Goal: Task Accomplishment & Management: Manage account settings

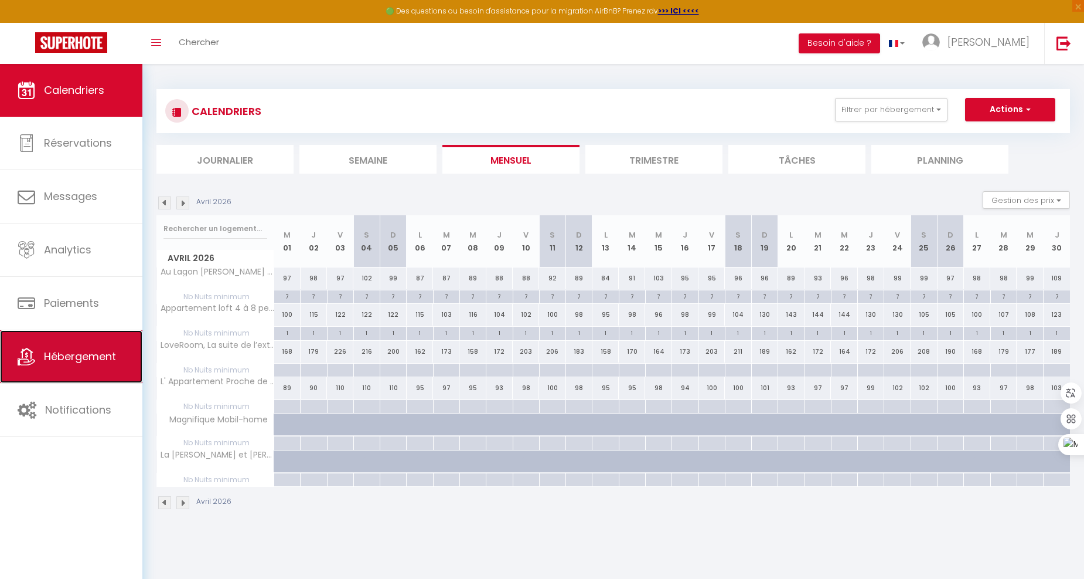
click at [77, 370] on link "Hébergement" at bounding box center [71, 356] width 142 height 53
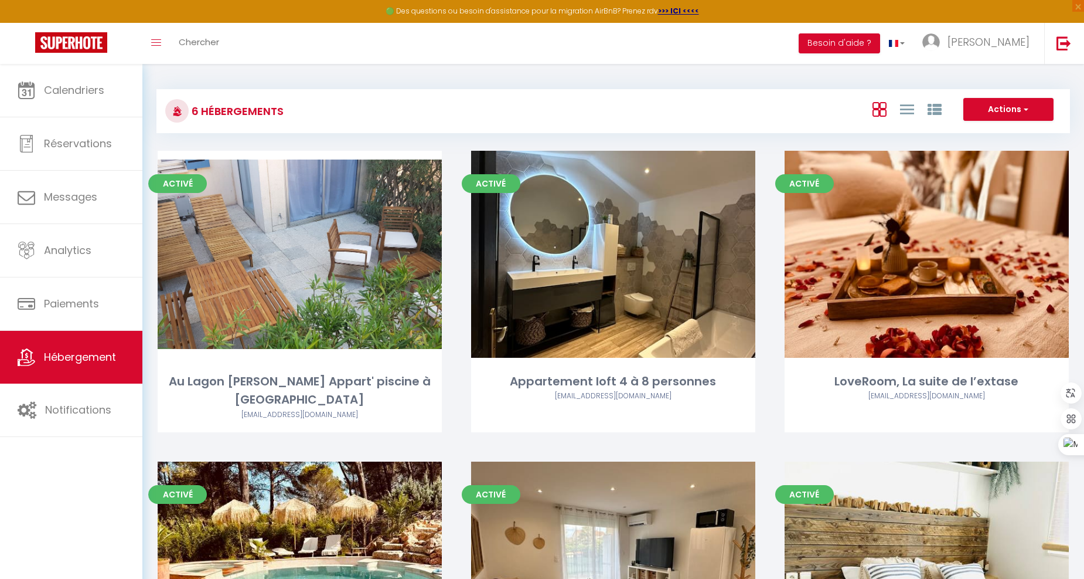
scroll to position [170, 0]
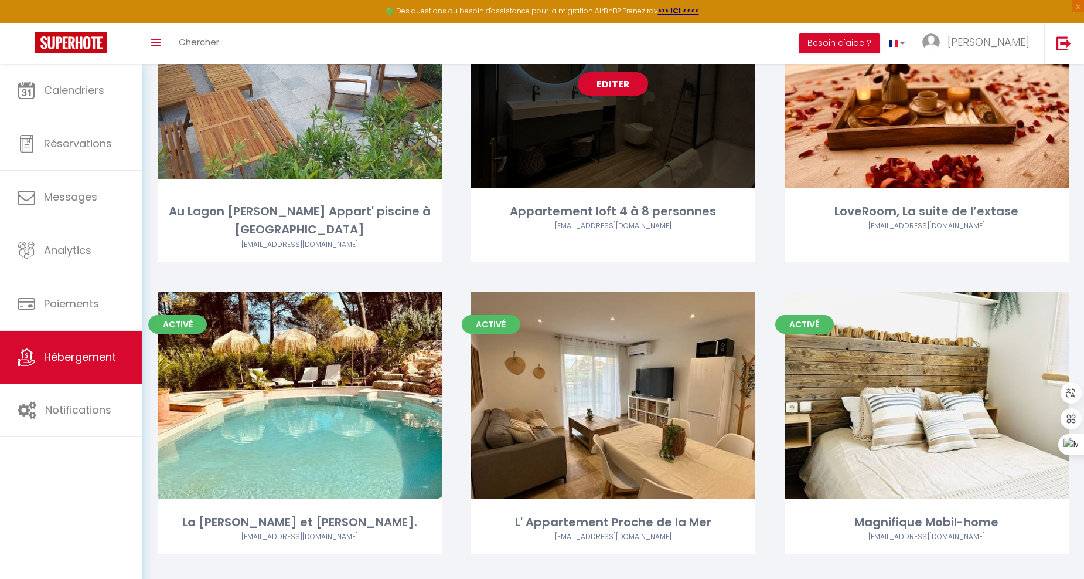
click at [620, 76] on link "Editer" at bounding box center [613, 83] width 70 height 23
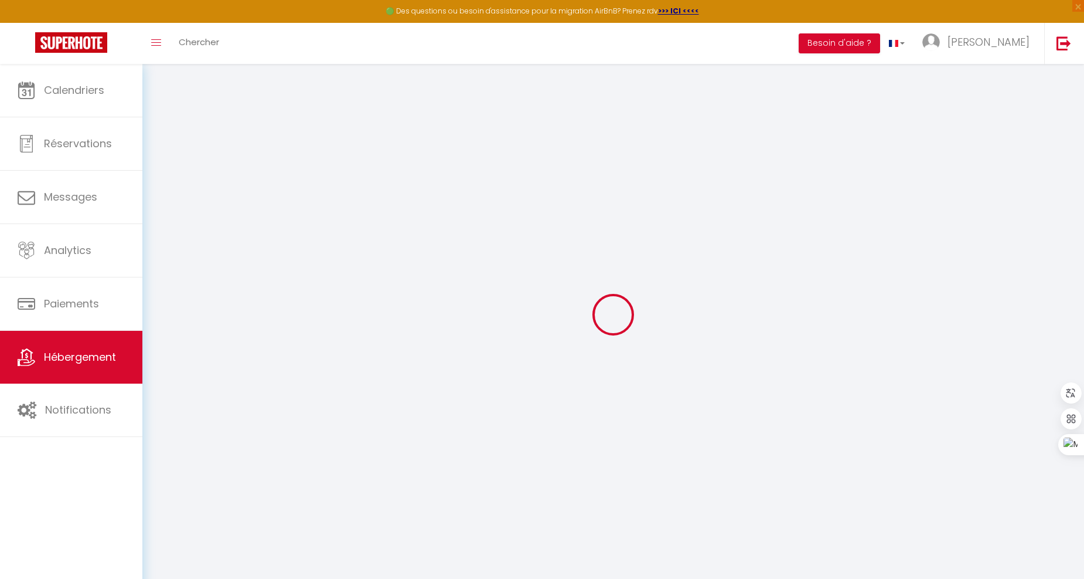
select select
checkbox input "false"
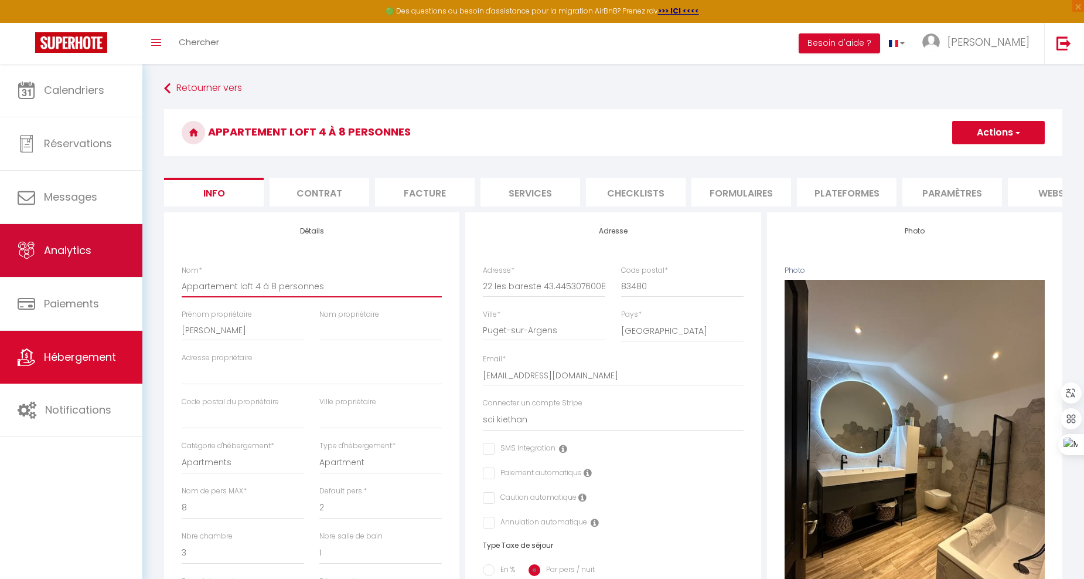
drag, startPoint x: 325, startPoint y: 295, endPoint x: 98, endPoint y: 253, distance: 230.6
click at [98, 253] on div "🟢 Des questions ou besoin d'assistance pour la migration AirBnB? Prenez rdv >>>…" at bounding box center [542, 548] width 1084 height 969
select select
checkbox input "false"
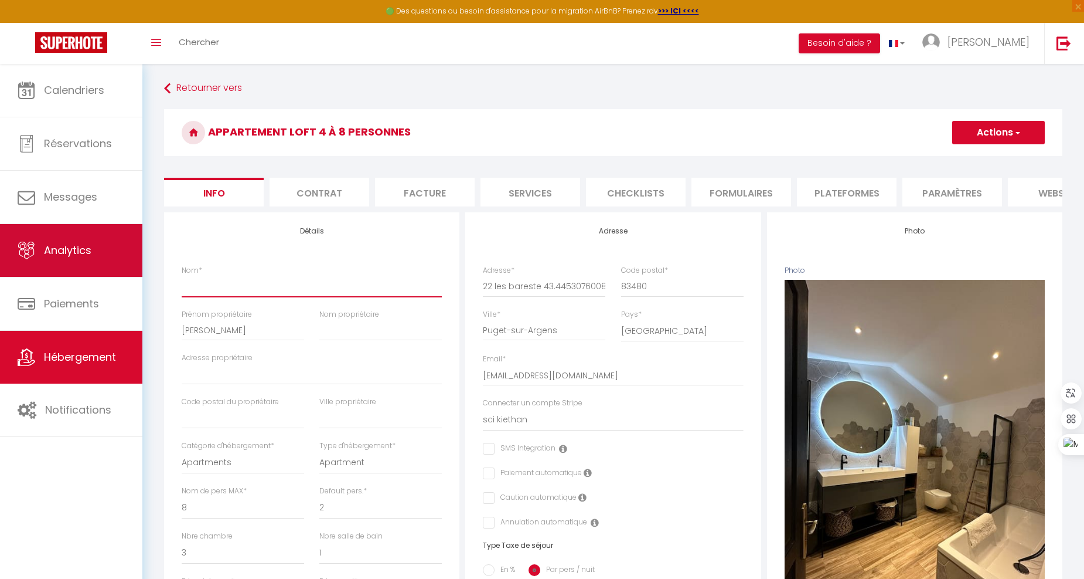
checkbox input "false"
type input "B"
select select
checkbox input "false"
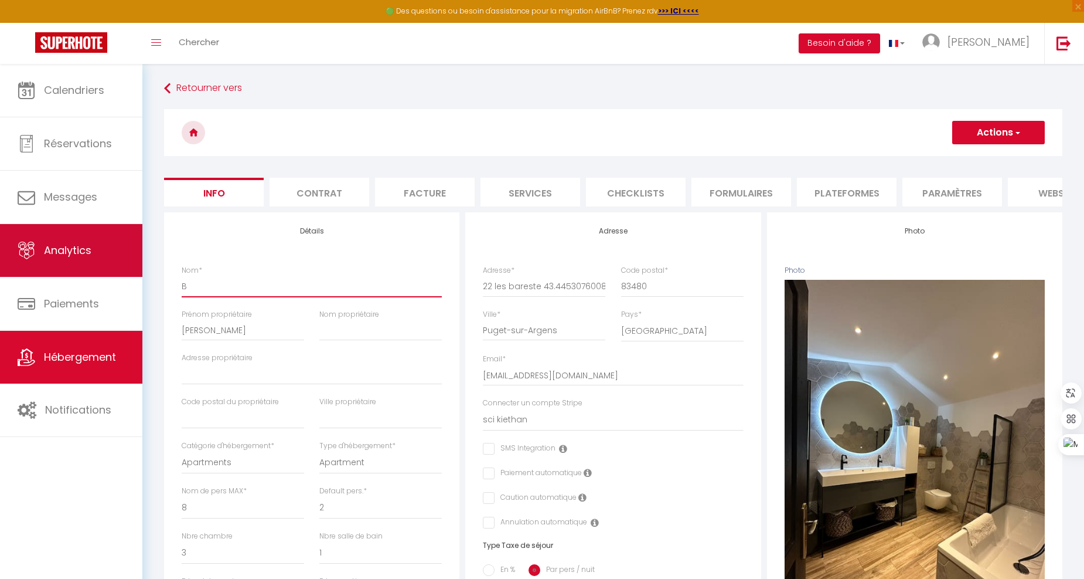
checkbox input "false"
type input "BO"
select select
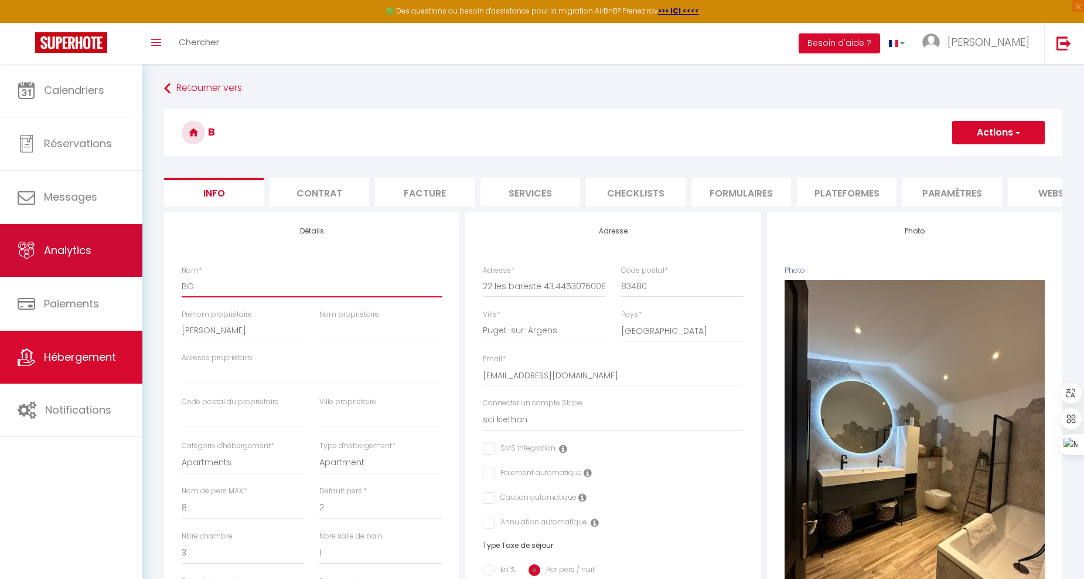
checkbox input "false"
type input "B"
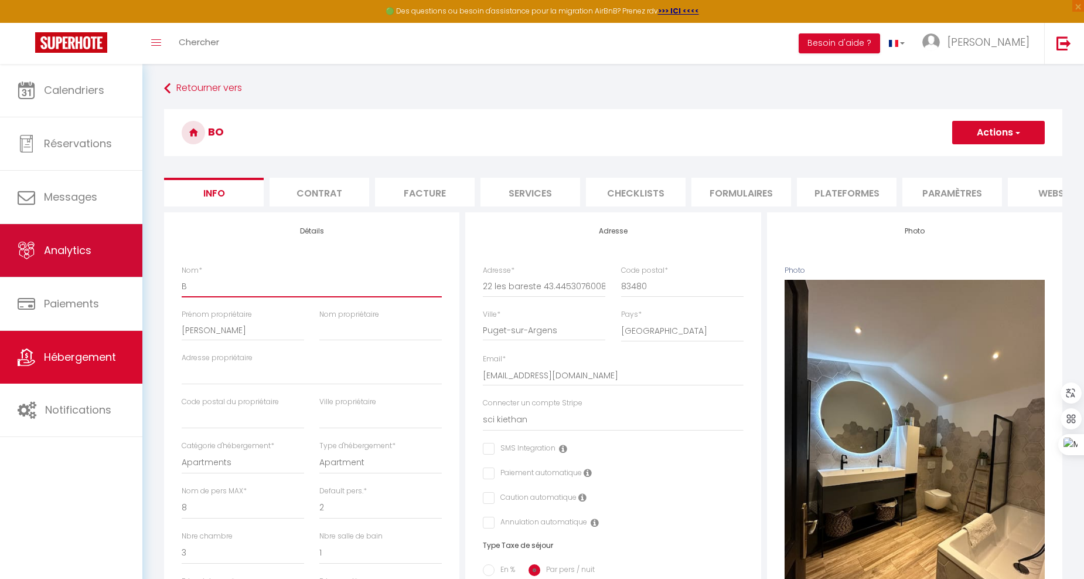
select select
checkbox input "false"
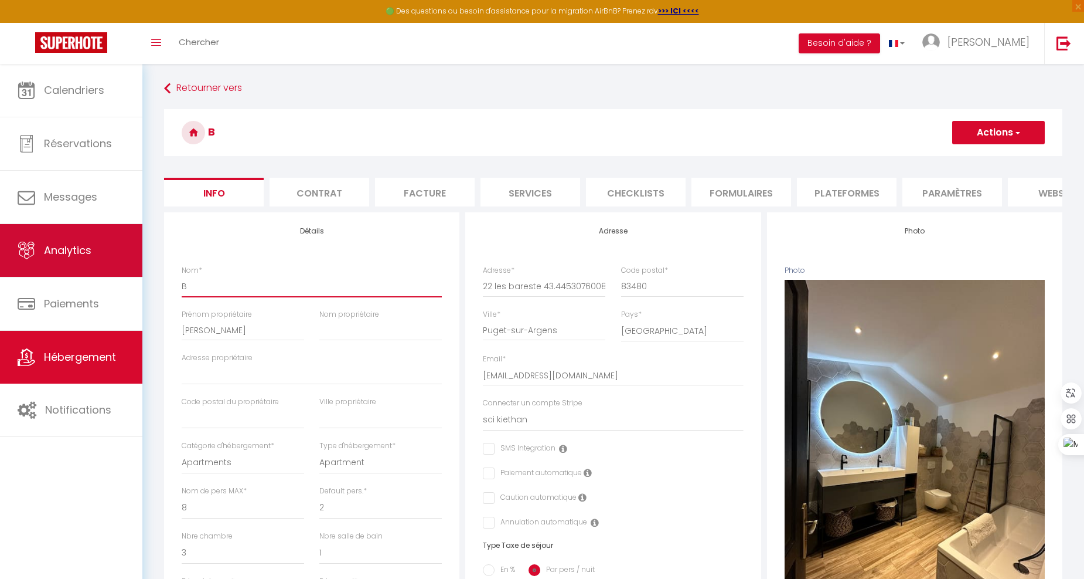
type input "Bo"
select select
checkbox input "false"
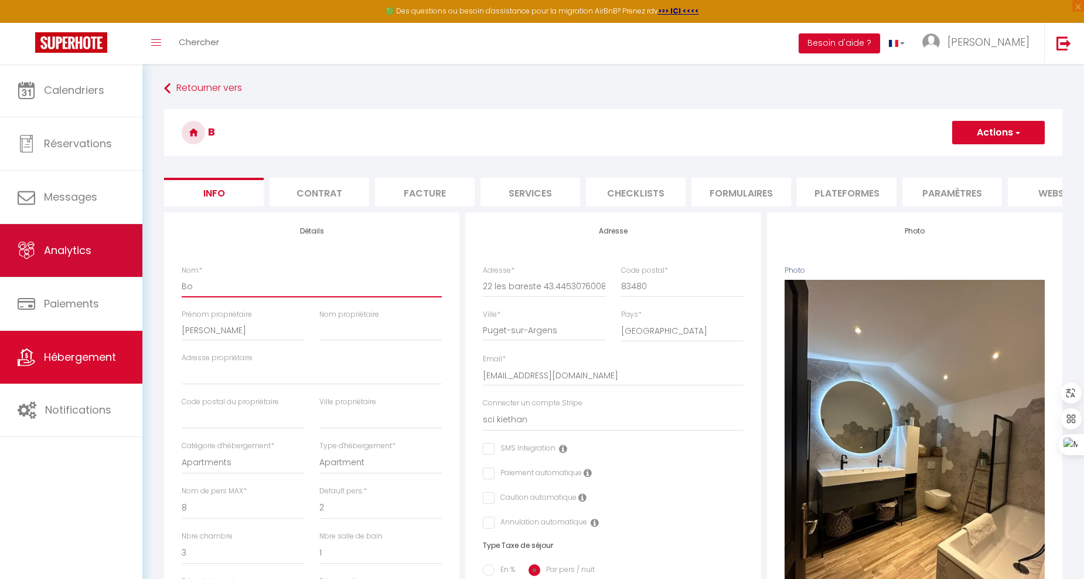
checkbox input "false"
type input "Boh"
select select
checkbox input "false"
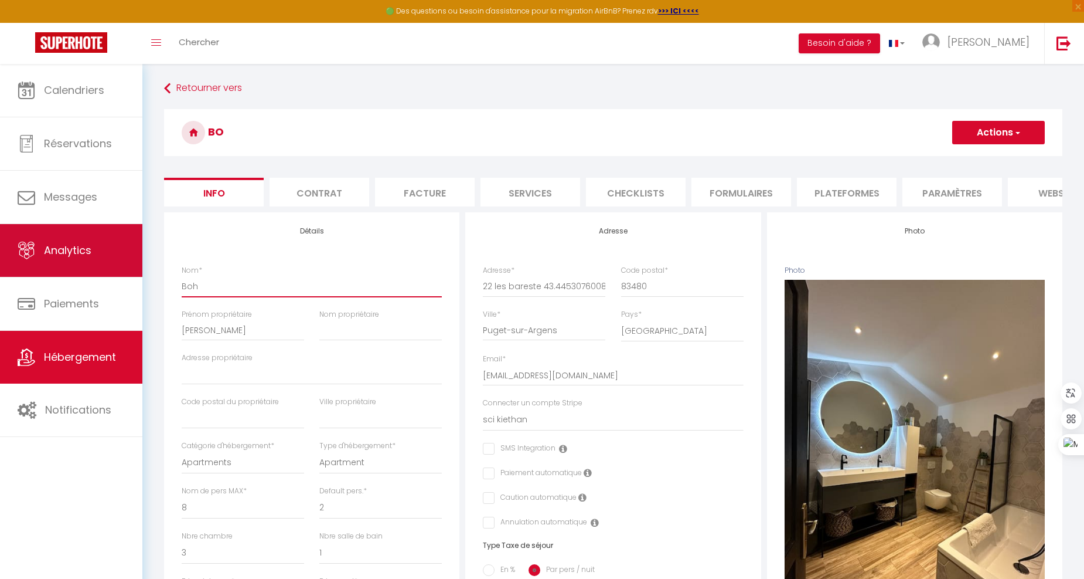
checkbox input "false"
type input "Bohé"
select select
checkbox input "false"
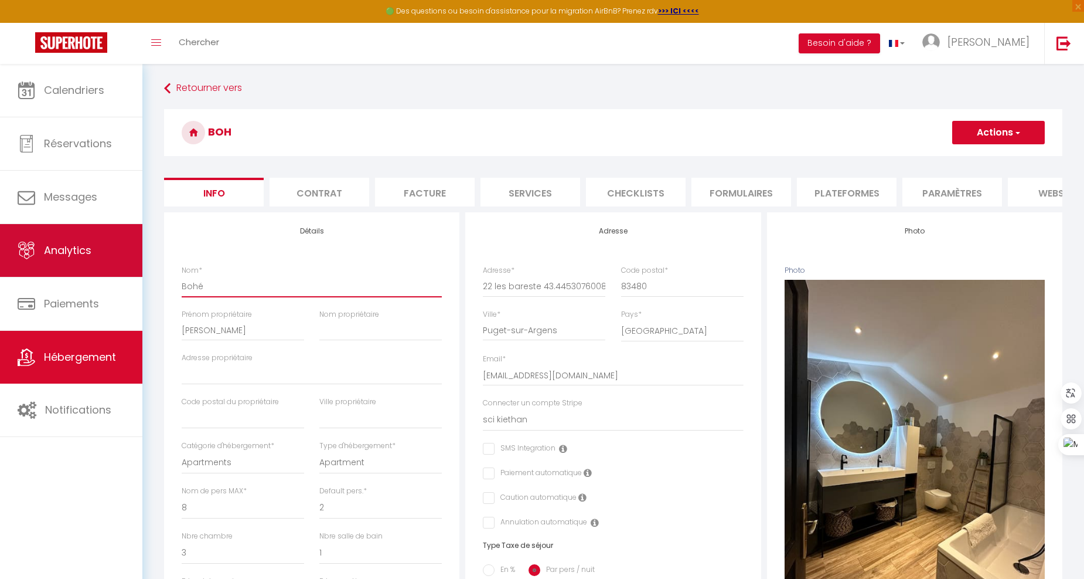
checkbox input "false"
type input "Bohém"
select select
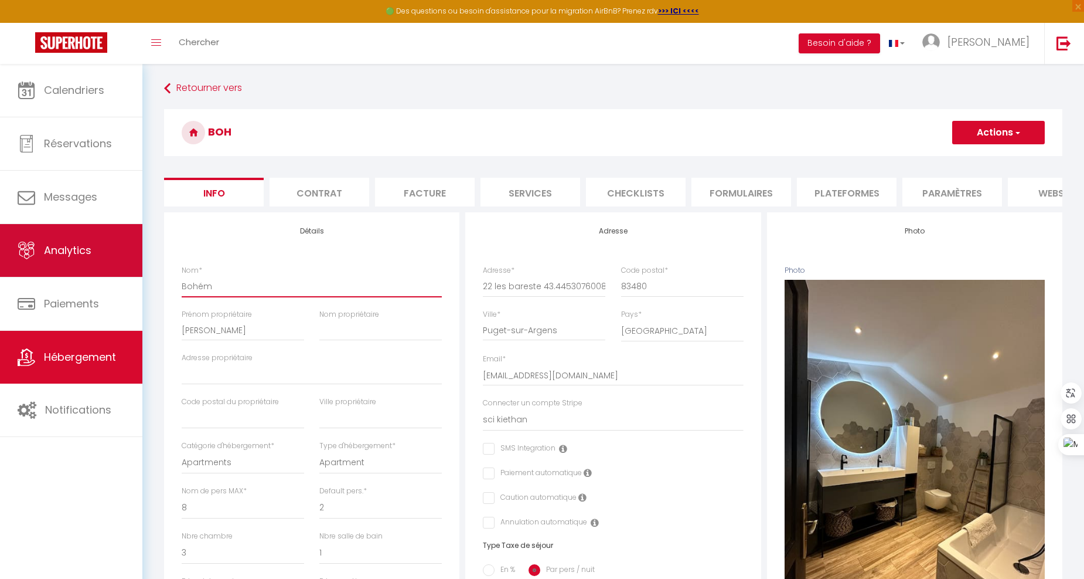
checkbox input "false"
type input "Bohéme"
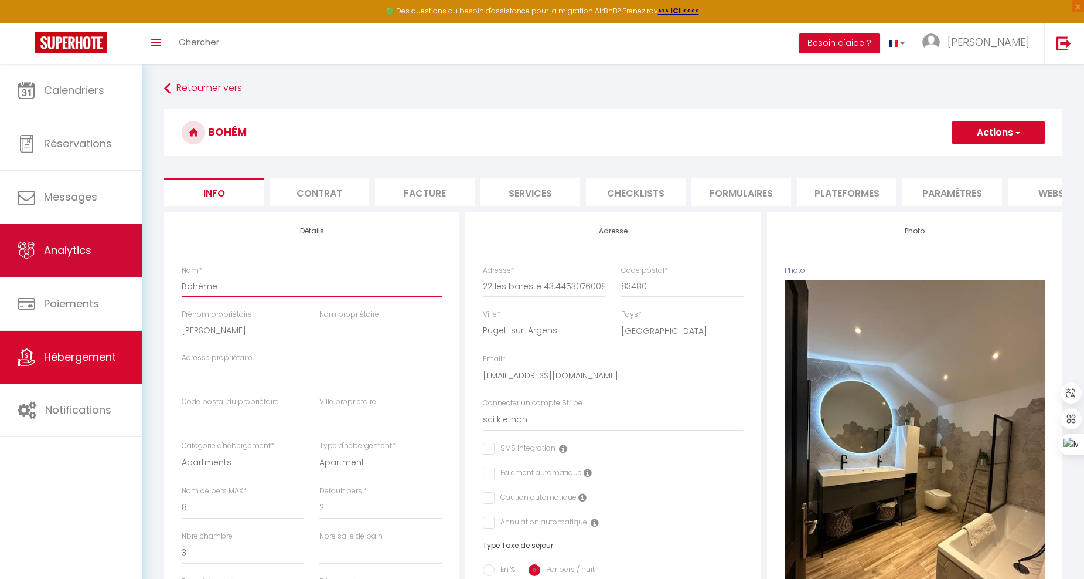
select select
checkbox input "false"
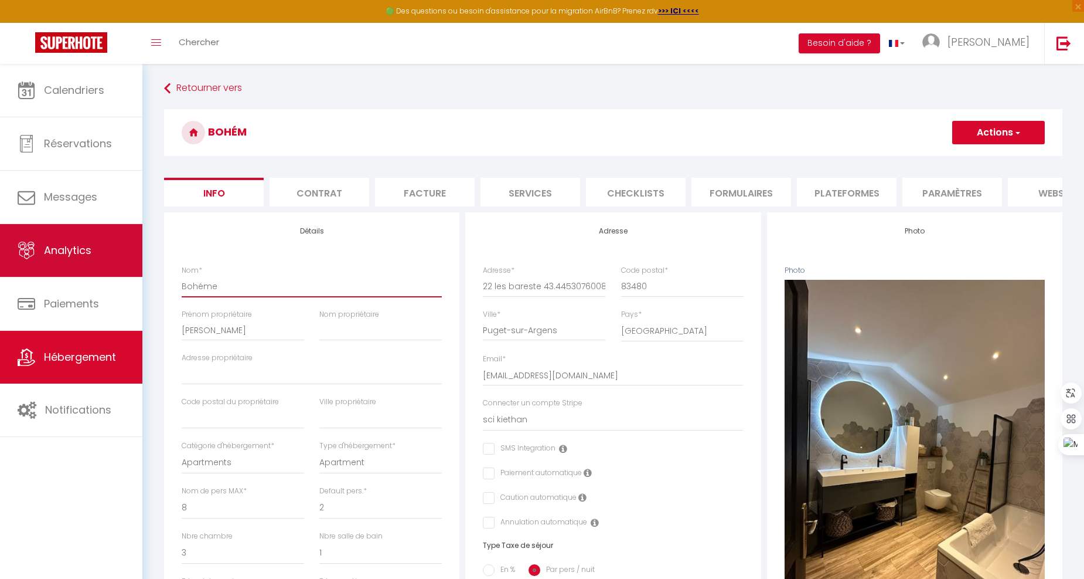
type input "Bohéme"
select select
checkbox input "false"
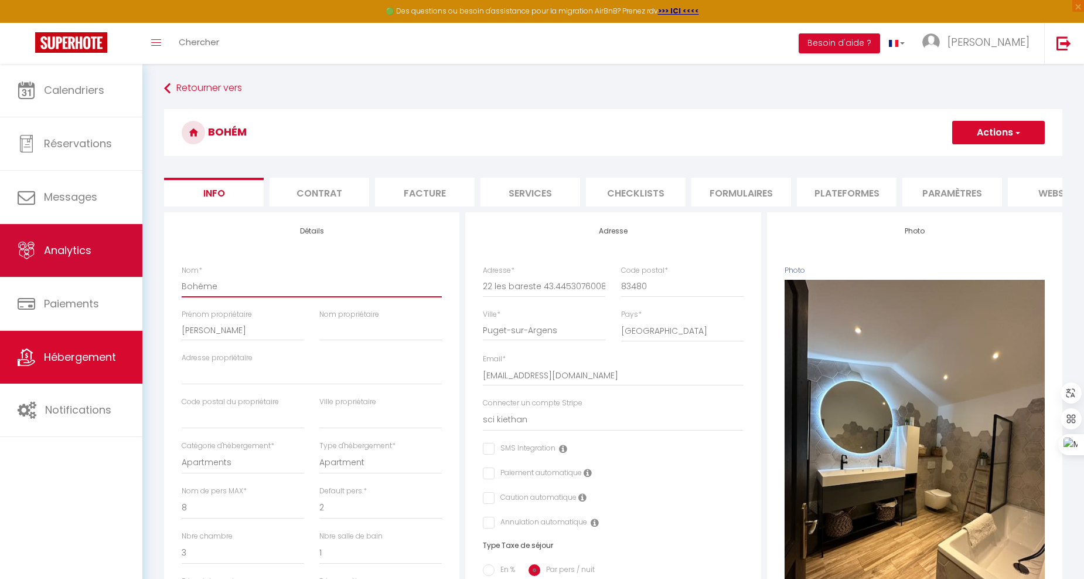
checkbox input "false"
type input "Bohéme C"
select select
checkbox input "false"
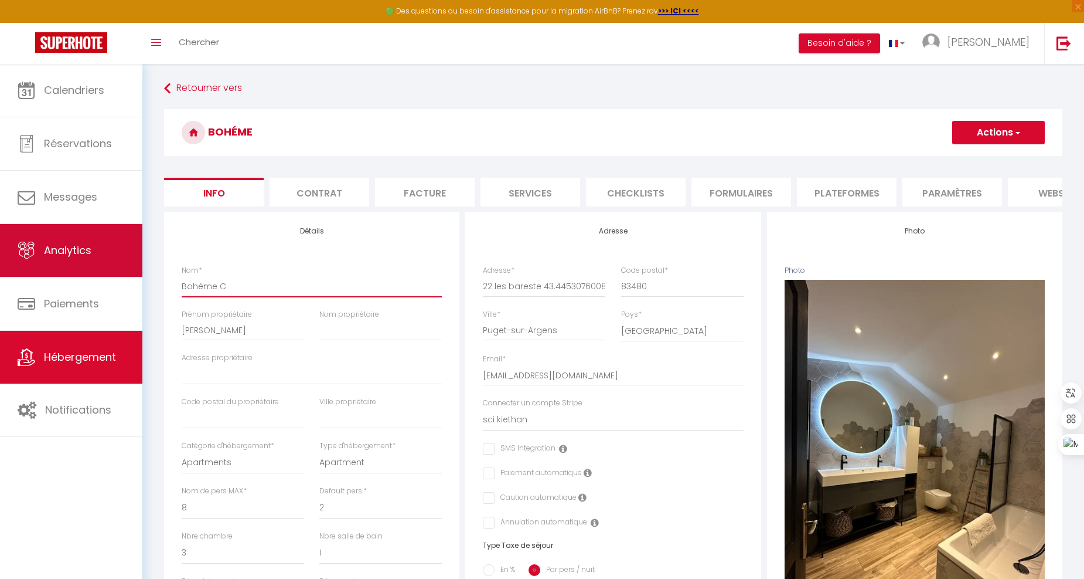
checkbox input "false"
type input "Bohéme Cbh"
select select
checkbox input "false"
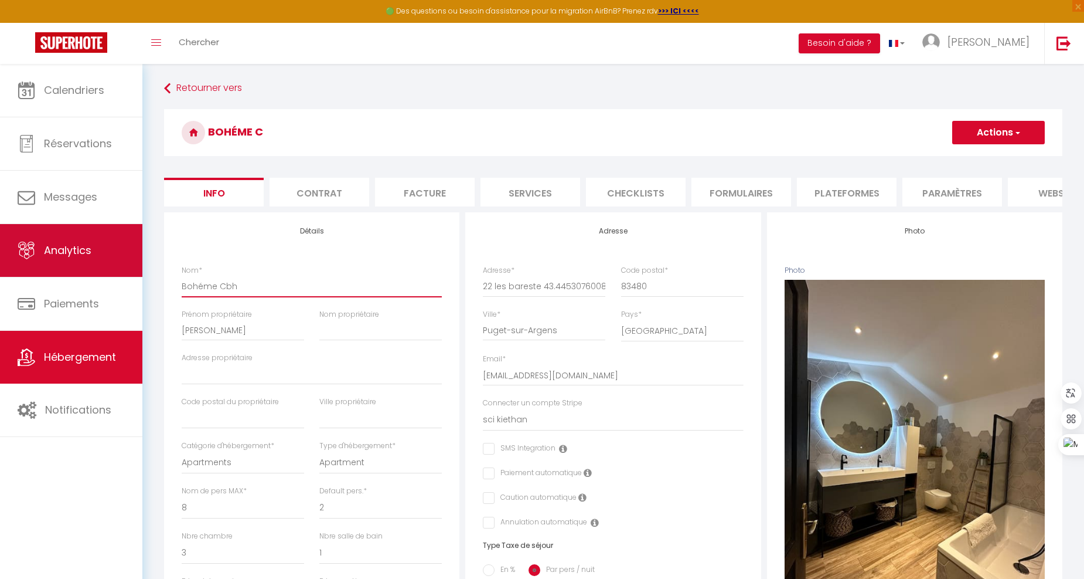
checkbox input "false"
type input "Bohéme Cbhi"
select select
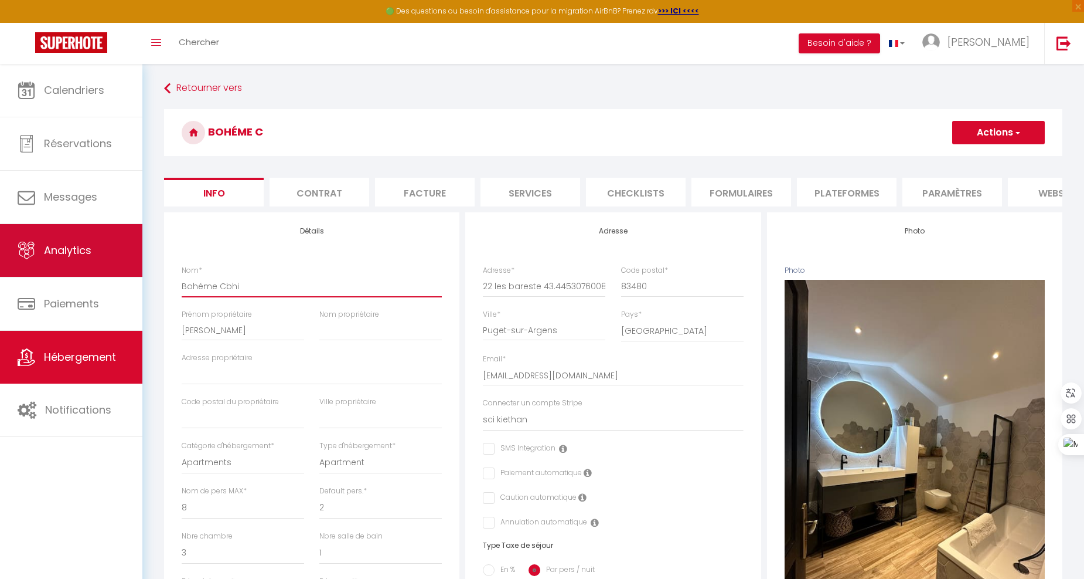
checkbox input "false"
type input "Bohéme Cbhic"
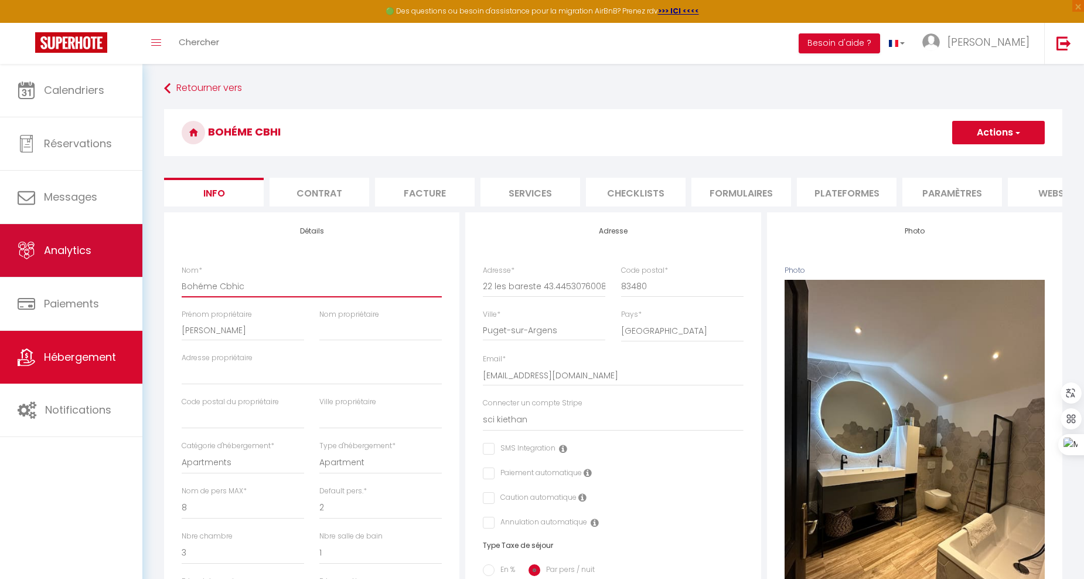
select select
checkbox input "false"
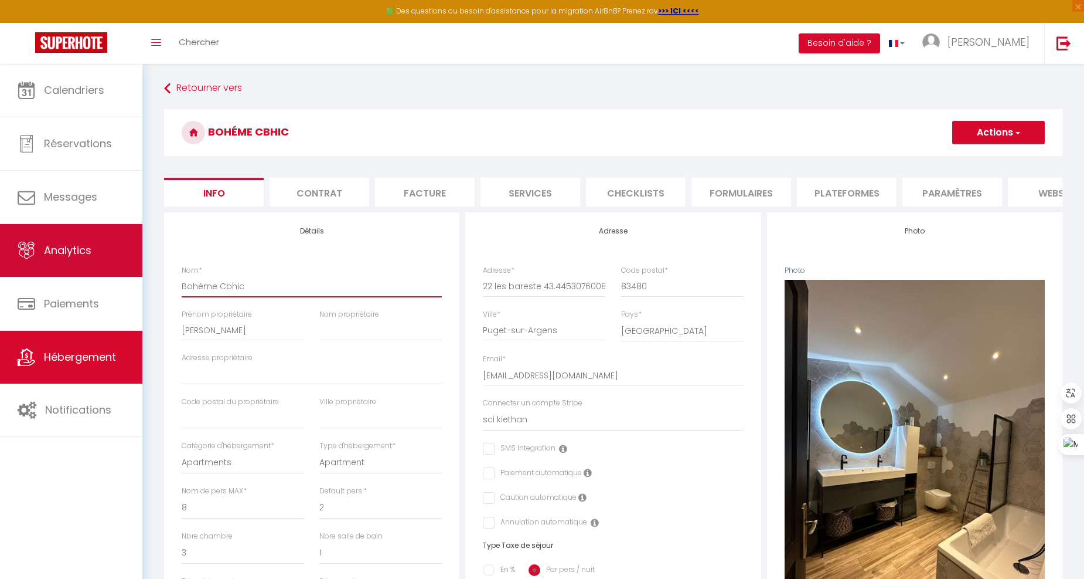
type input "Bohéme Cbhi"
select select
checkbox input "false"
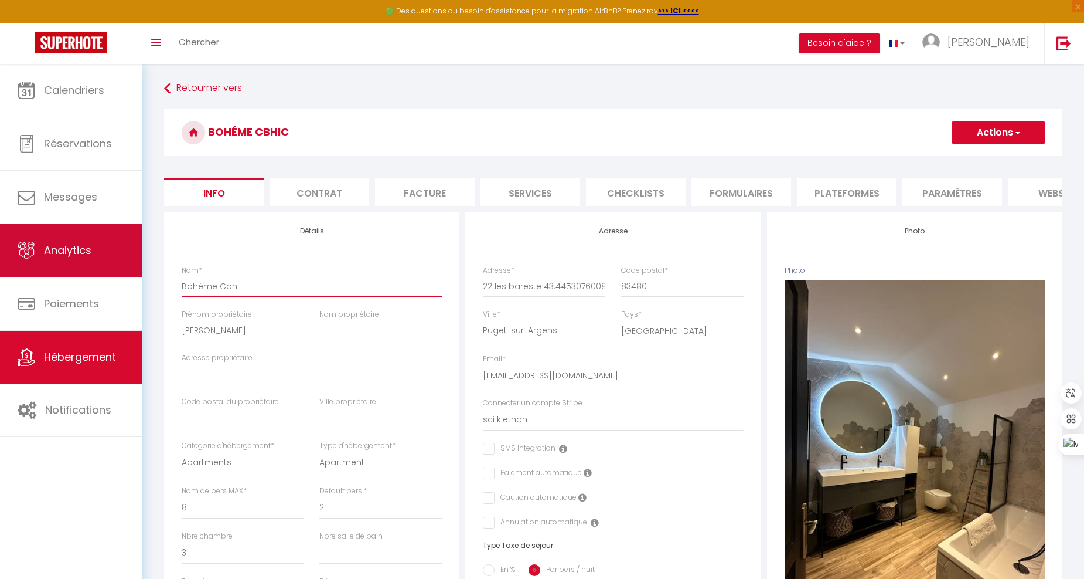
checkbox input "false"
type input "Bohéme Cbh"
select select
checkbox input "false"
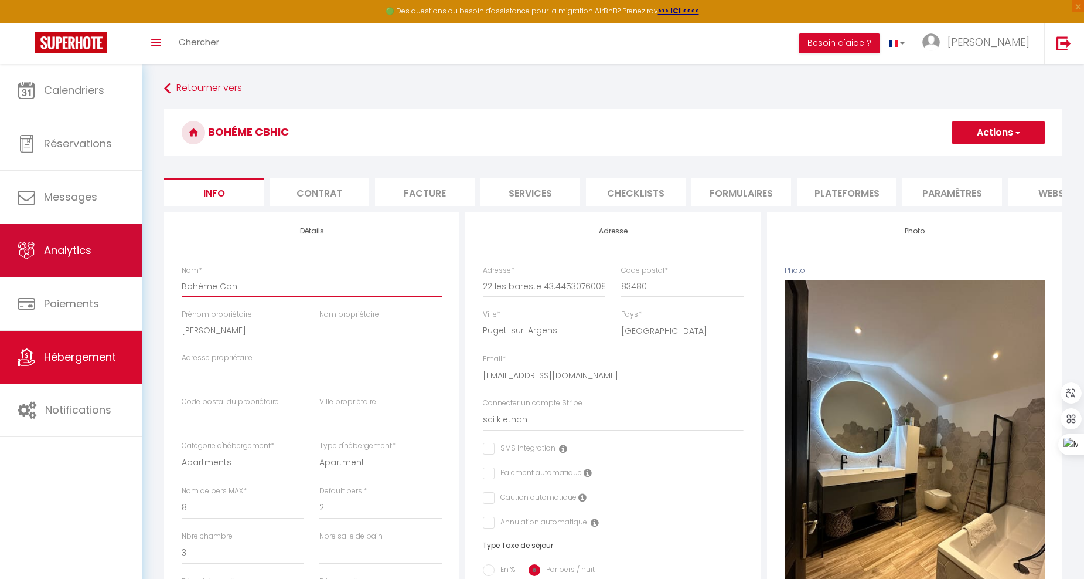
checkbox input "false"
type input "Bohéme Cb"
select select
checkbox input "false"
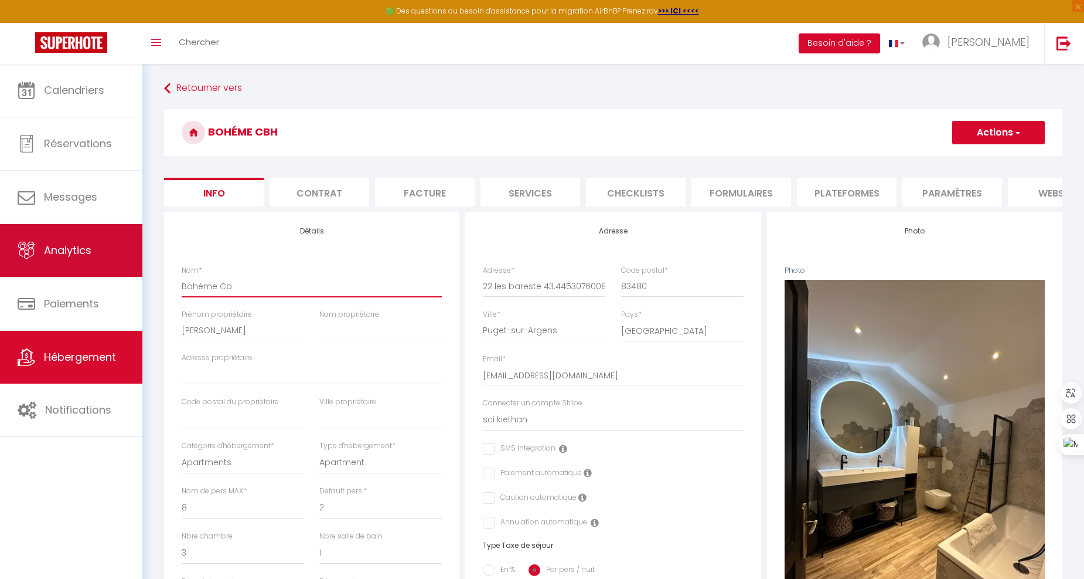
checkbox input "false"
type input "Bohéme C"
select select
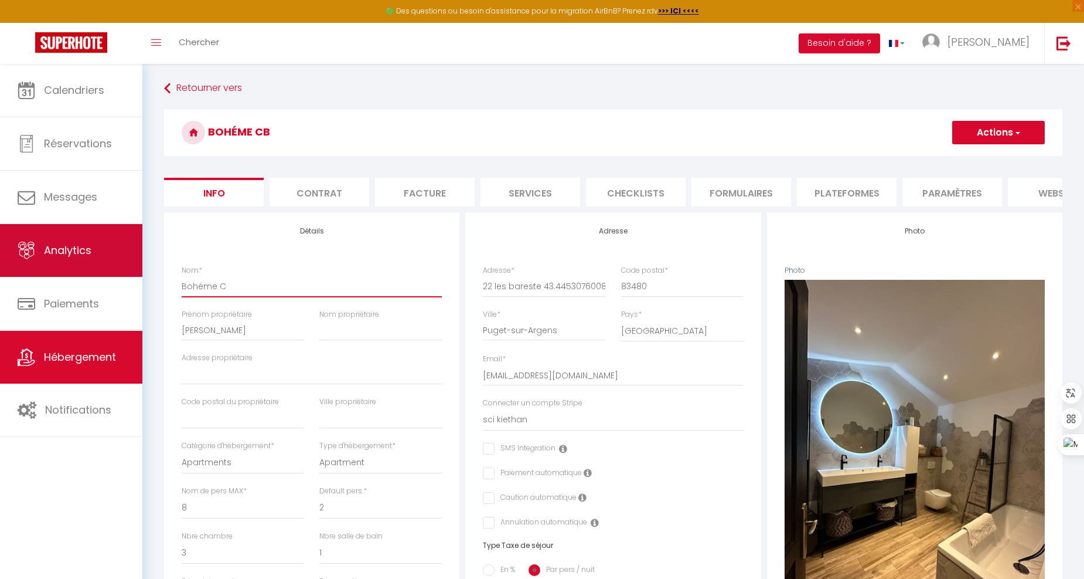
checkbox input "false"
type input "Bohéme Ch"
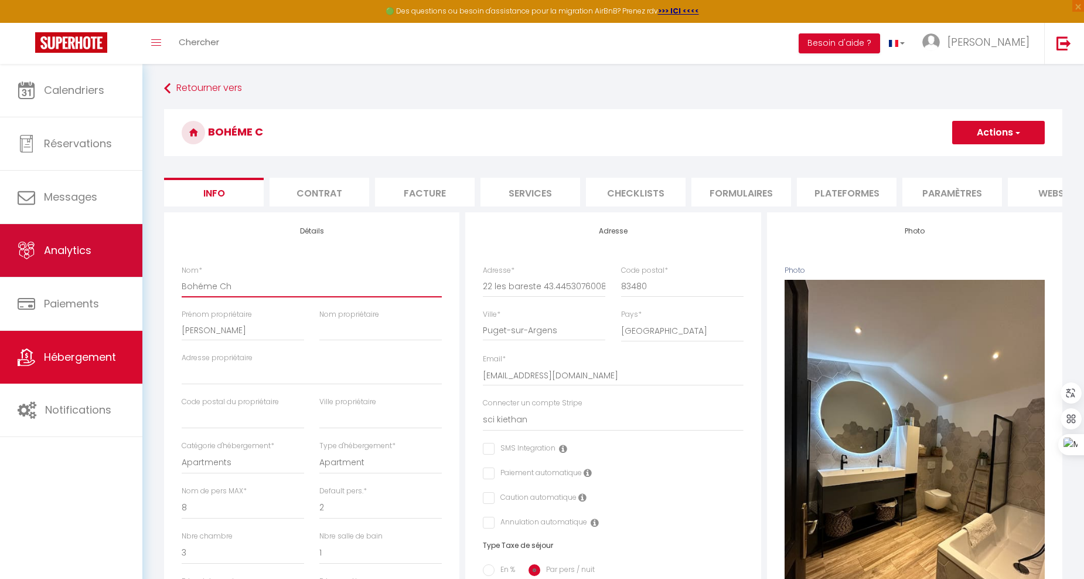
select select
checkbox input "false"
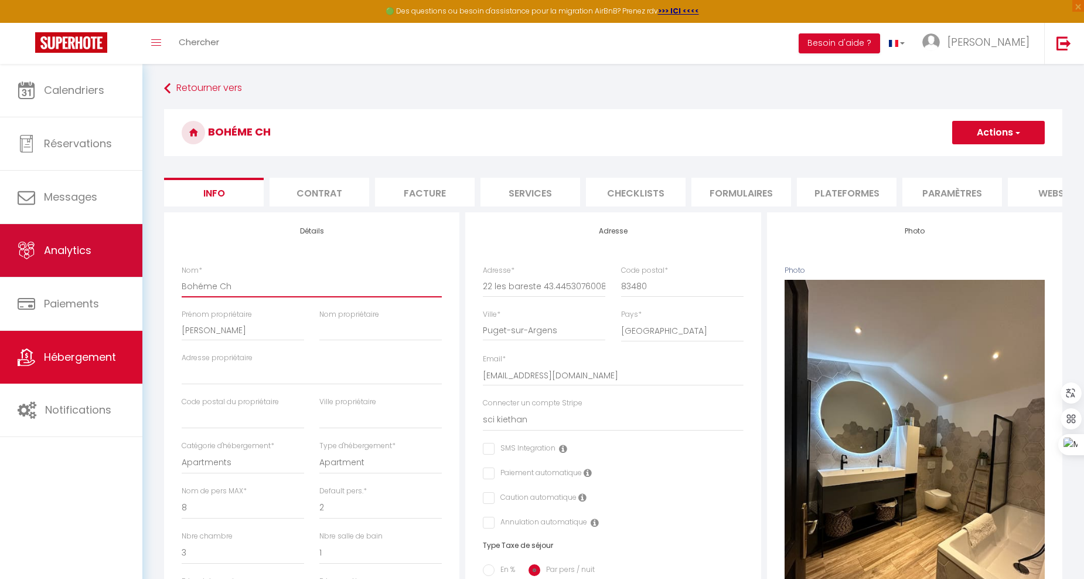
type input "Bohéme Chi"
select select
checkbox input "false"
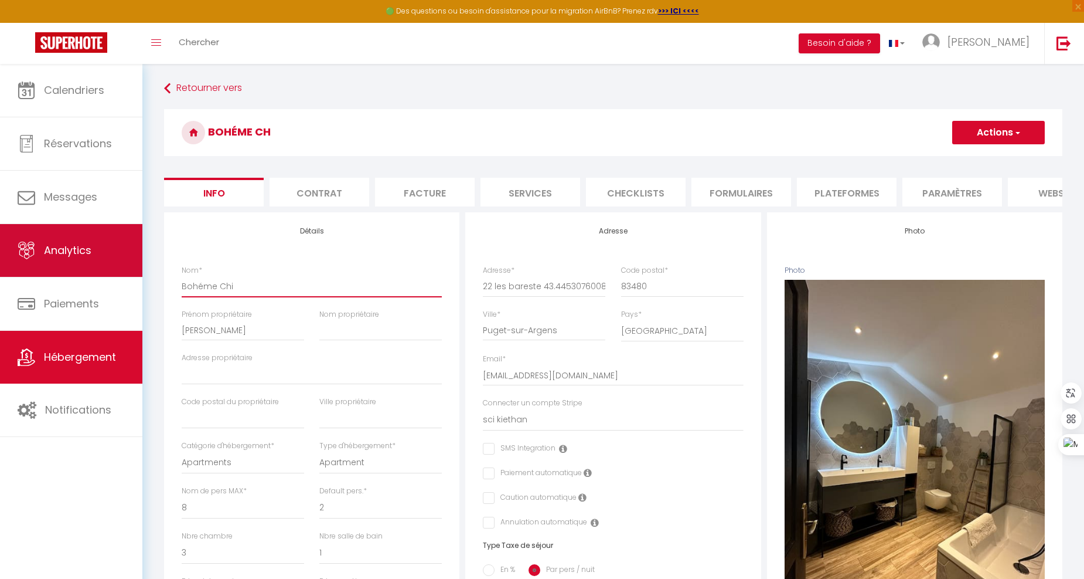
checkbox input "false"
type input "Bohéme Chic"
select select
checkbox input "false"
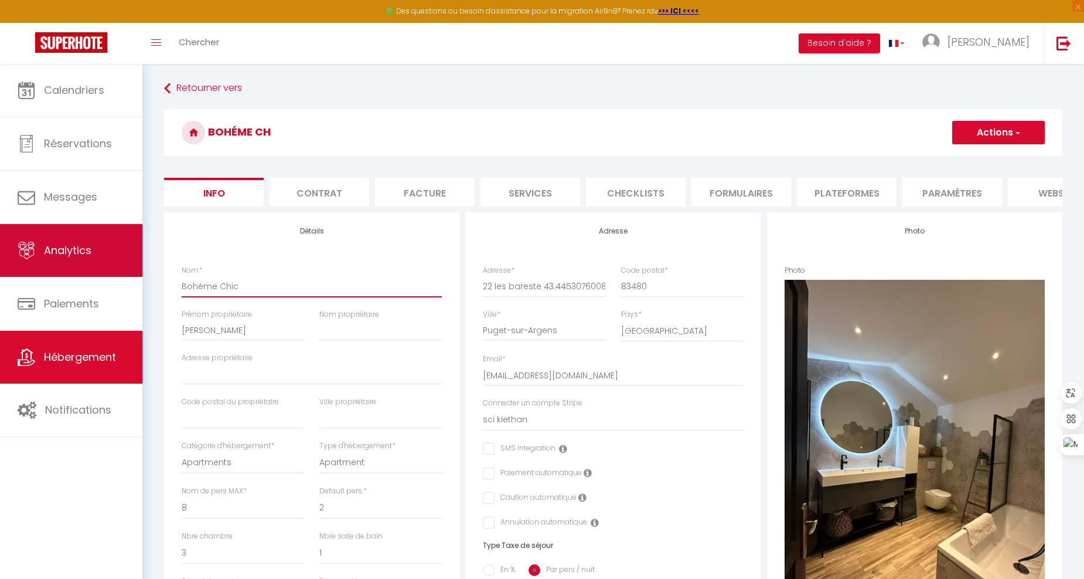
checkbox input "false"
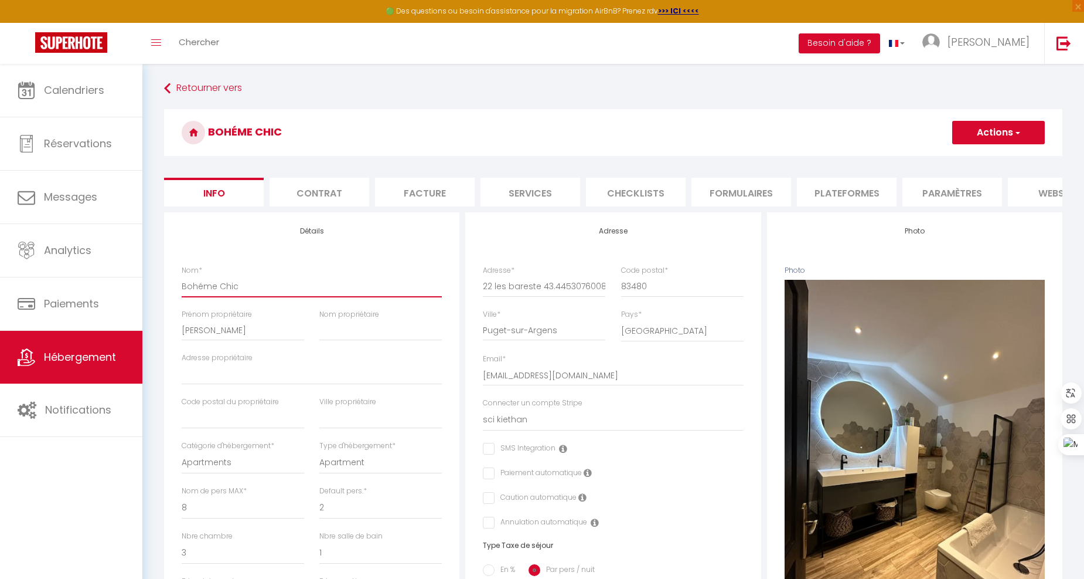
type input "Bohéme Chic"
click at [1007, 131] on button "Actions" at bounding box center [998, 132] width 93 height 23
click at [967, 156] on input "Enregistrer" at bounding box center [952, 158] width 43 height 12
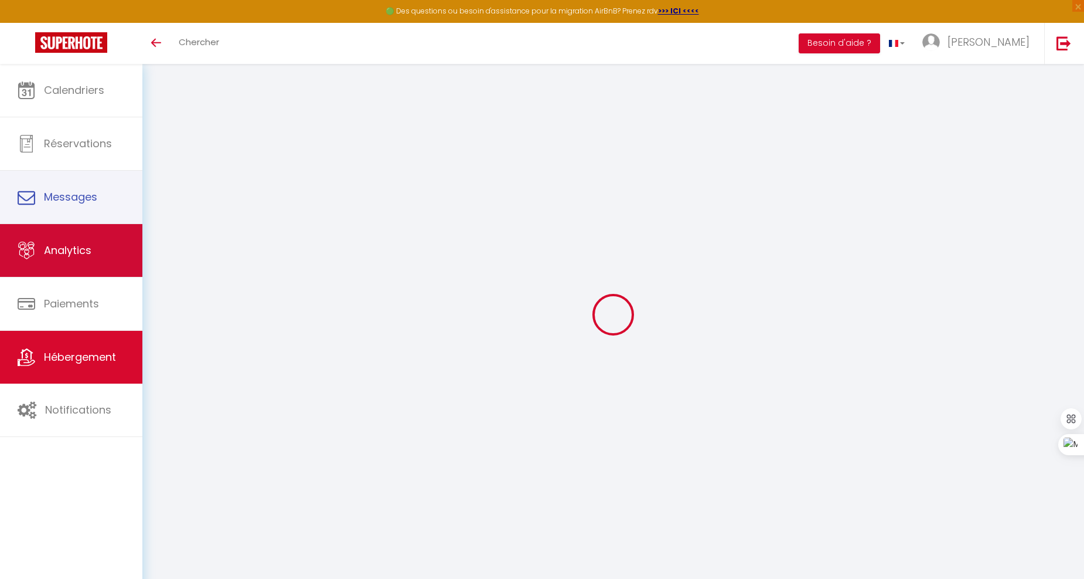
select select
checkbox input "false"
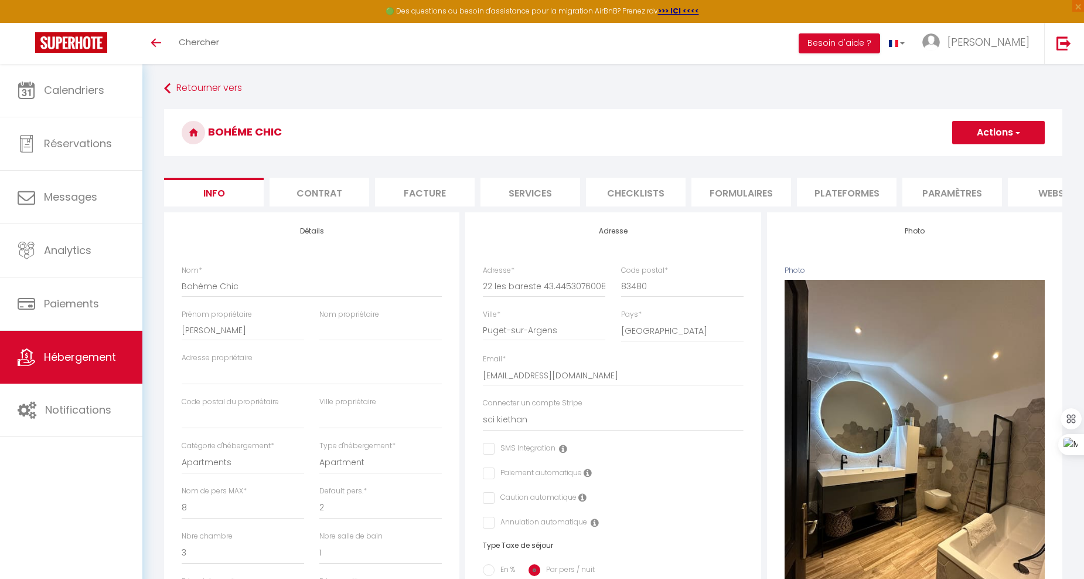
click at [56, 348] on link "Hébergement" at bounding box center [71, 357] width 142 height 53
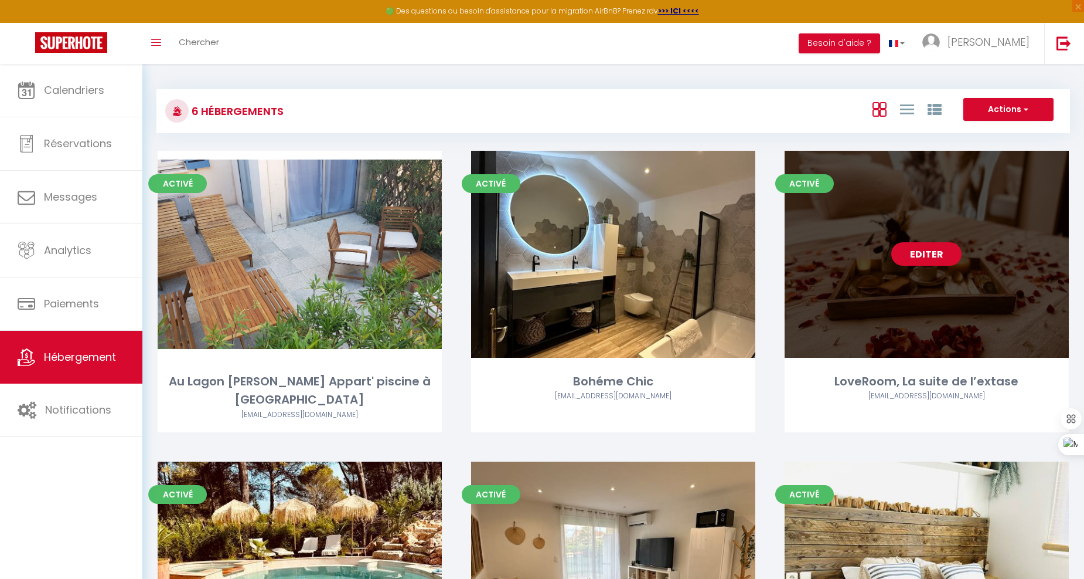
click at [938, 249] on link "Editer" at bounding box center [927, 253] width 70 height 23
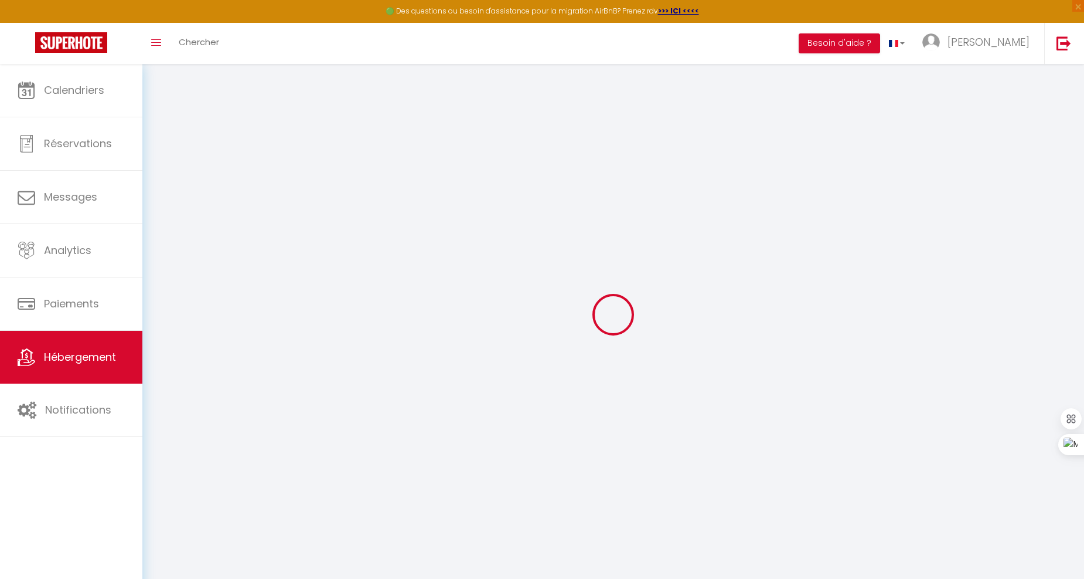
select select "18:00"
select select
select select "11:00"
select select "30"
select select "120"
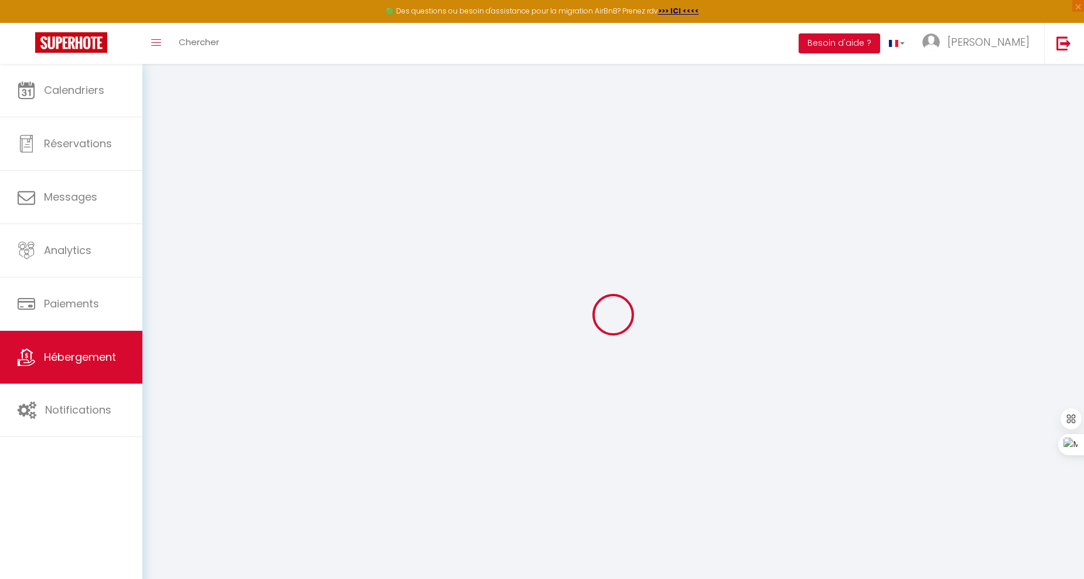
select select
checkbox input "false"
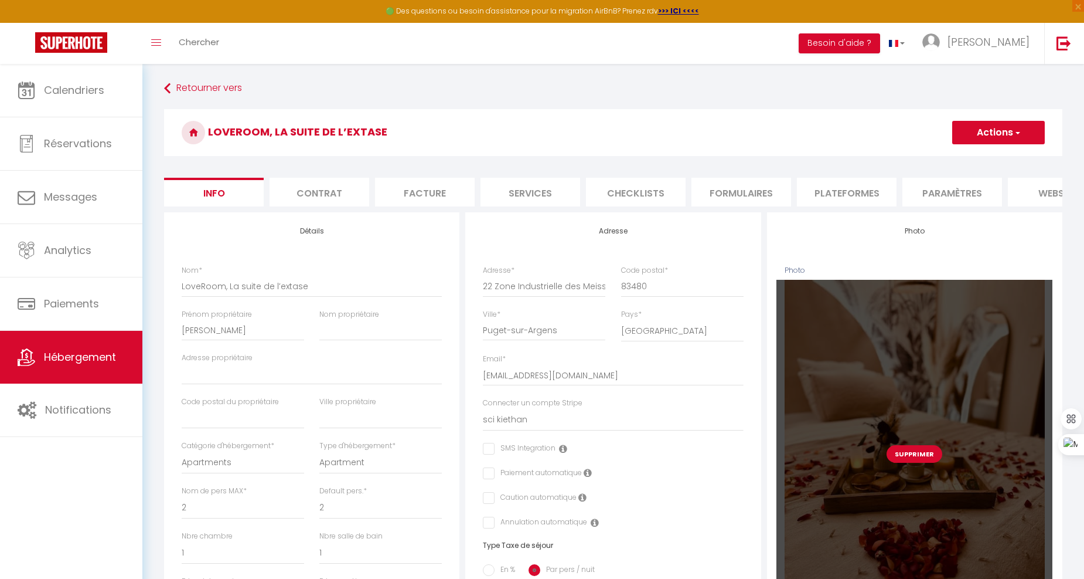
click at [894, 458] on button "Supprimer" at bounding box center [915, 454] width 56 height 18
select select
checkbox input "false"
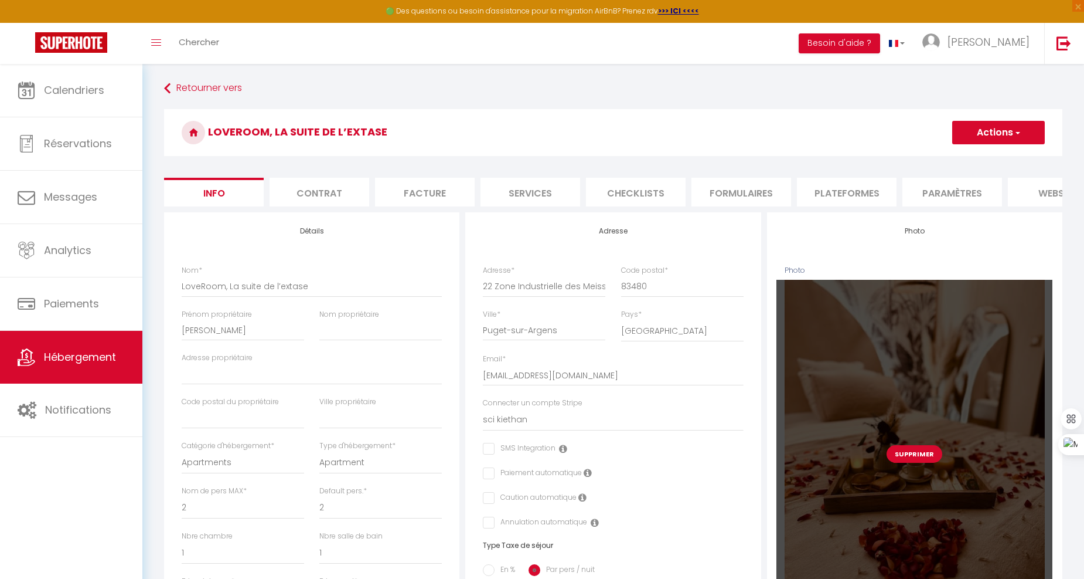
checkbox input "false"
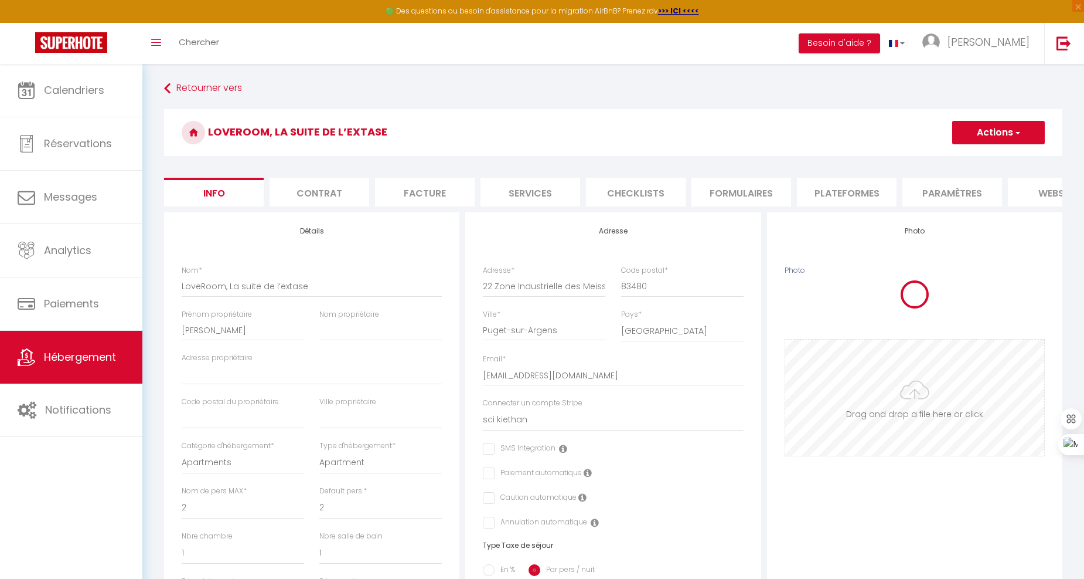
click at [962, 454] on input "Photo" at bounding box center [914, 397] width 259 height 116
type input "C:\fakepath\Copie de Modèles Photo Accroche (18).png"
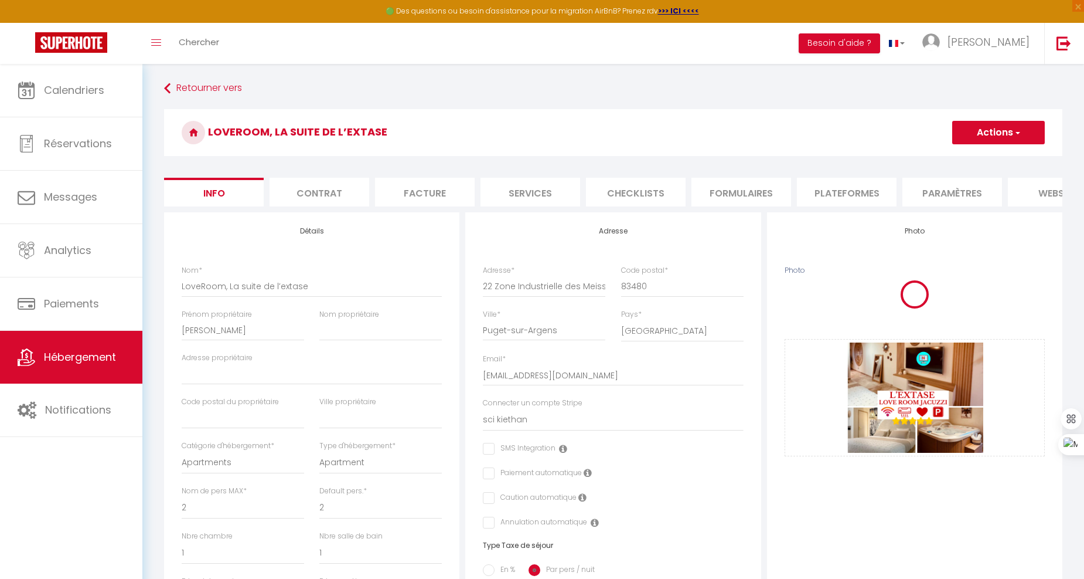
click at [982, 134] on button "Actions" at bounding box center [998, 132] width 93 height 23
select select
checkbox input "false"
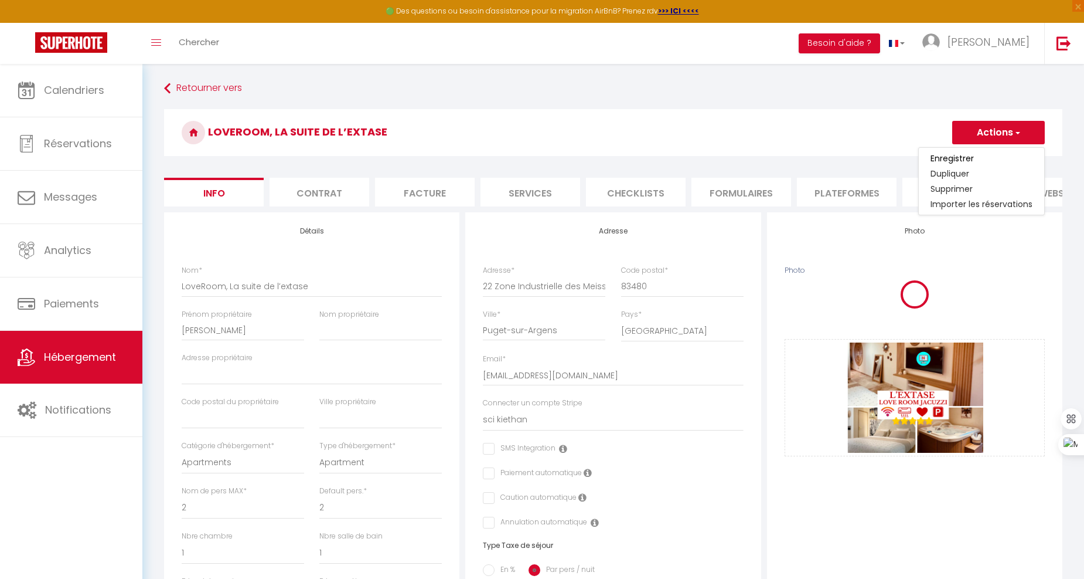
checkbox input "false"
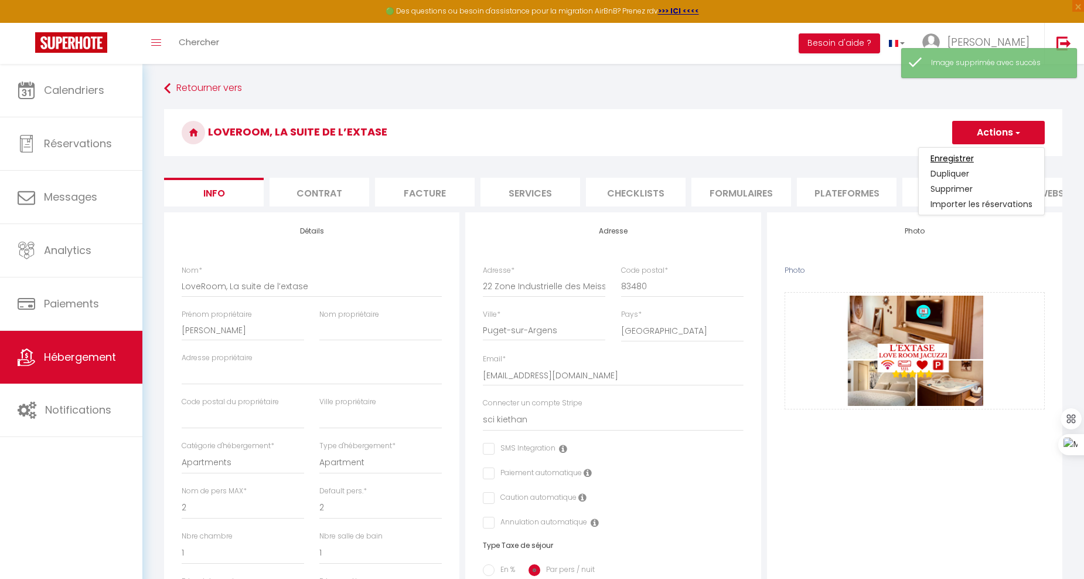
click at [965, 158] on input "Enregistrer" at bounding box center [952, 158] width 43 height 12
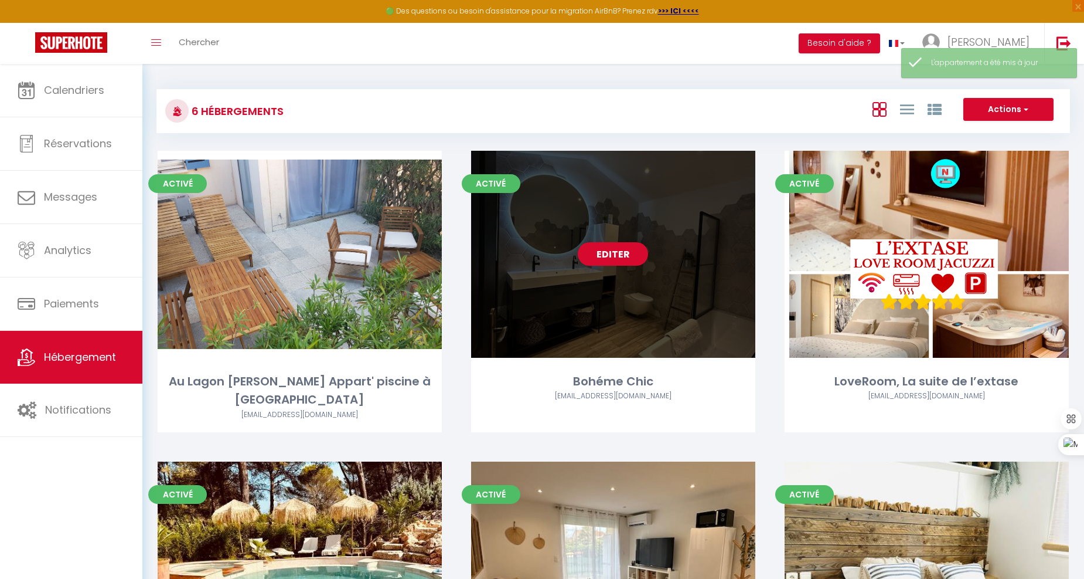
click at [605, 253] on link "Editer" at bounding box center [613, 253] width 70 height 23
select select "3"
select select "2"
select select "1"
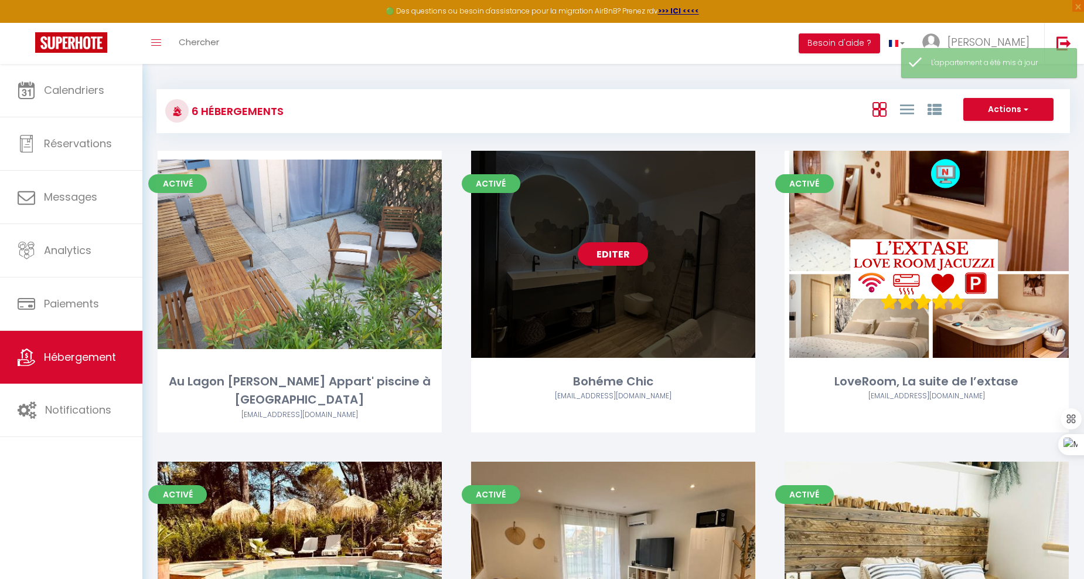
select select
select select "28"
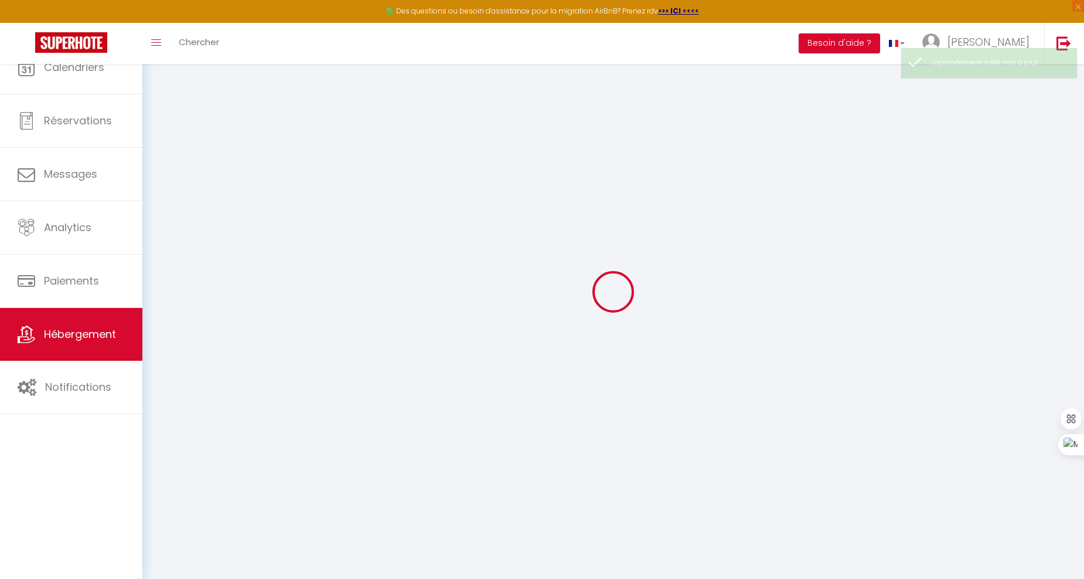
select select
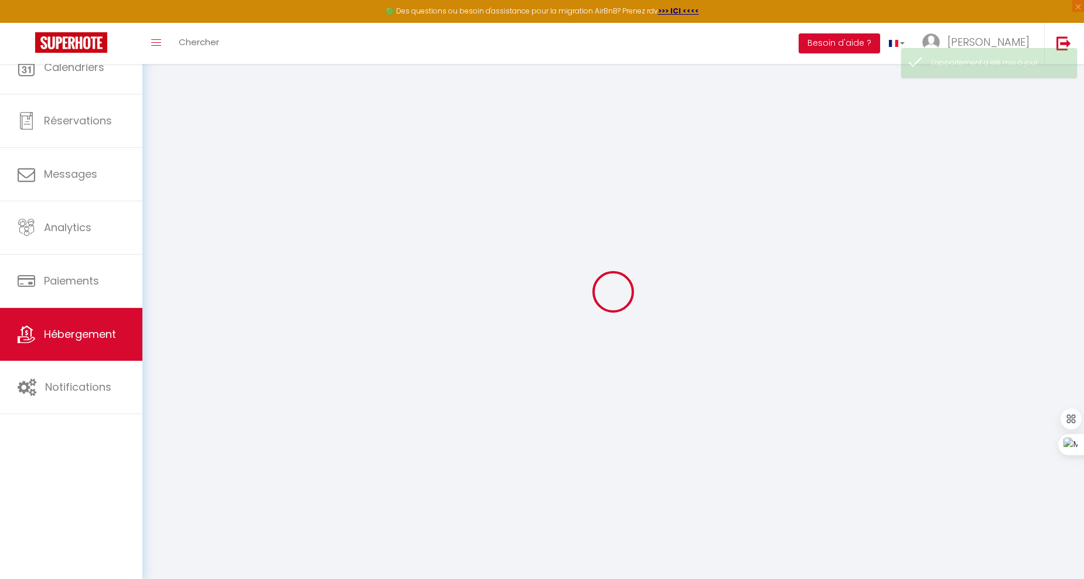
select select
checkbox input "false"
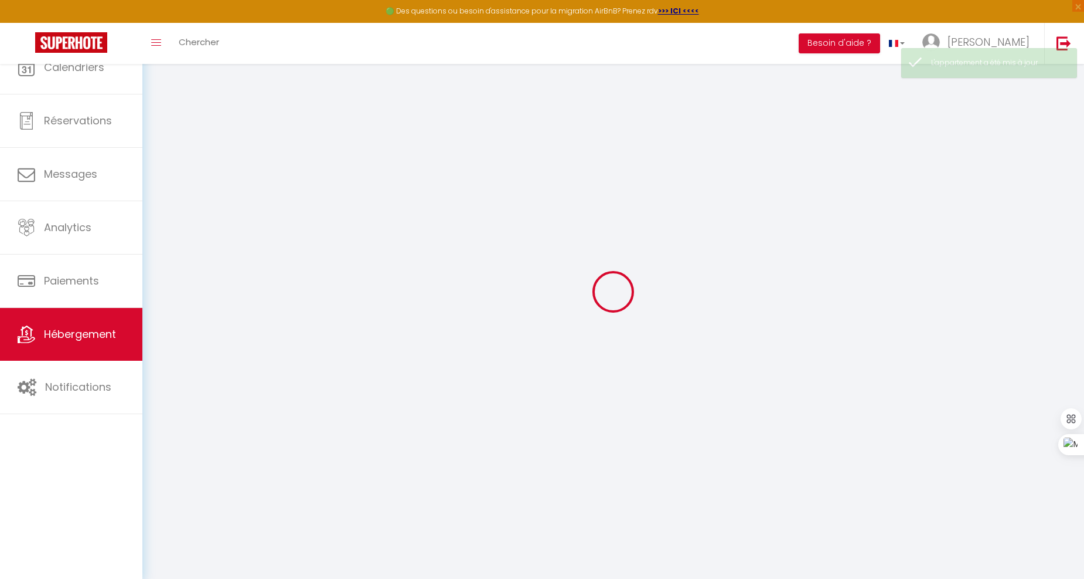
select select
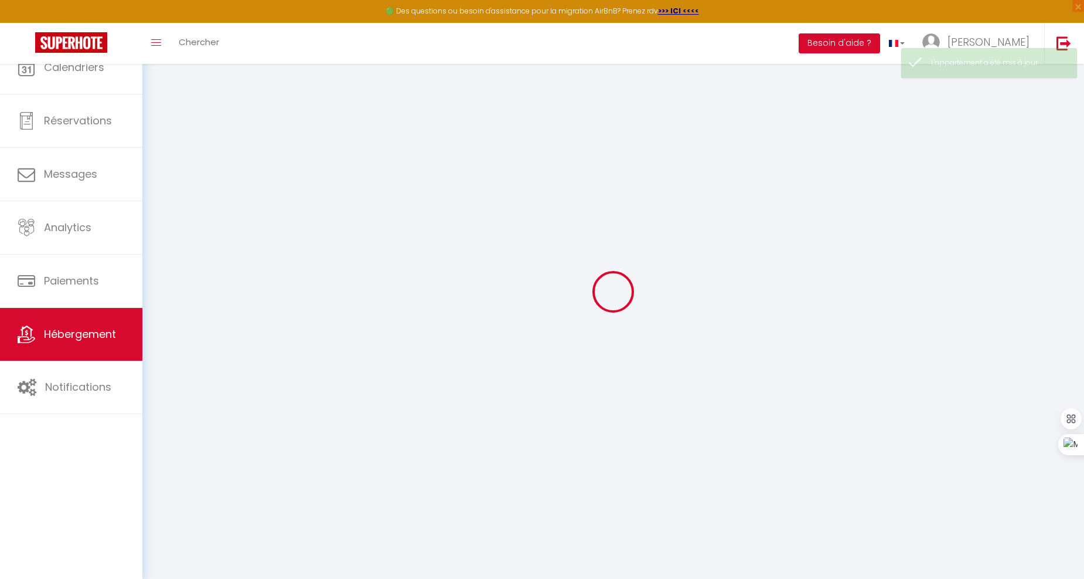
select select
checkbox input "false"
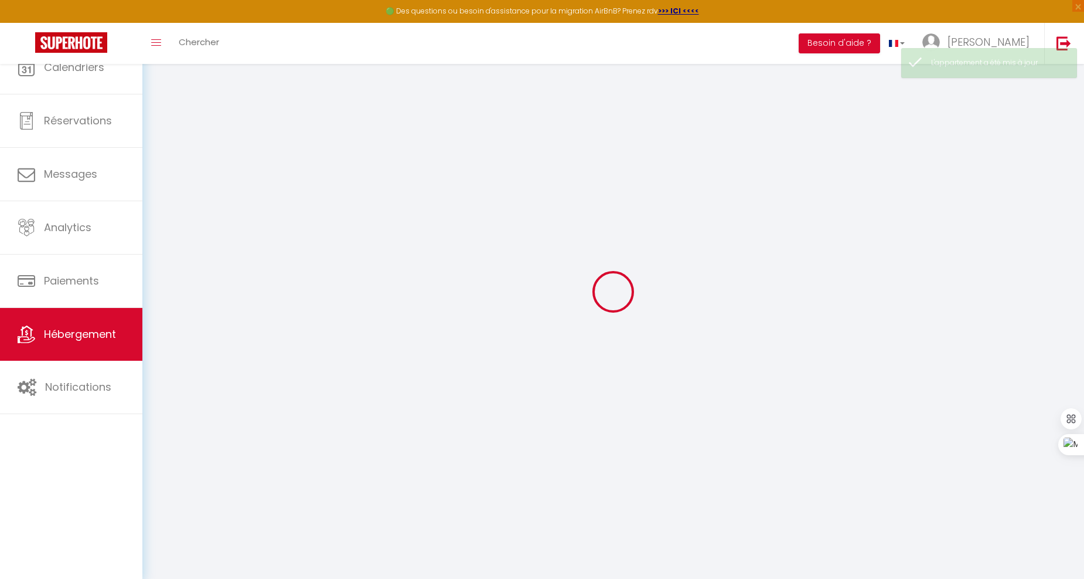
checkbox input "false"
select select
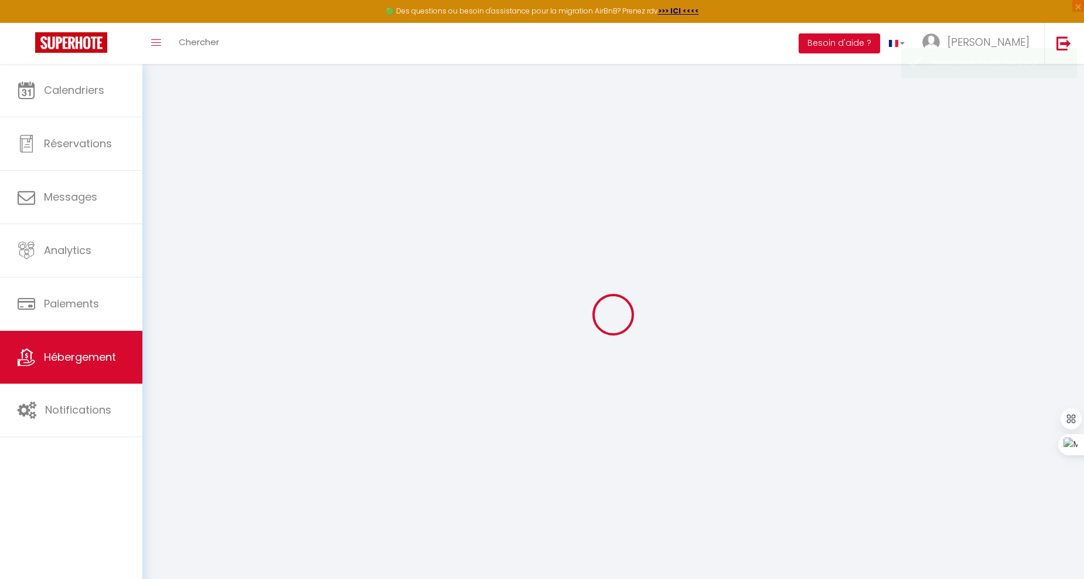
select select
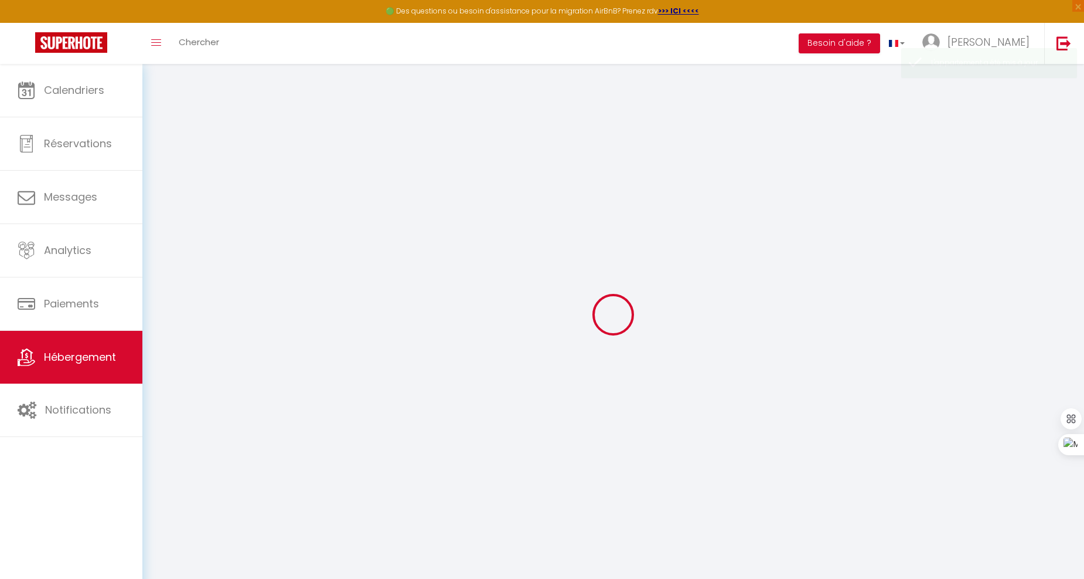
select select
checkbox input "false"
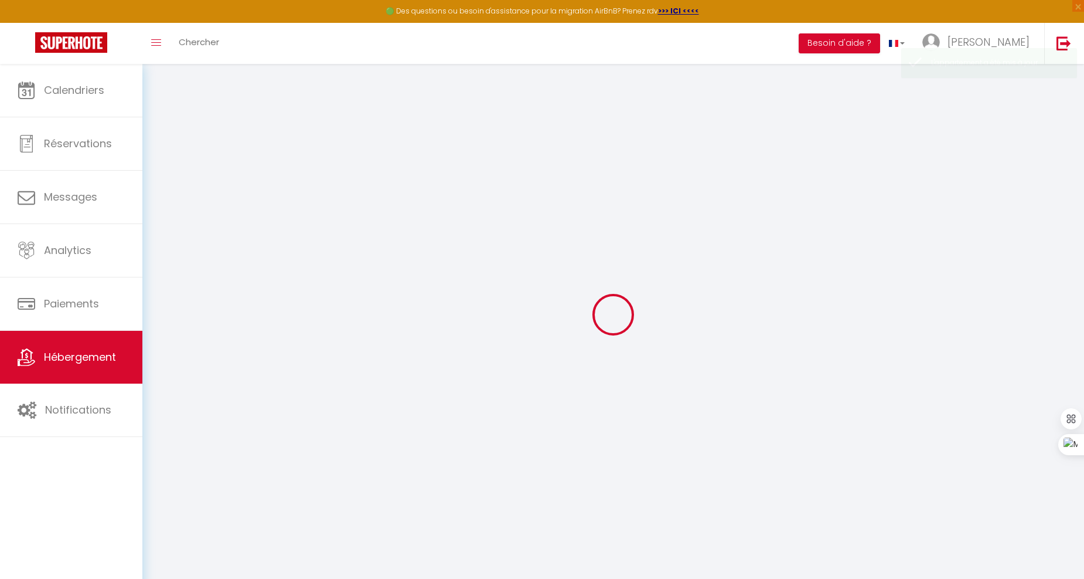
select select
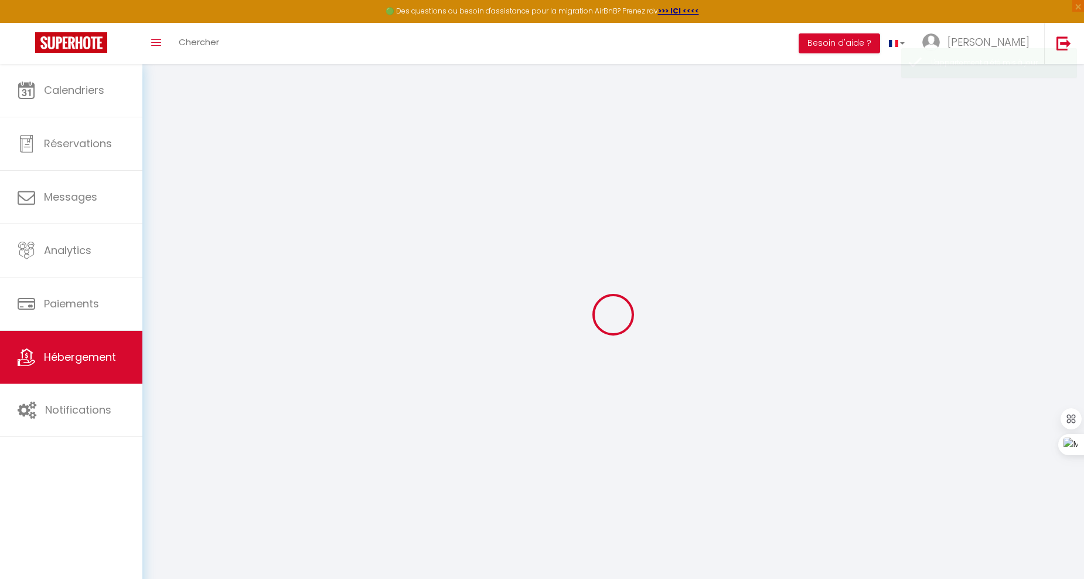
select select
checkbox input "false"
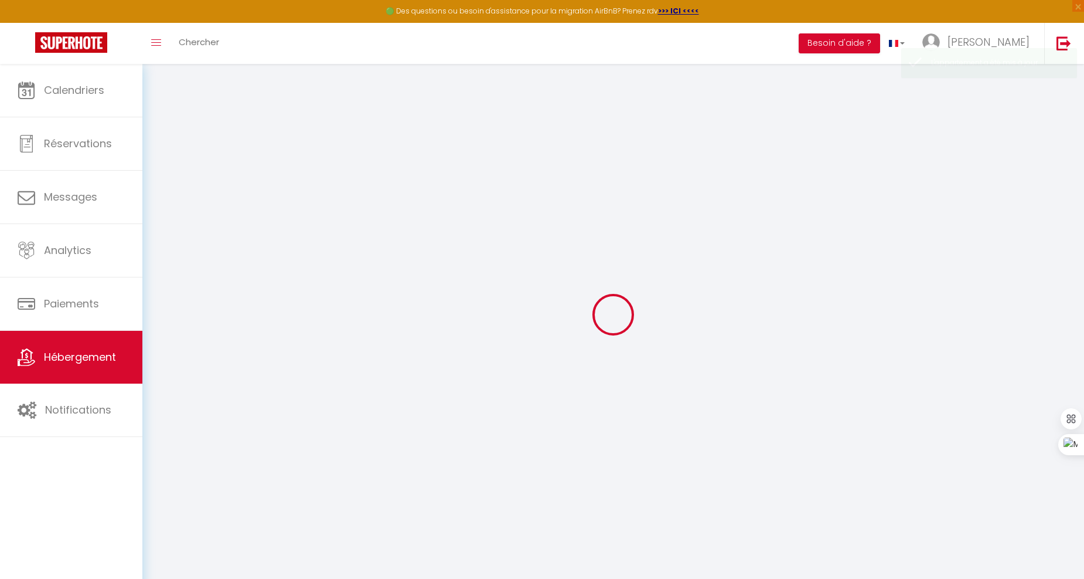
checkbox input "false"
select select
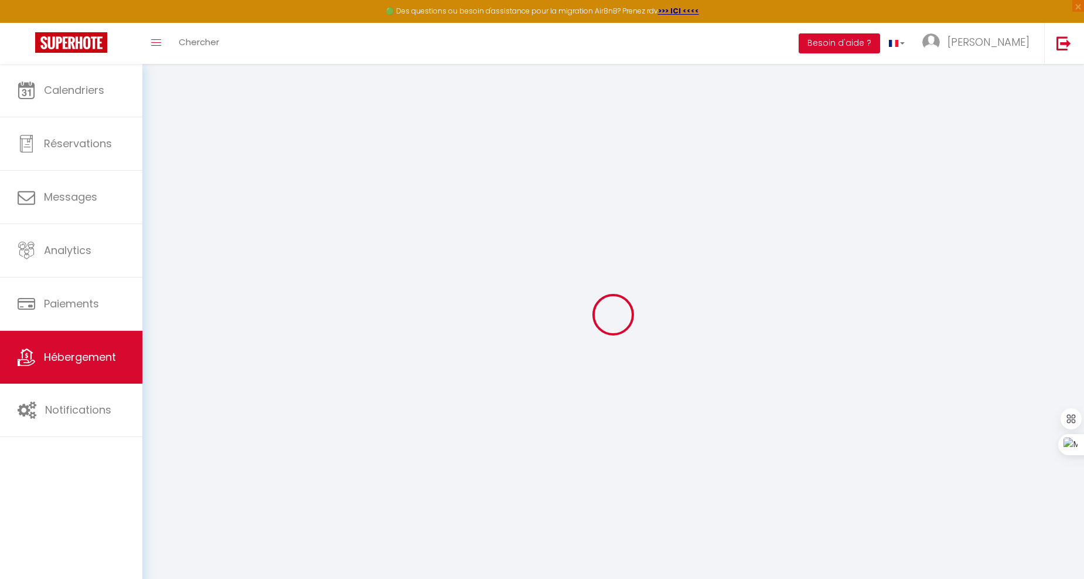
select select
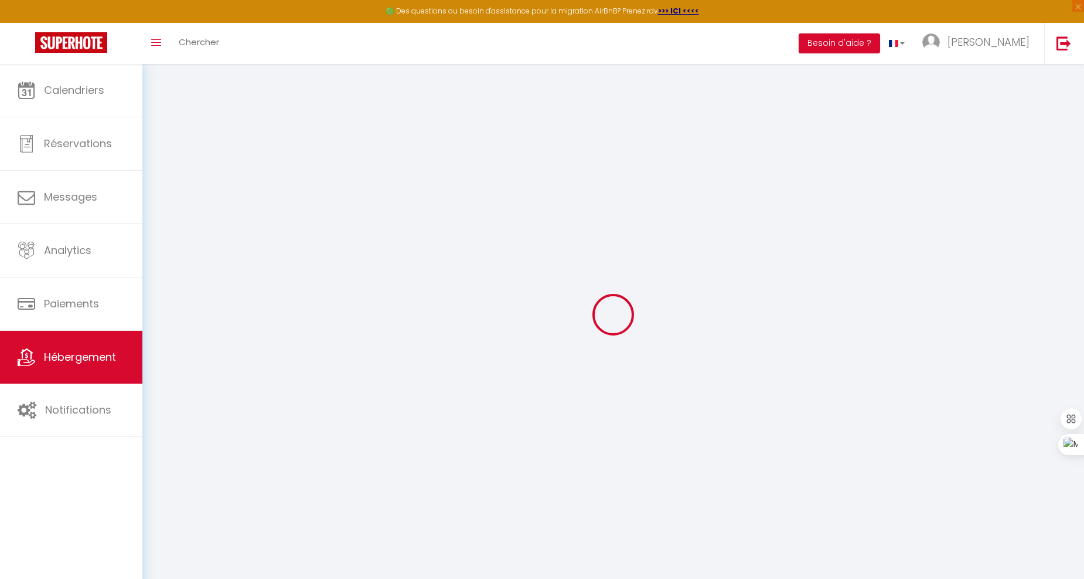
checkbox input "false"
select select
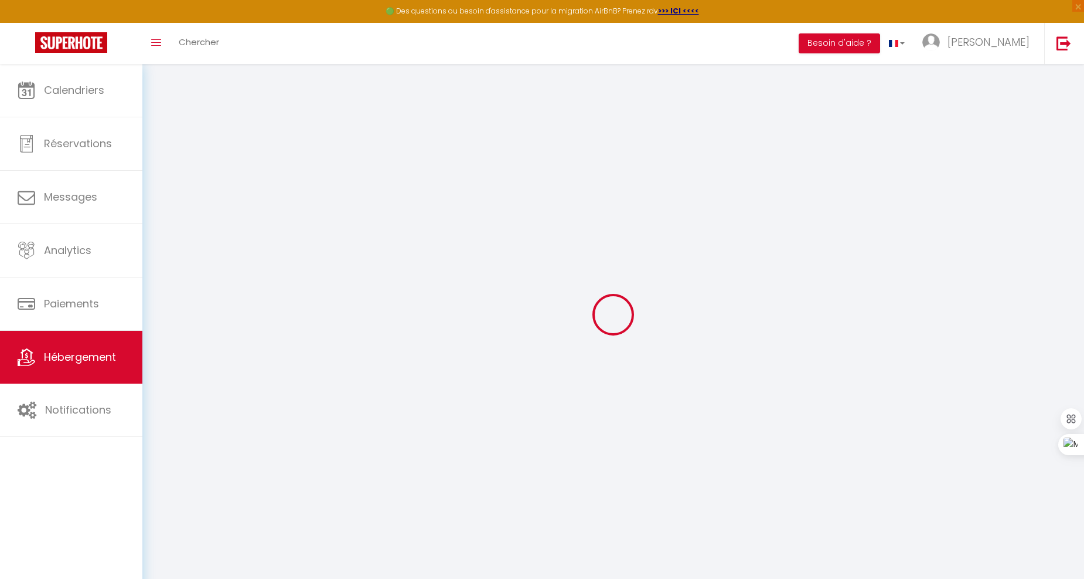
select select
type input "Bohéme Chic"
type input "[PERSON_NAME]"
select select "8"
select select "3"
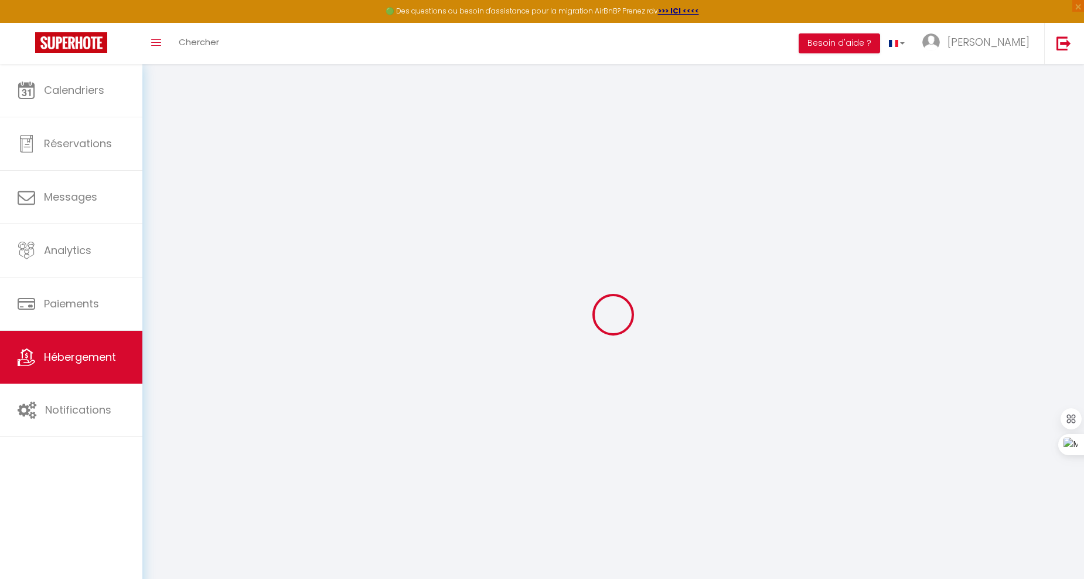
type input "150"
type input "20"
select select
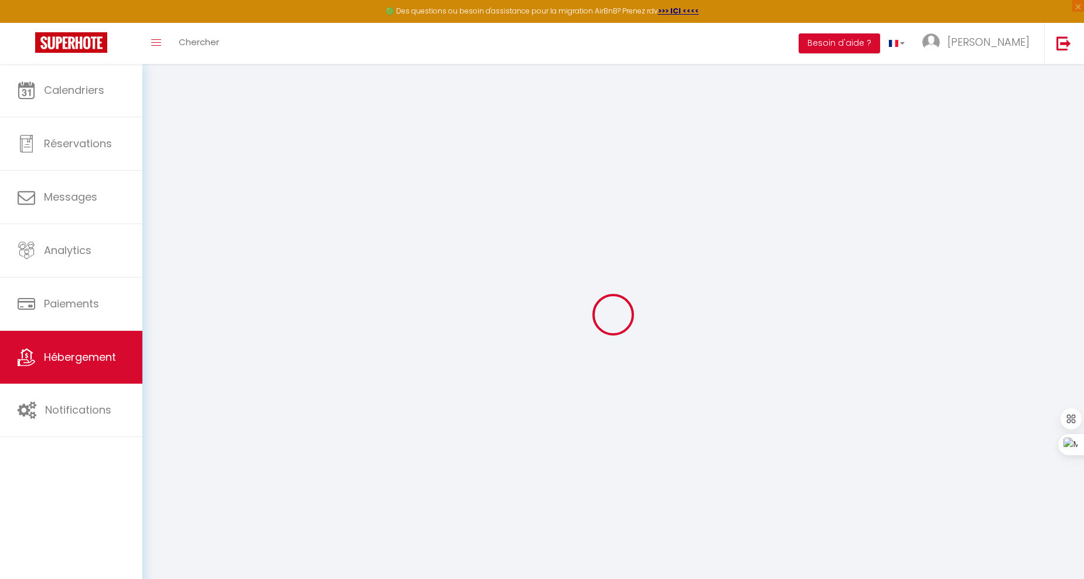
select select
type input "22 les bareste 43.445307600867885, 6.695430539463946"
type input "83480"
type input "Puget-sur-Argens"
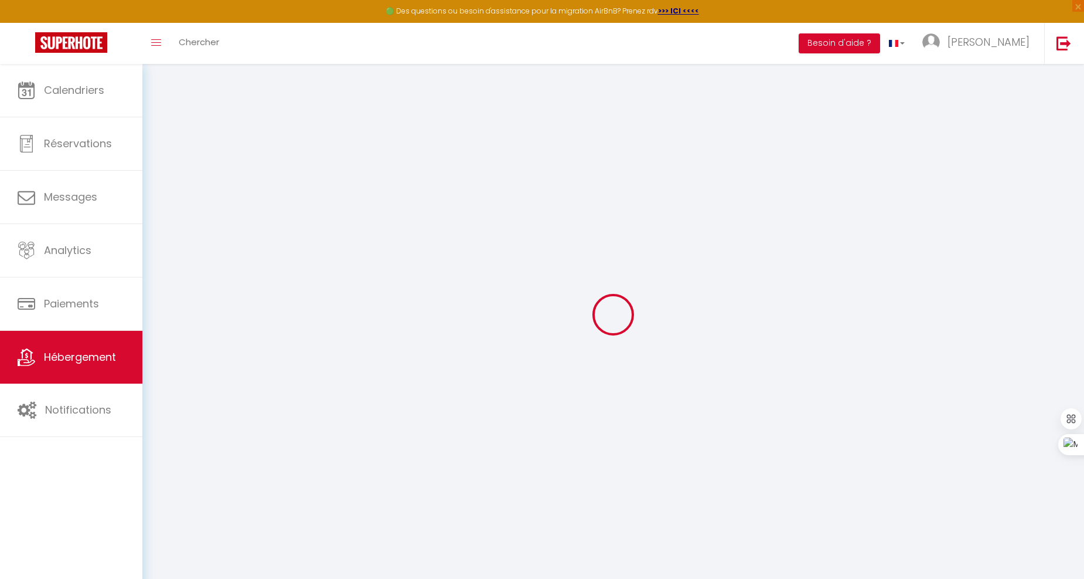
type input "[EMAIL_ADDRESS][DOMAIN_NAME]"
select select "15662"
checkbox input "false"
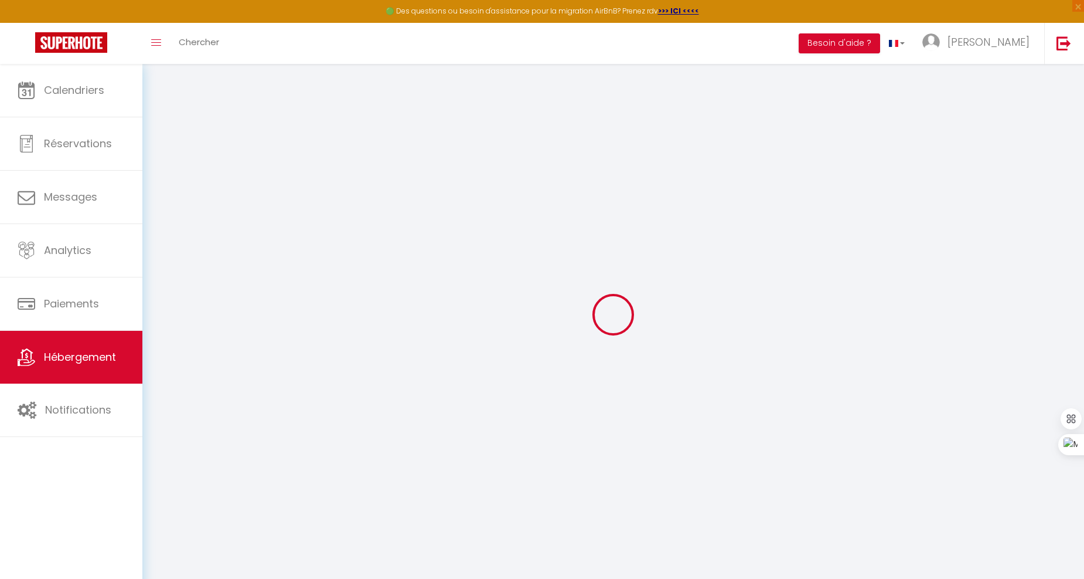
checkbox input "false"
type input "0"
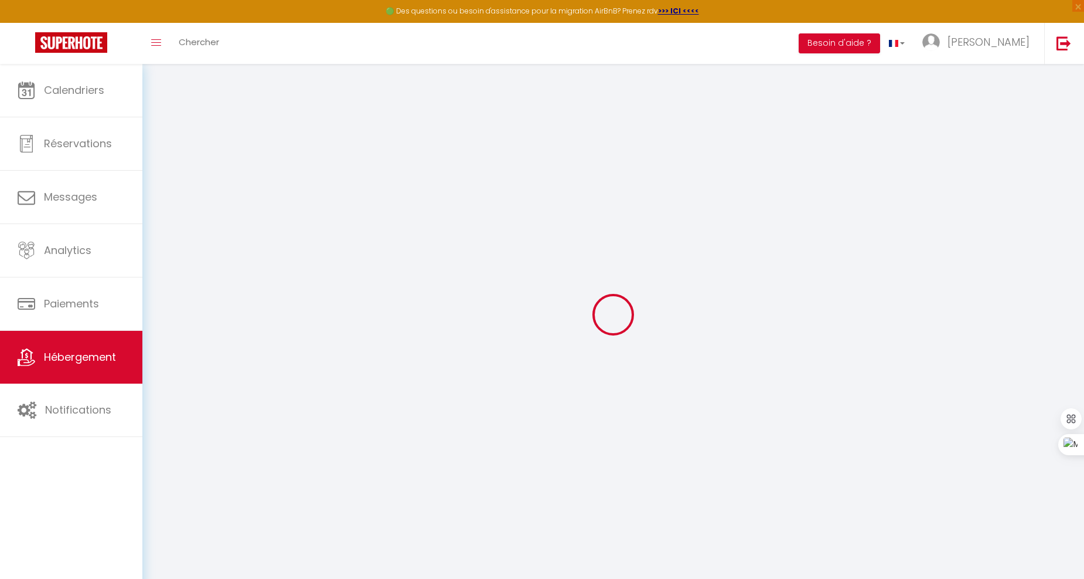
select select
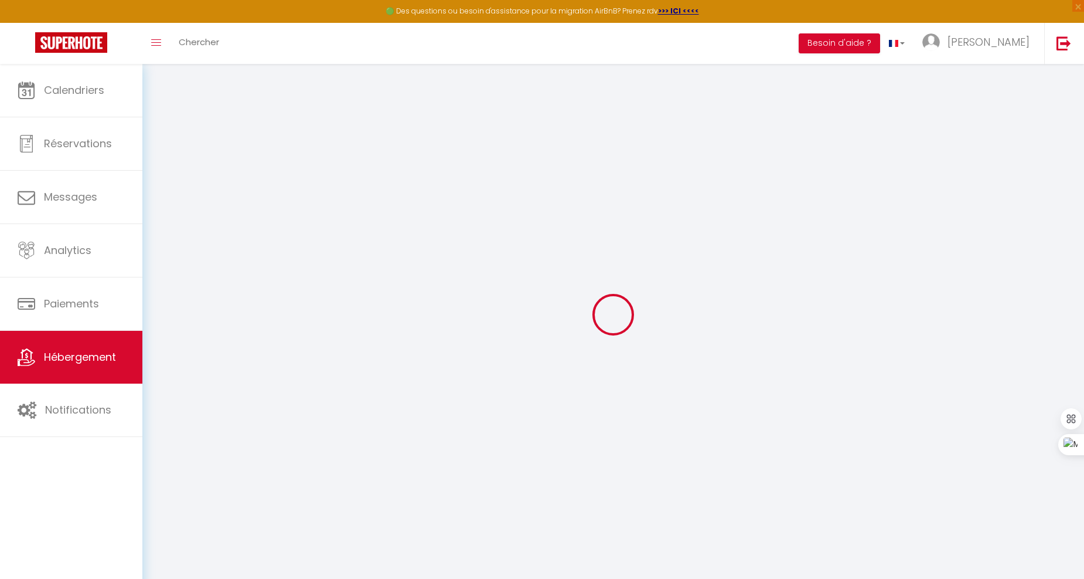
checkbox input "false"
select select
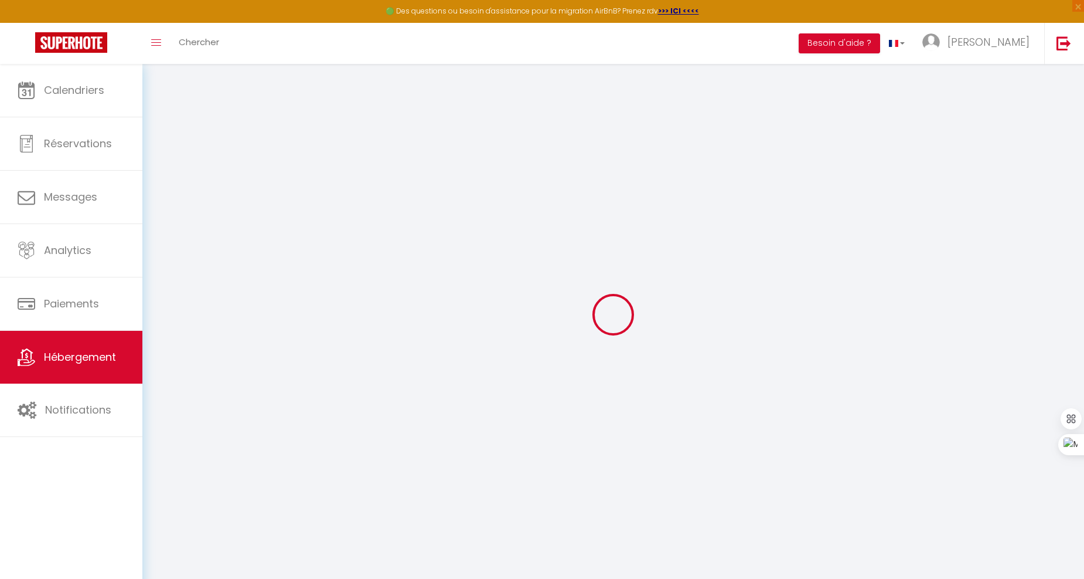
select select
checkbox input "false"
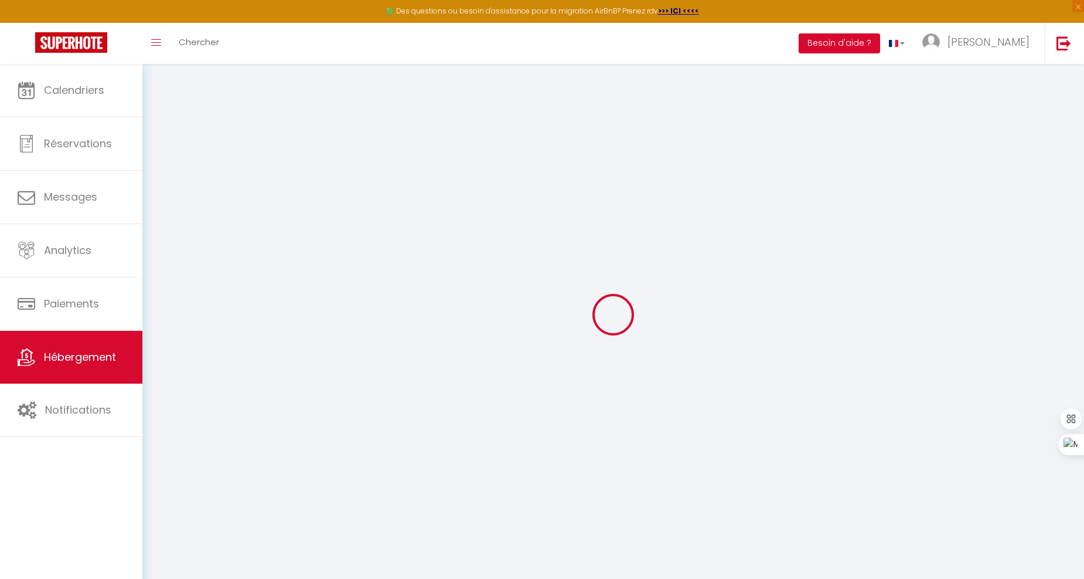
checkbox input "false"
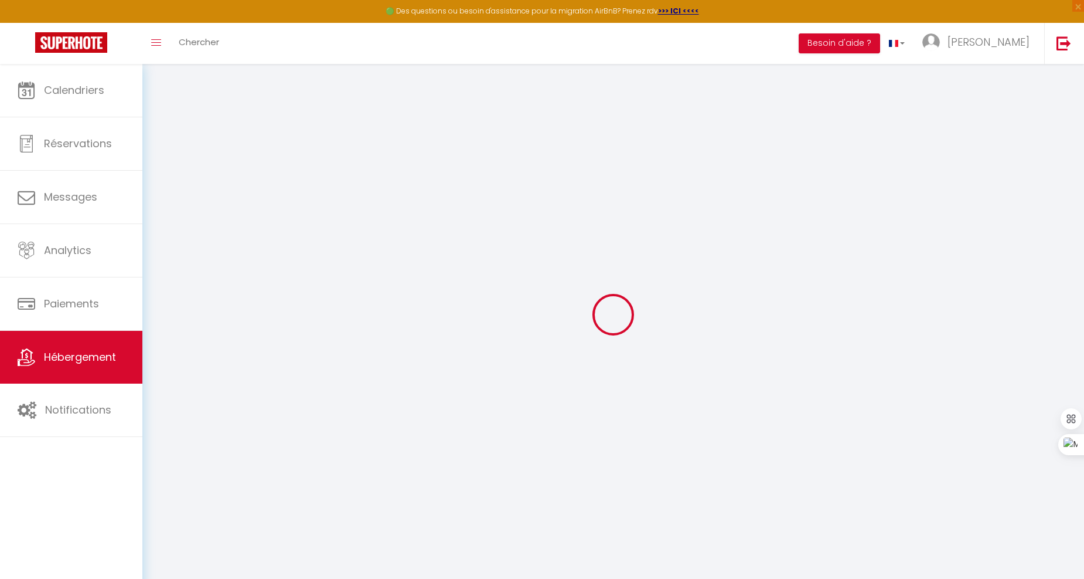
checkbox input "false"
select select
checkbox input "false"
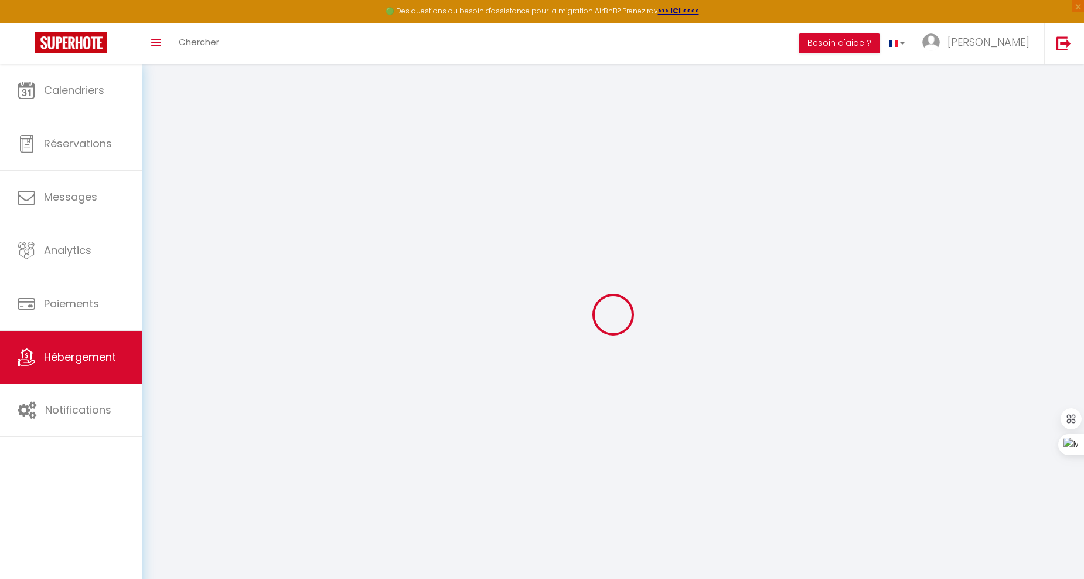
checkbox input "false"
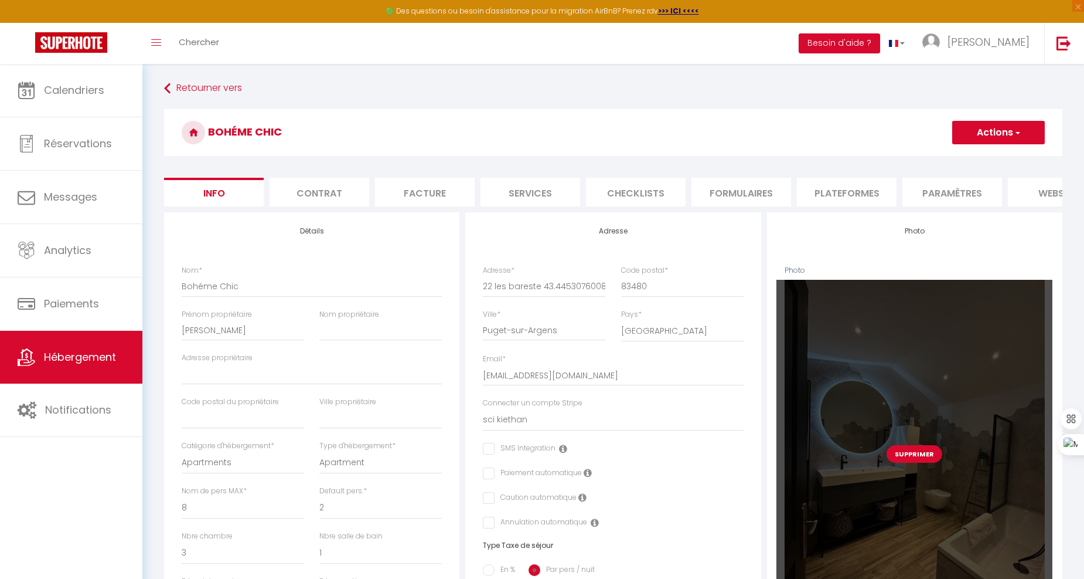
click at [924, 462] on button "Supprimer" at bounding box center [915, 454] width 56 height 18
select select
checkbox input "false"
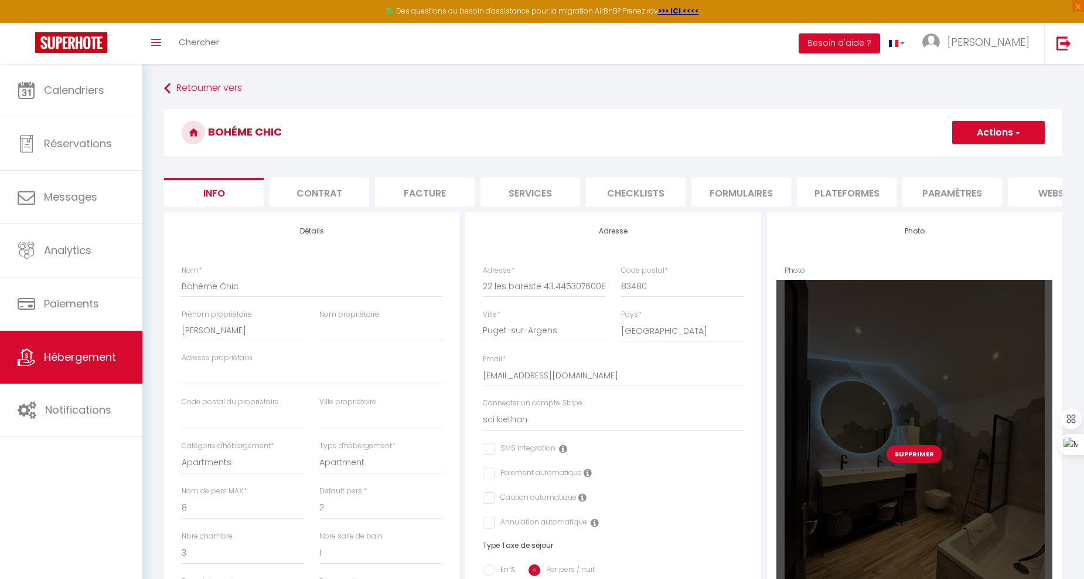
checkbox input "false"
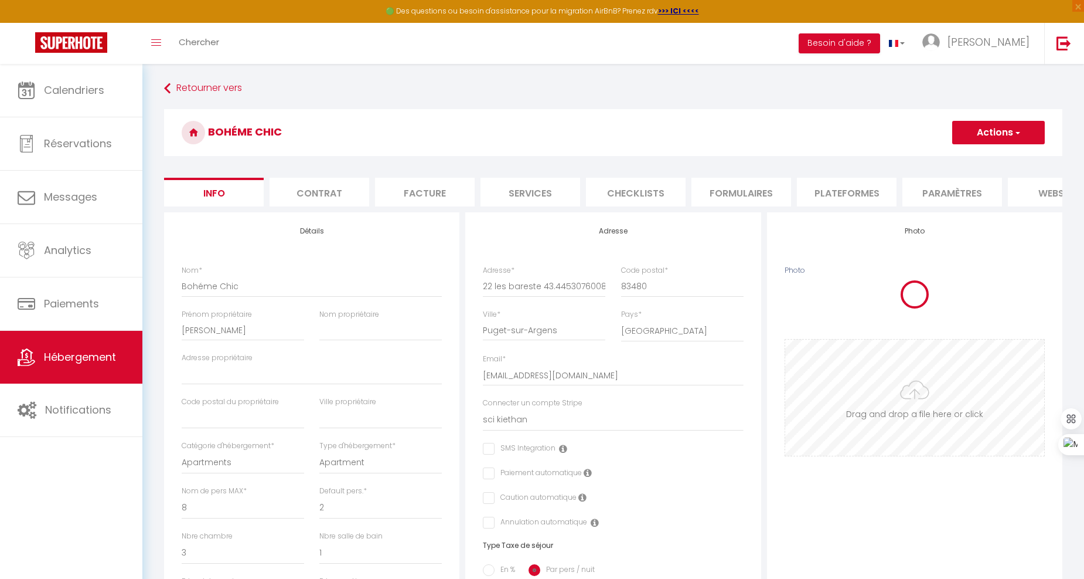
click at [907, 424] on input "Photo" at bounding box center [914, 397] width 259 height 116
type input "C:\fakepath\Copie de Modèles Photo Accroche (19).png"
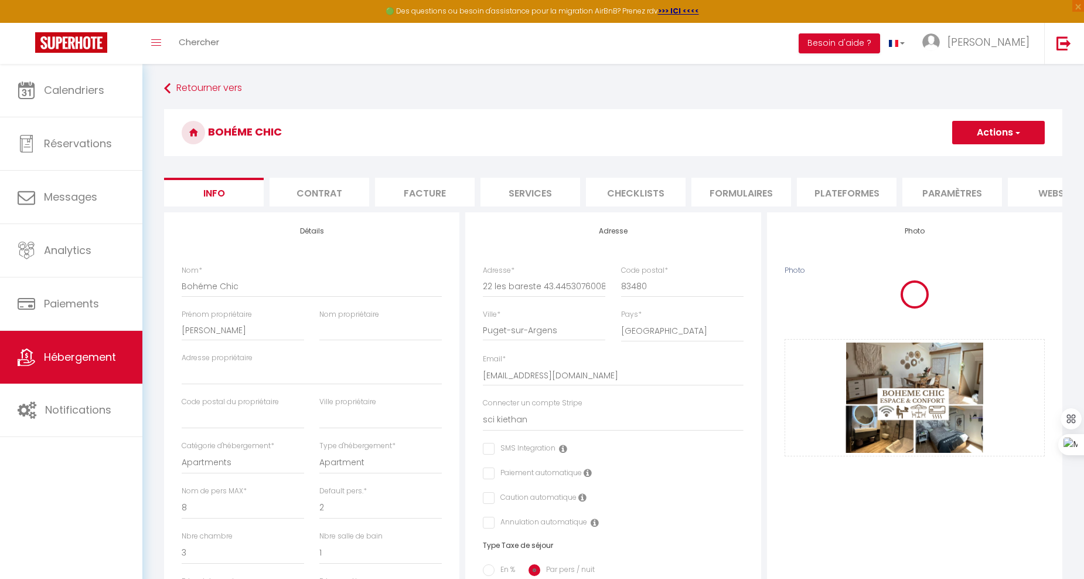
click at [985, 137] on button "Actions" at bounding box center [998, 132] width 93 height 23
click at [957, 155] on input "Enregistrer" at bounding box center [952, 158] width 43 height 12
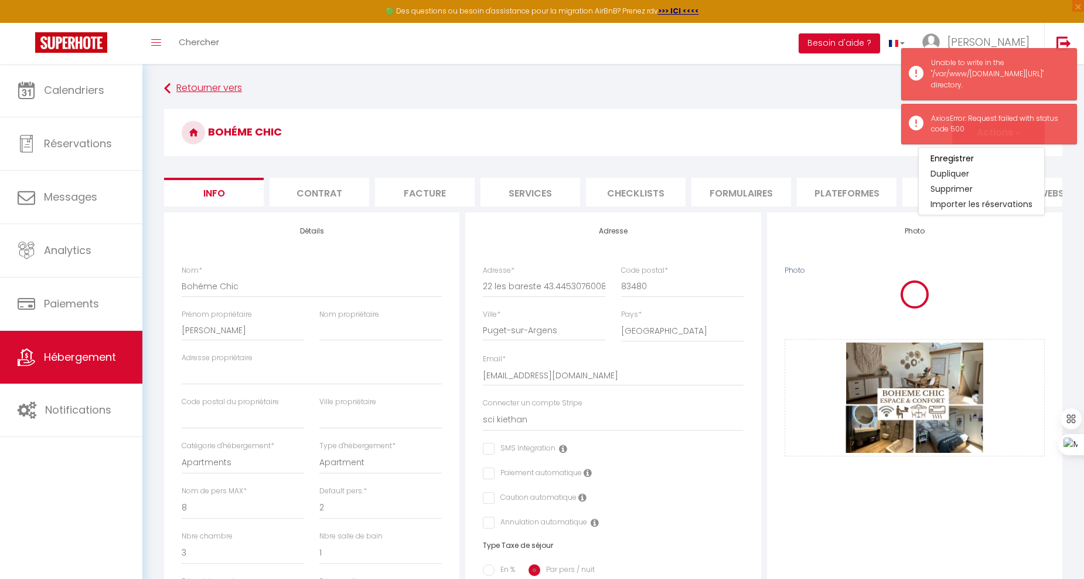
select select
checkbox input "false"
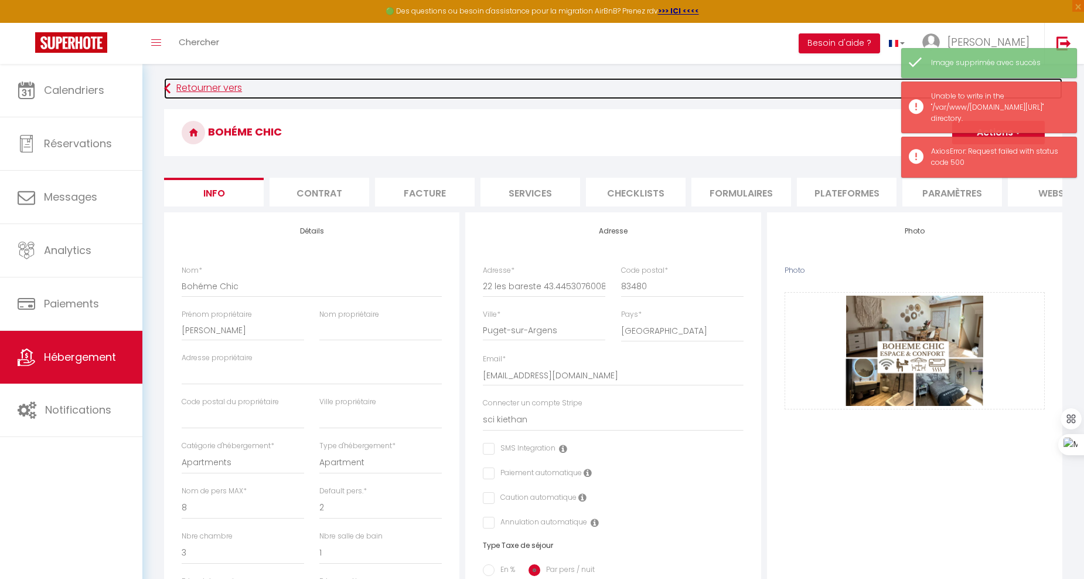
click at [746, 96] on link "Retourner vers" at bounding box center [613, 88] width 899 height 21
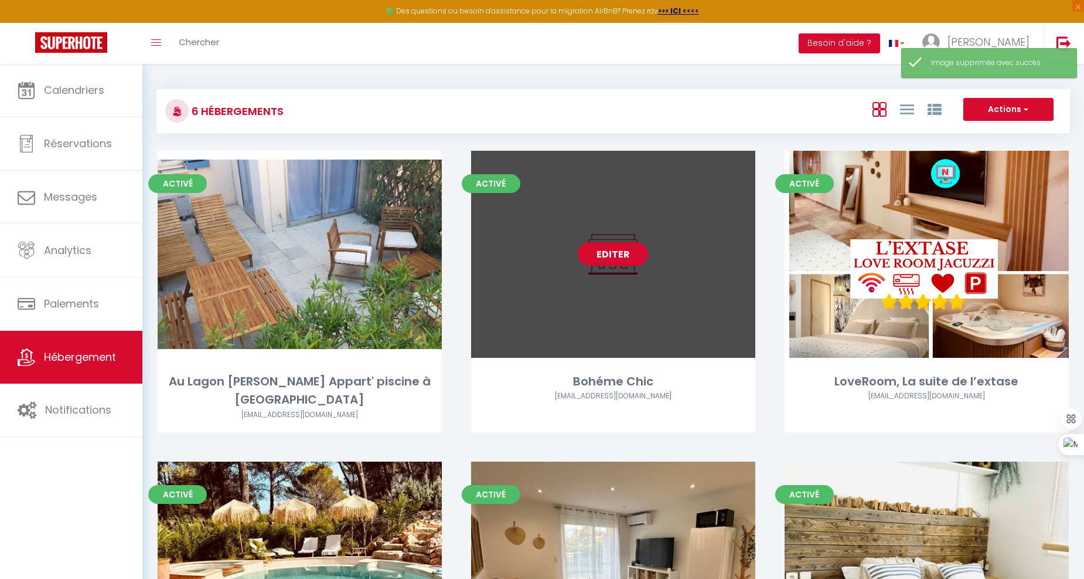
click at [624, 256] on link "Editer" at bounding box center [613, 253] width 70 height 23
select select "3"
select select "2"
select select "1"
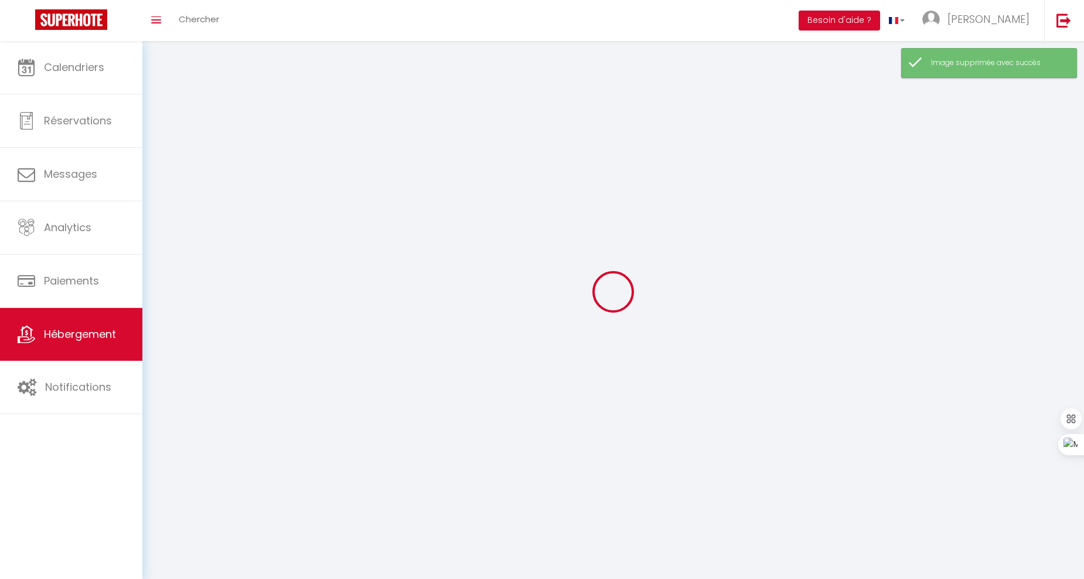
select select
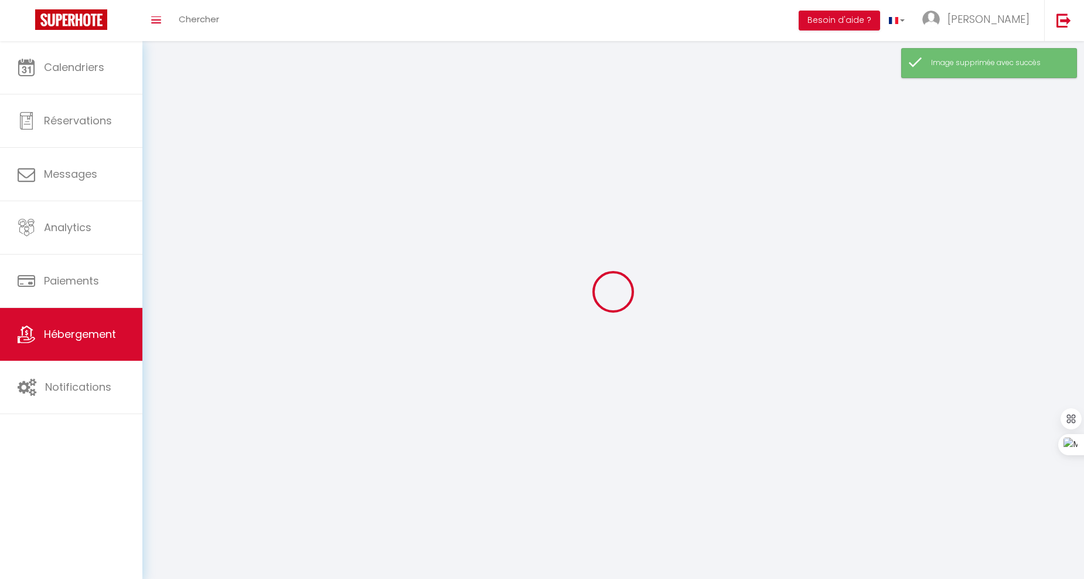
checkbox input "false"
select select
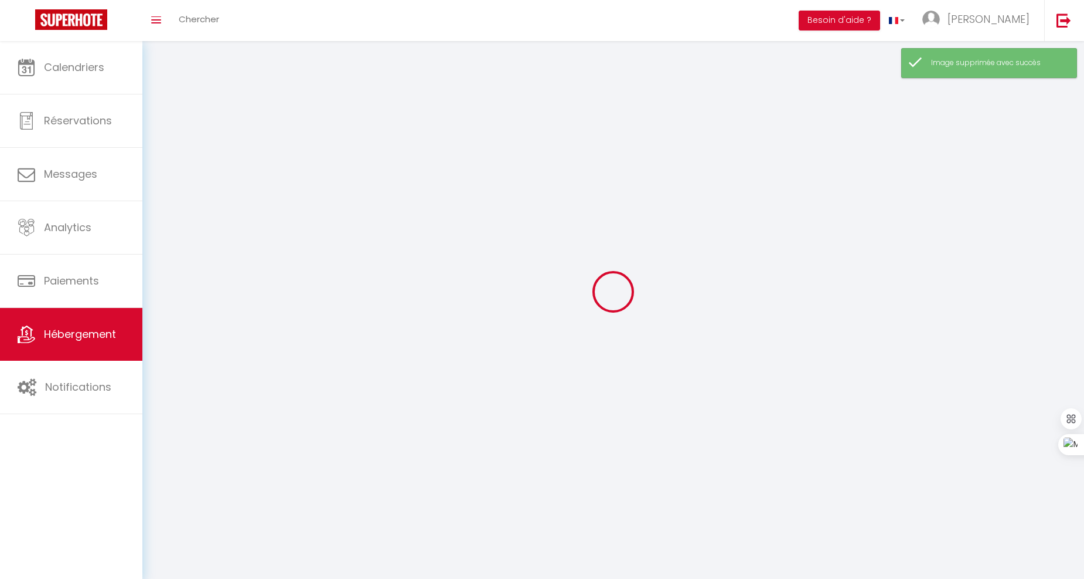
select select
select select "28"
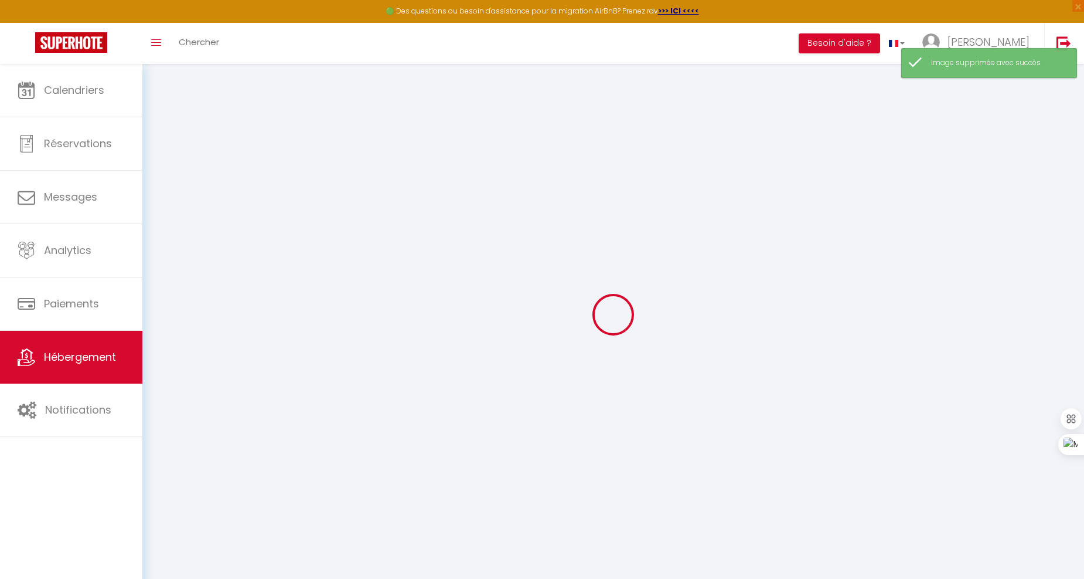
select select "15:00"
select select
select select "11:00"
select select "30"
select select "120"
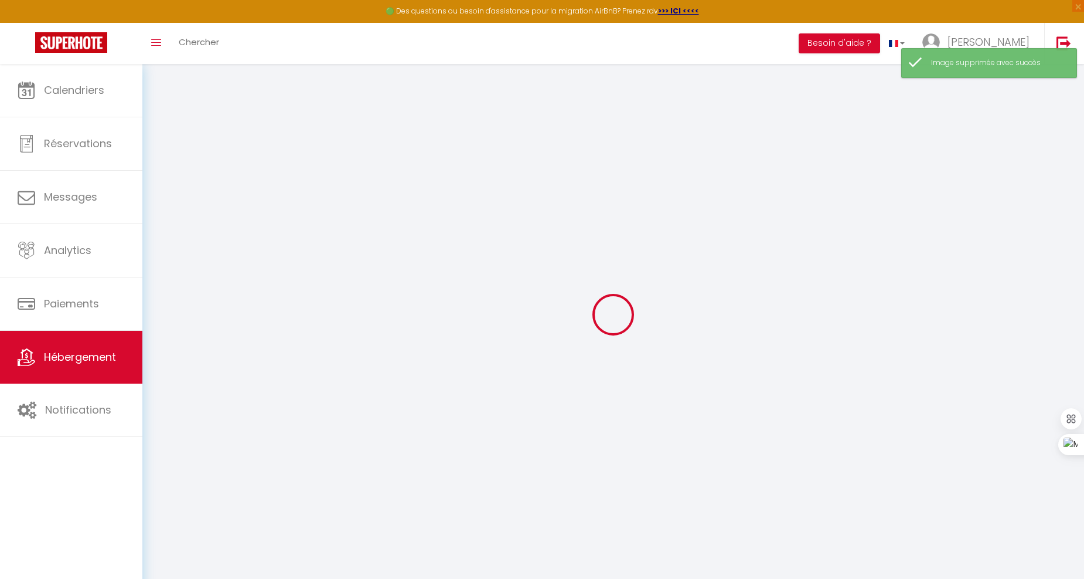
select select
checkbox input "false"
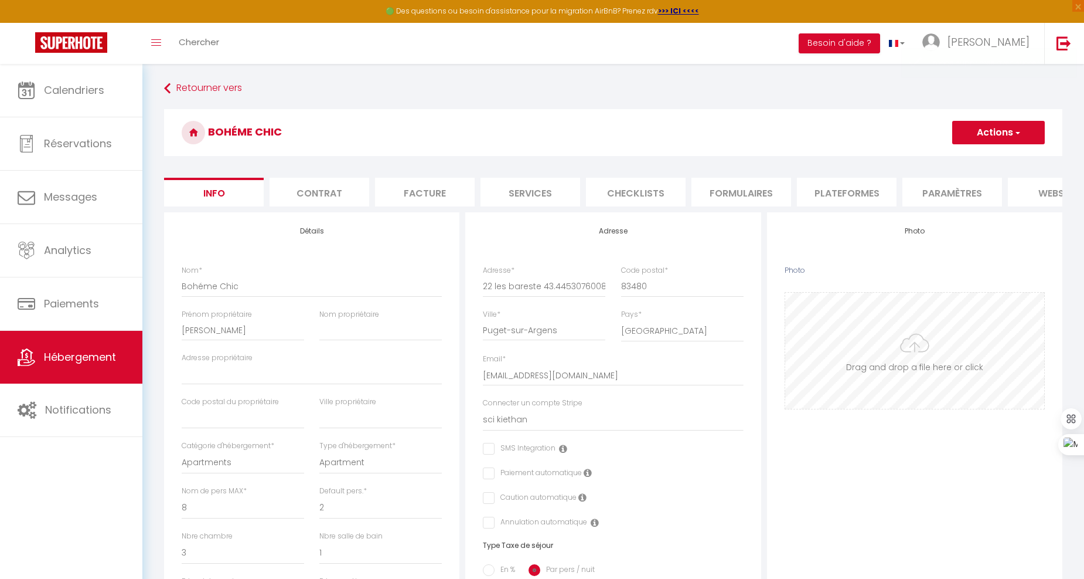
click at [901, 372] on input "Photo" at bounding box center [914, 350] width 259 height 116
type input "C:\fakepath\Copie de Modèles Photo Accroche (19).png"
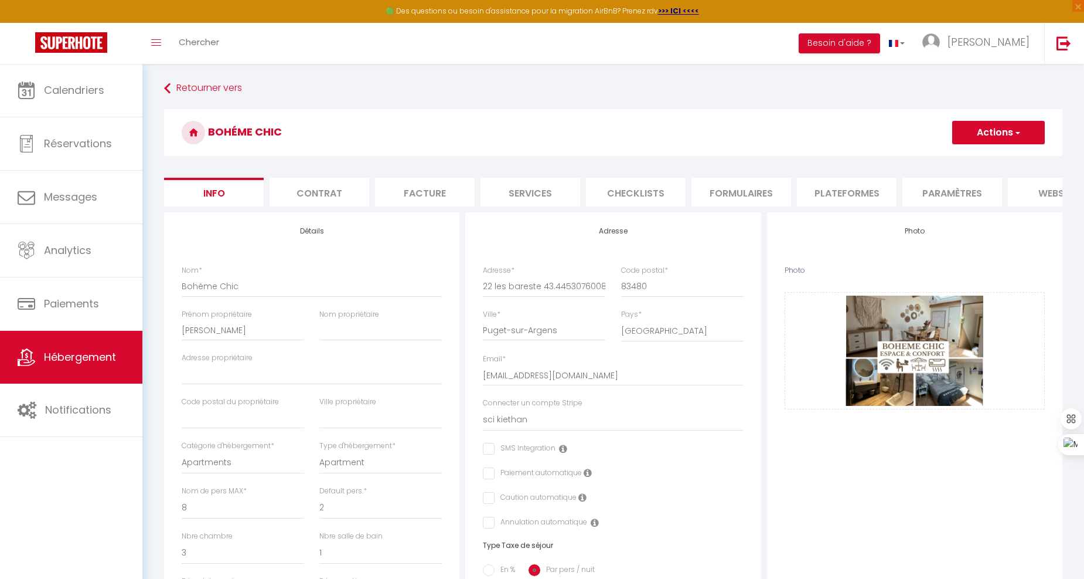
click at [996, 143] on button "Actions" at bounding box center [998, 132] width 93 height 23
click at [970, 155] on input "Enregistrer" at bounding box center [952, 158] width 43 height 12
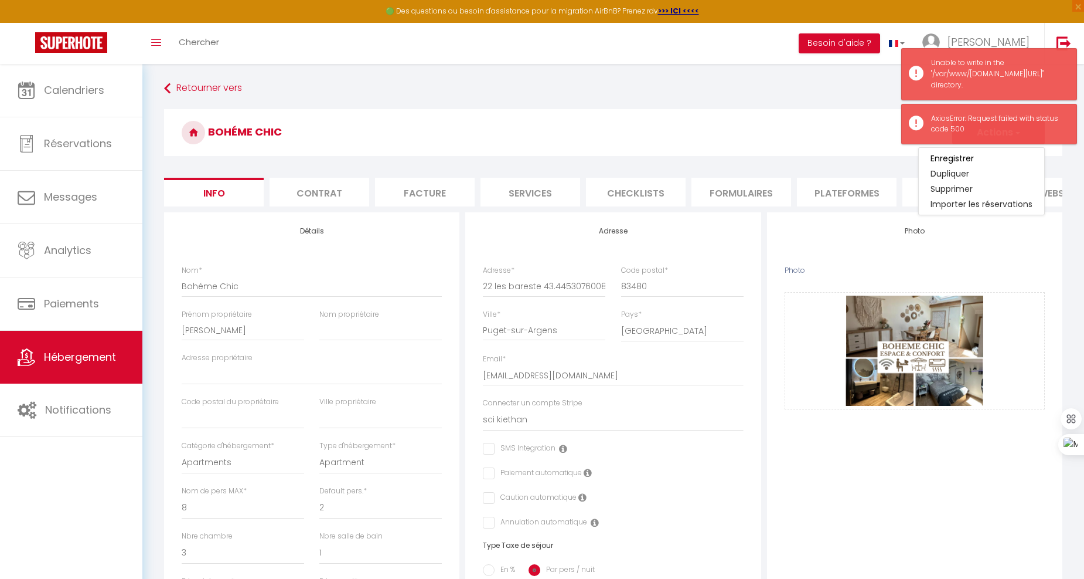
click at [613, 100] on div "Retourner vers Bohéme Chic Actions Enregistrer Dupliquer Supprimer Importer les…" at bounding box center [613, 540] width 914 height 925
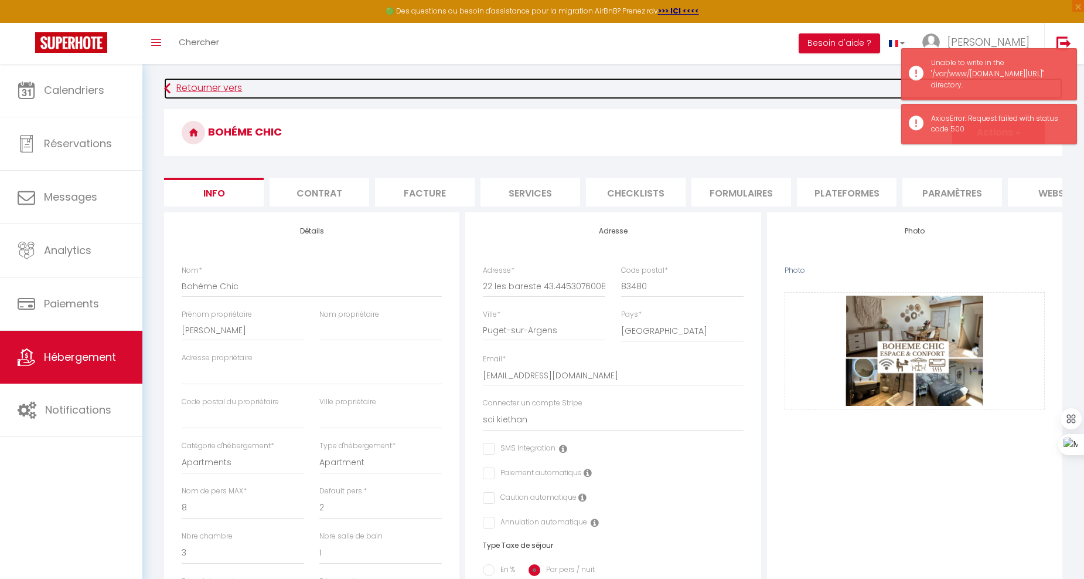
click at [757, 83] on link "Retourner vers" at bounding box center [613, 88] width 899 height 21
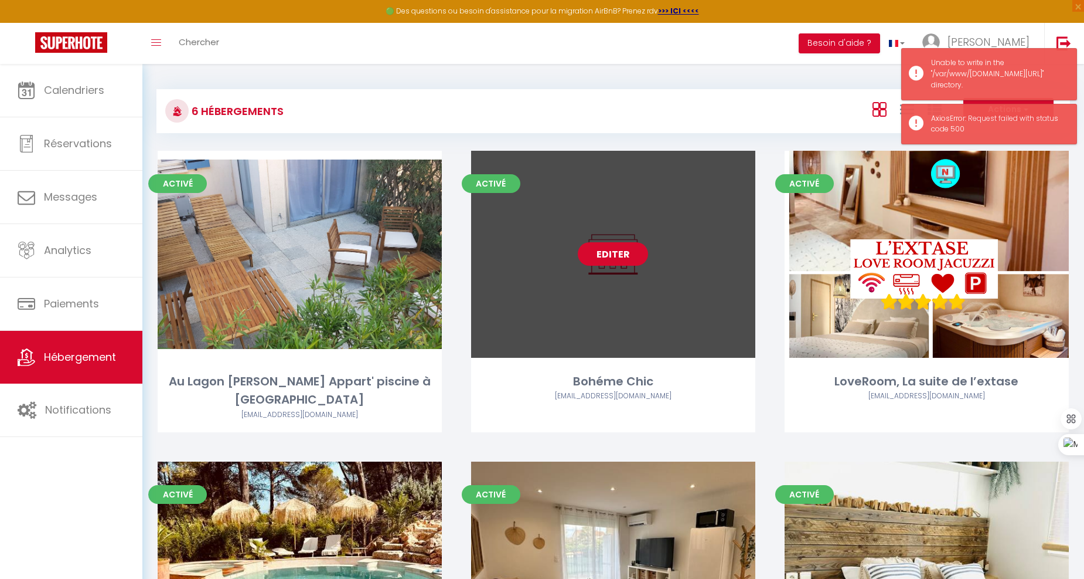
drag, startPoint x: 590, startPoint y: 252, endPoint x: 623, endPoint y: 245, distance: 34.1
click at [590, 252] on link "Editer" at bounding box center [613, 253] width 70 height 23
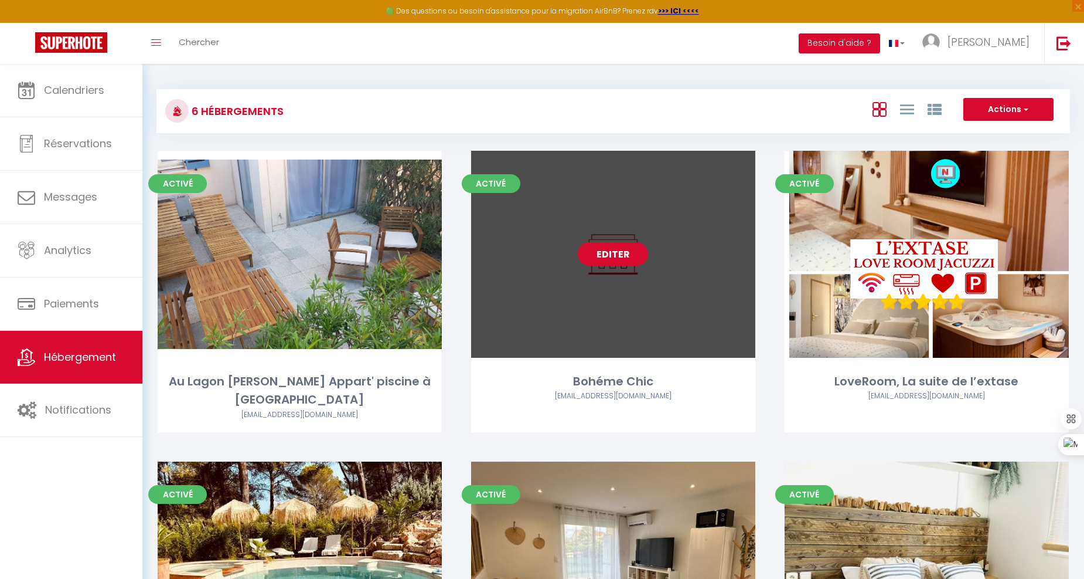
click at [621, 253] on link "Editer" at bounding box center [613, 253] width 70 height 23
select select "3"
select select "2"
select select "1"
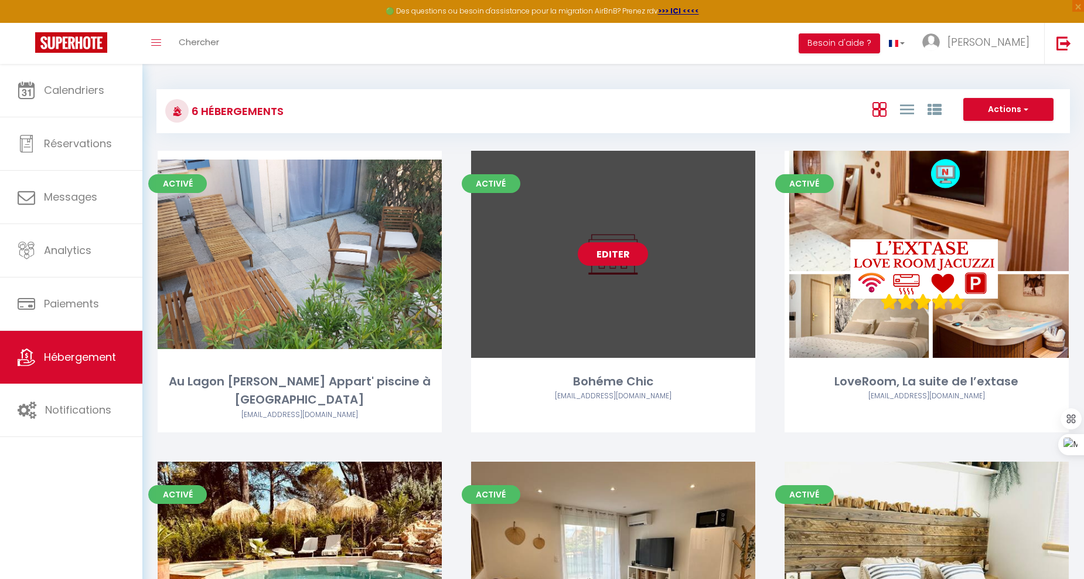
select select
select select "28"
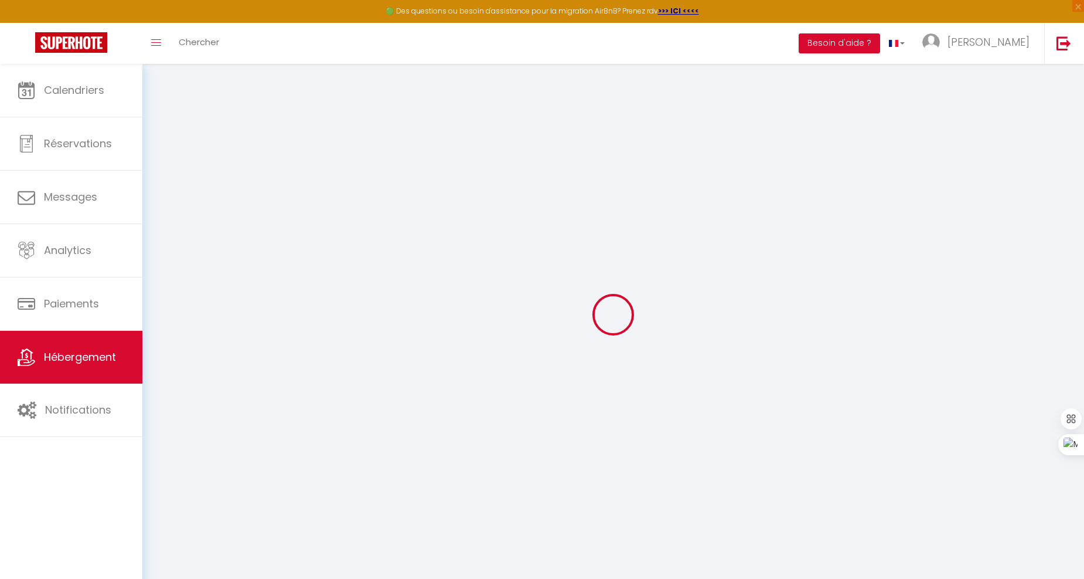
select select
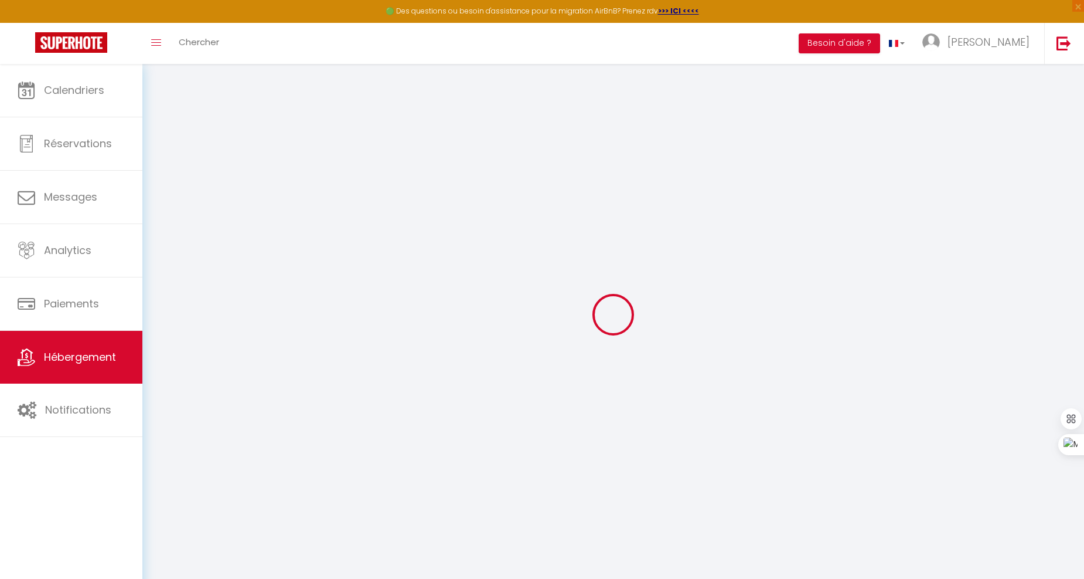
select select
checkbox input "false"
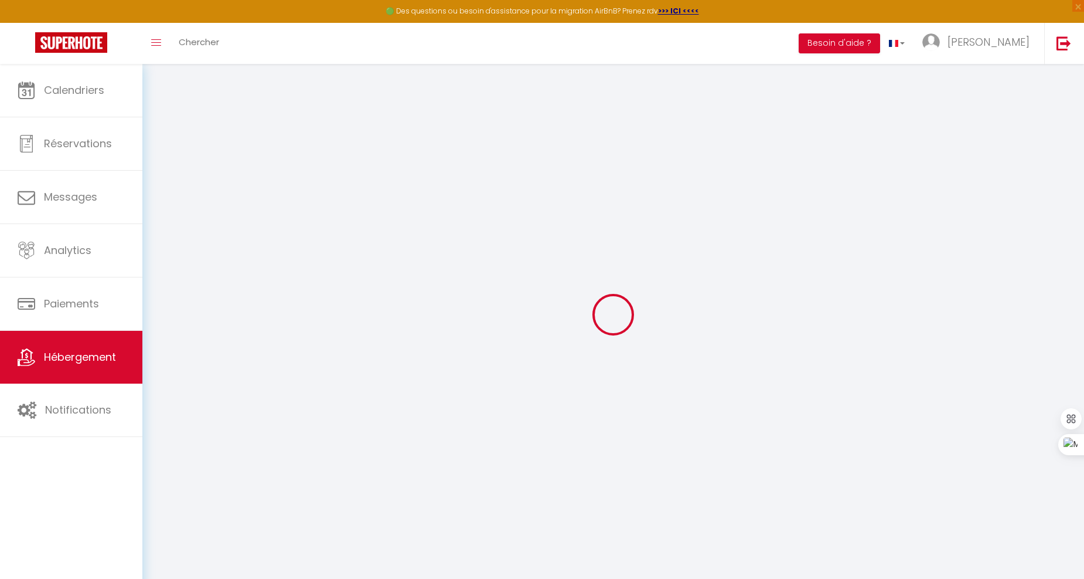
select select
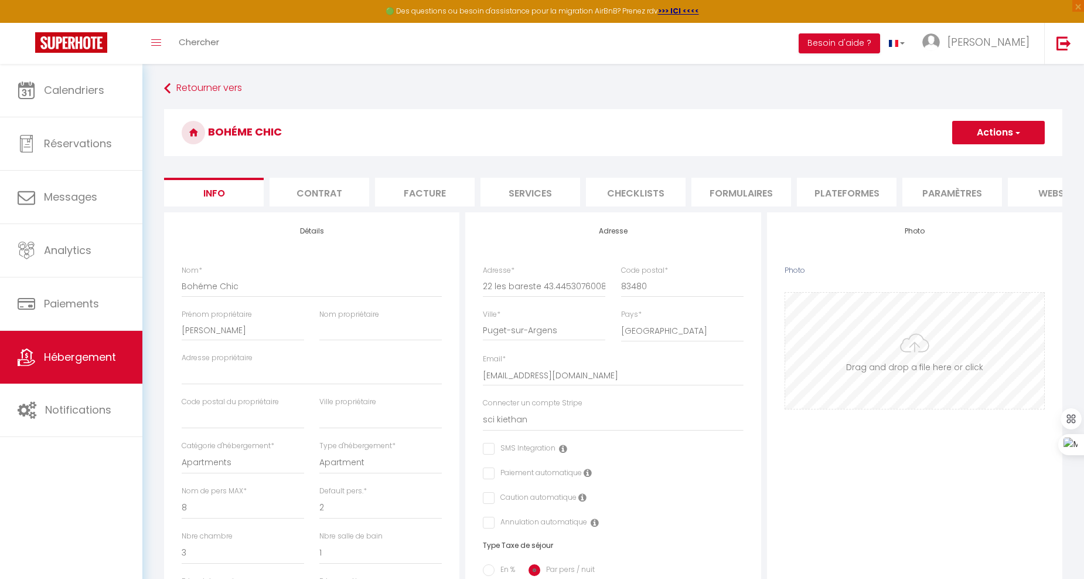
click at [917, 363] on input "Photo" at bounding box center [914, 350] width 259 height 116
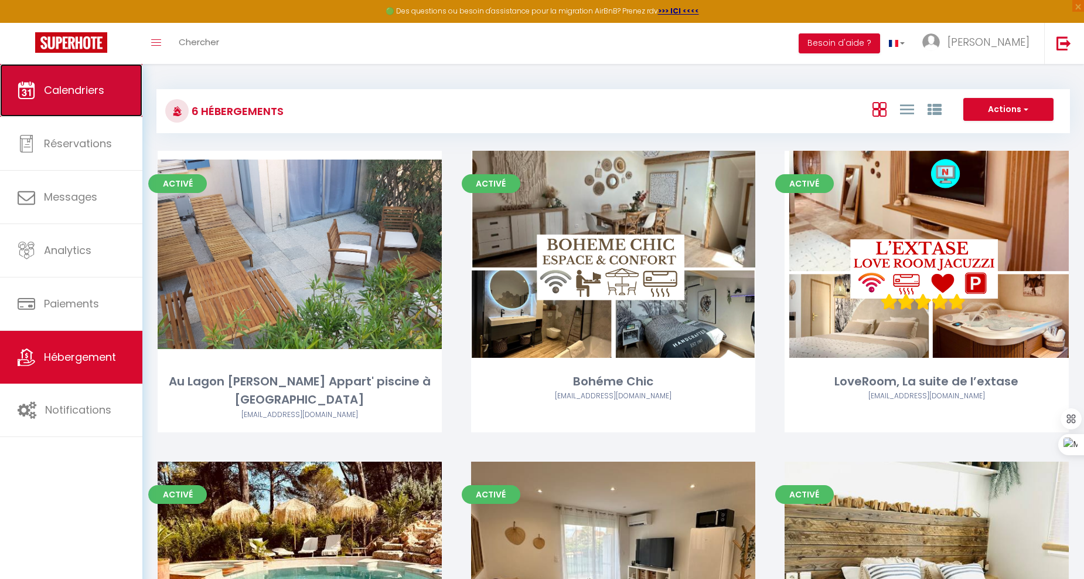
click at [108, 86] on link "Calendriers" at bounding box center [71, 90] width 142 height 53
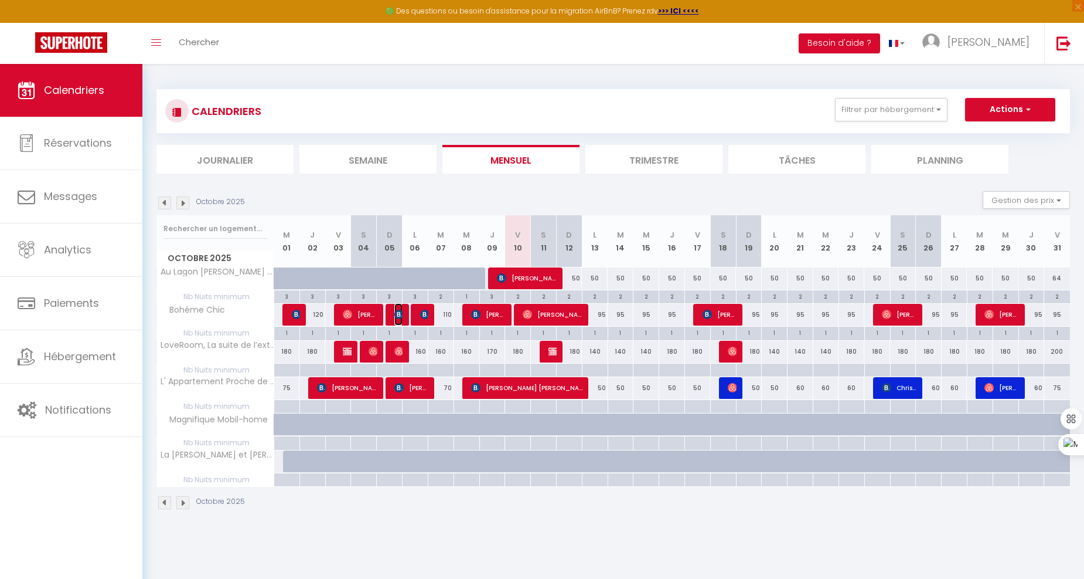
click at [402, 311] on img at bounding box center [398, 313] width 9 height 9
select select "OK"
select select "0"
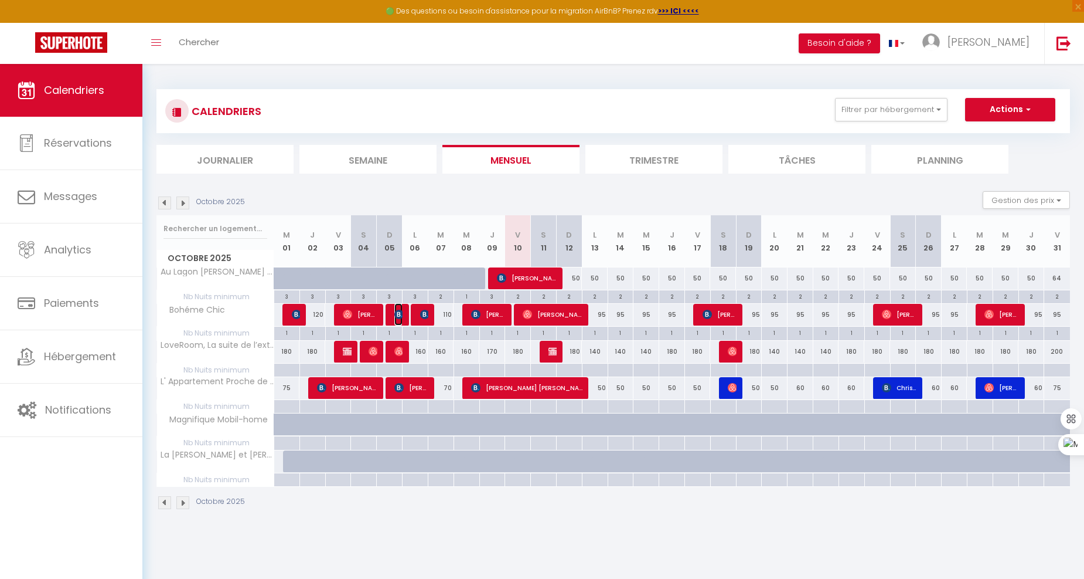
select select "1"
select select
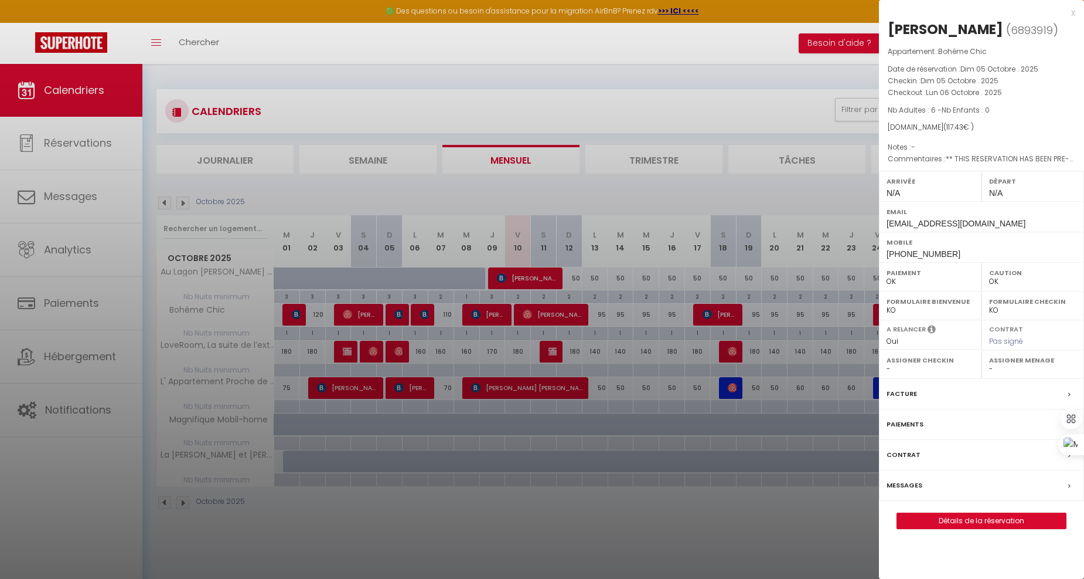
click at [474, 83] on div at bounding box center [542, 289] width 1084 height 579
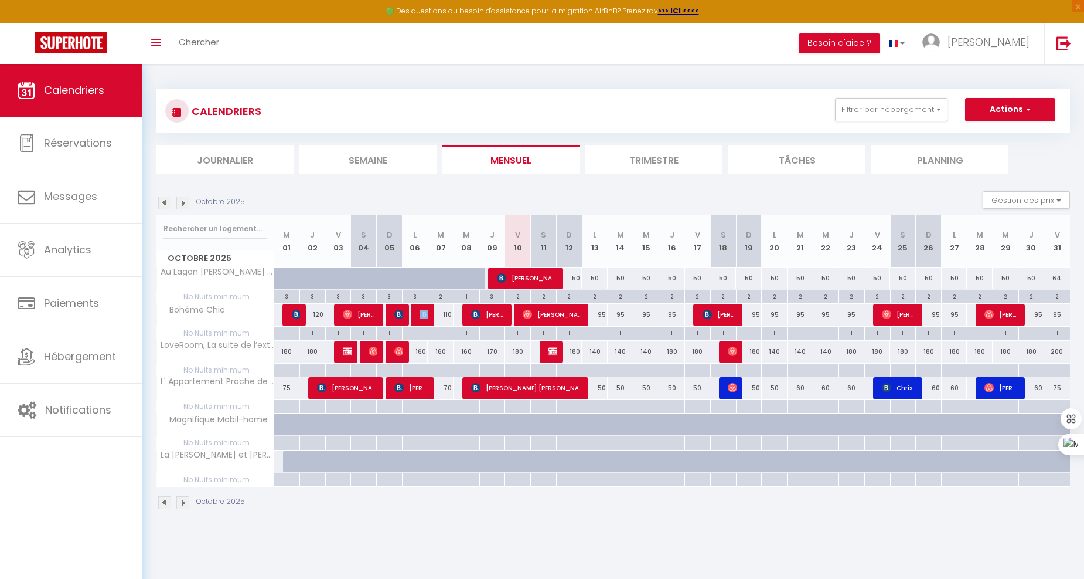
click at [419, 313] on td "110 Bati Sh" at bounding box center [416, 315] width 26 height 23
click at [423, 318] on img at bounding box center [424, 313] width 9 height 9
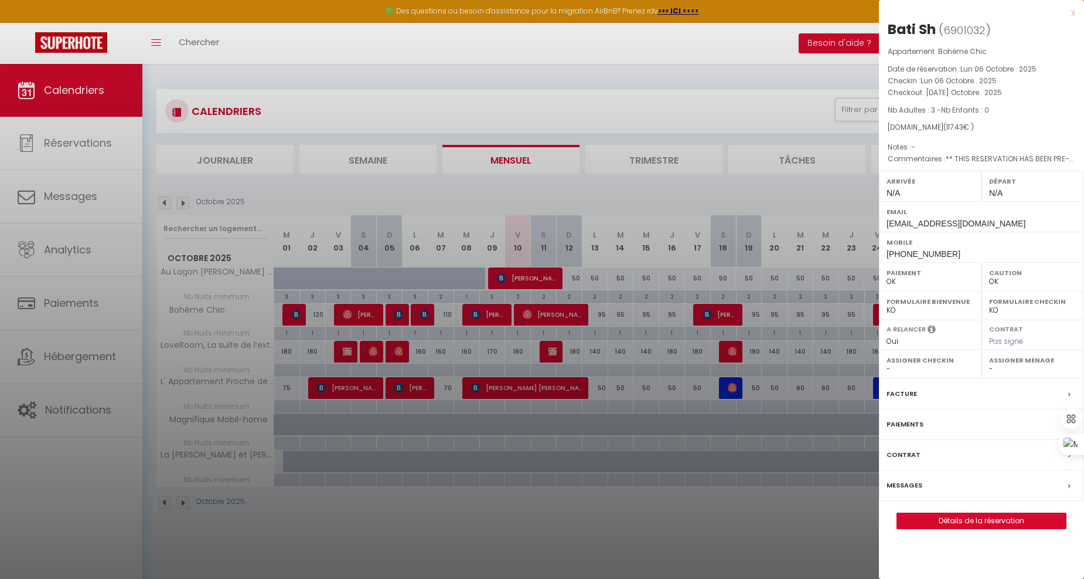
click at [526, 79] on div at bounding box center [542, 289] width 1084 height 579
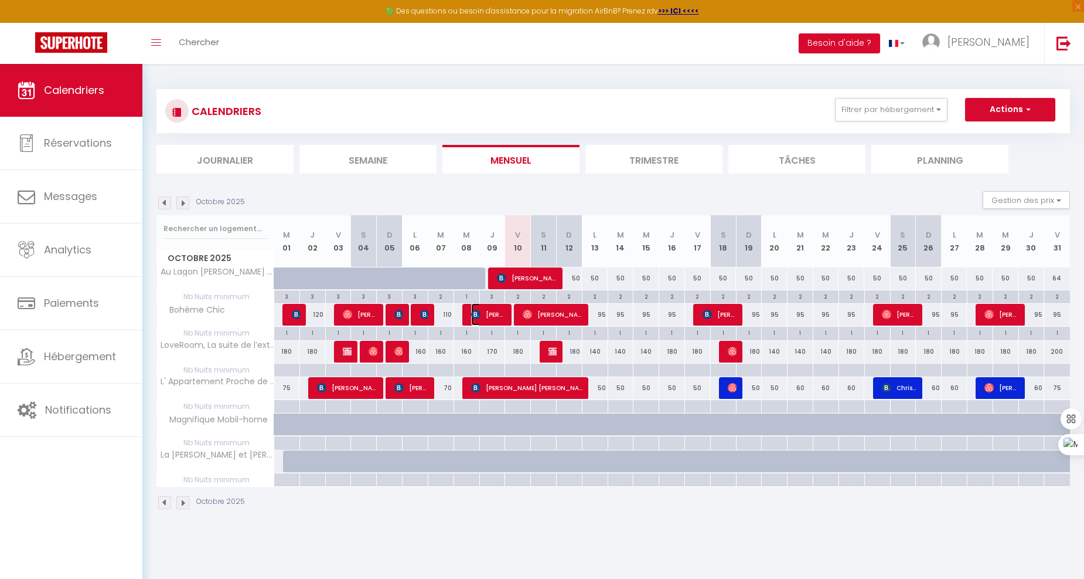
click at [479, 314] on img at bounding box center [475, 313] width 9 height 9
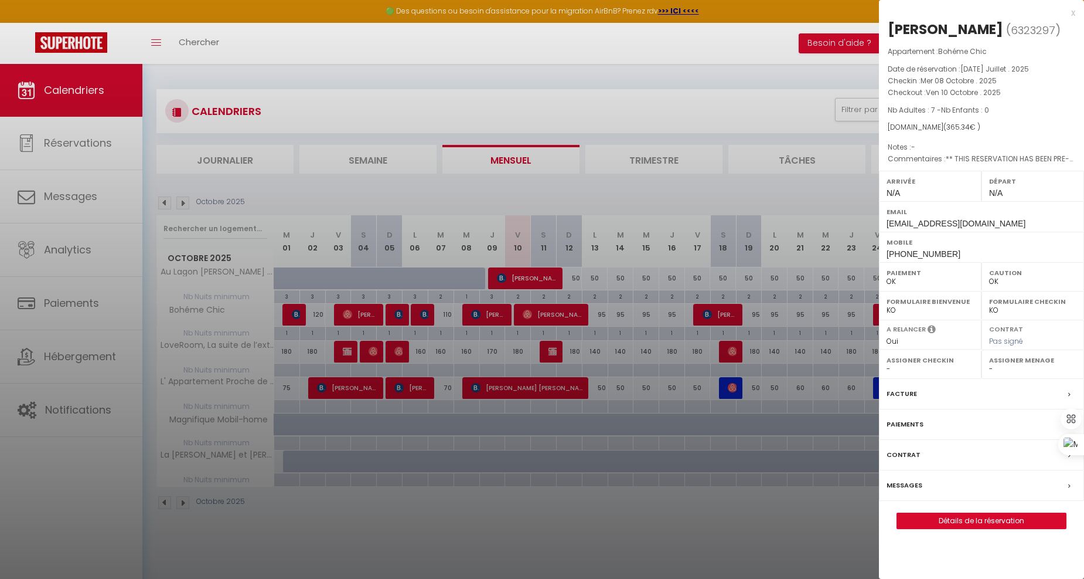
click at [508, 96] on div at bounding box center [542, 289] width 1084 height 579
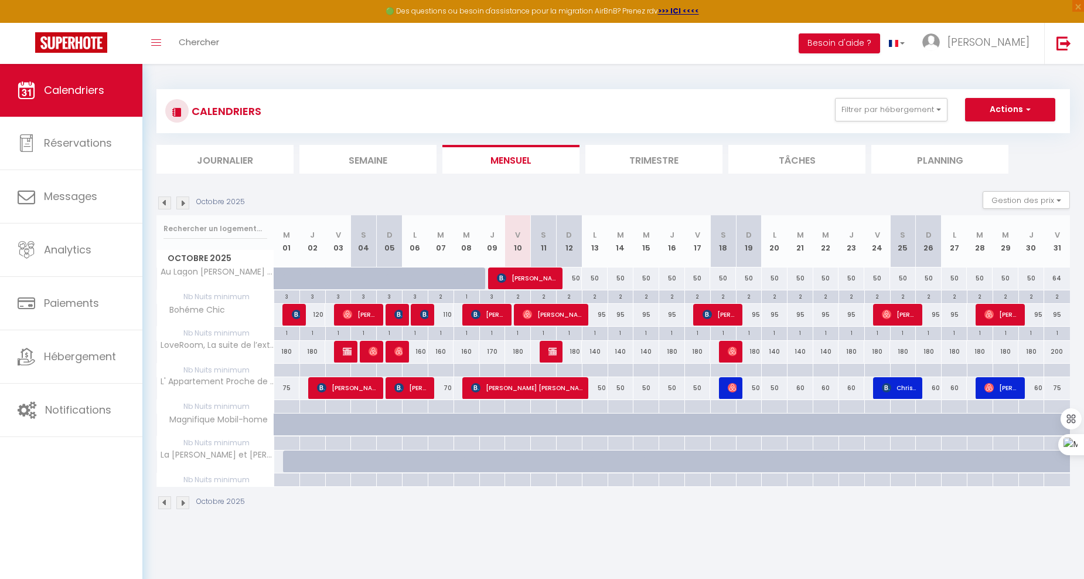
click at [412, 368] on div at bounding box center [415, 369] width 26 height 13
type input "Lun 06 Octobre 2025"
type input "[DATE] Octobre 2025"
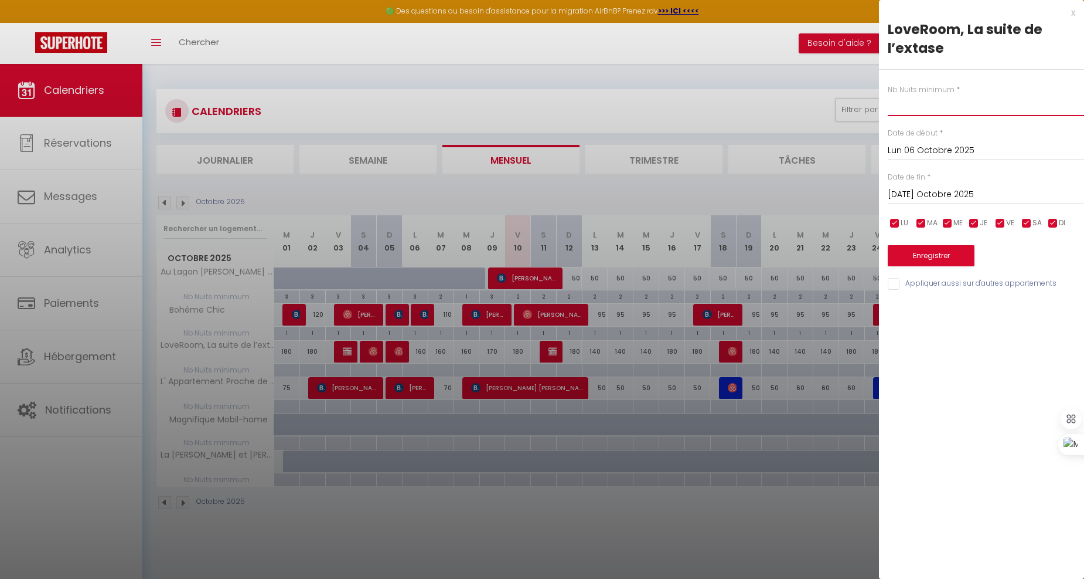
click at [922, 111] on input "text" at bounding box center [986, 105] width 196 height 21
type input "1"
click at [937, 188] on input "[DATE] Octobre 2025" at bounding box center [986, 194] width 196 height 15
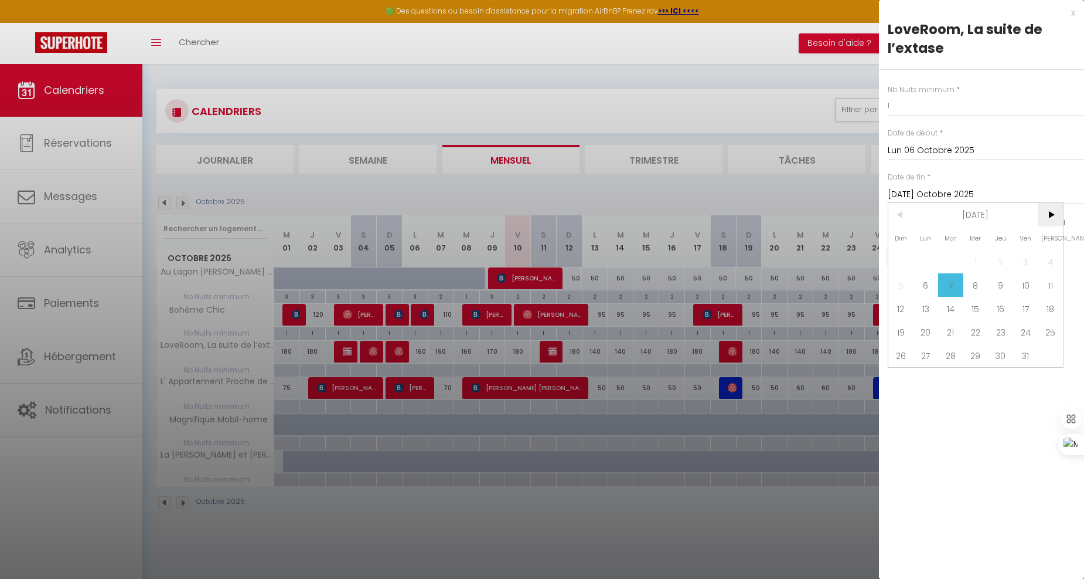
click at [1042, 212] on span ">" at bounding box center [1050, 214] width 25 height 23
click at [1040, 213] on span ">" at bounding box center [1050, 214] width 25 height 23
click at [1020, 305] on span "19" at bounding box center [1025, 308] width 25 height 23
type input "Ven 19 Décembre 2025"
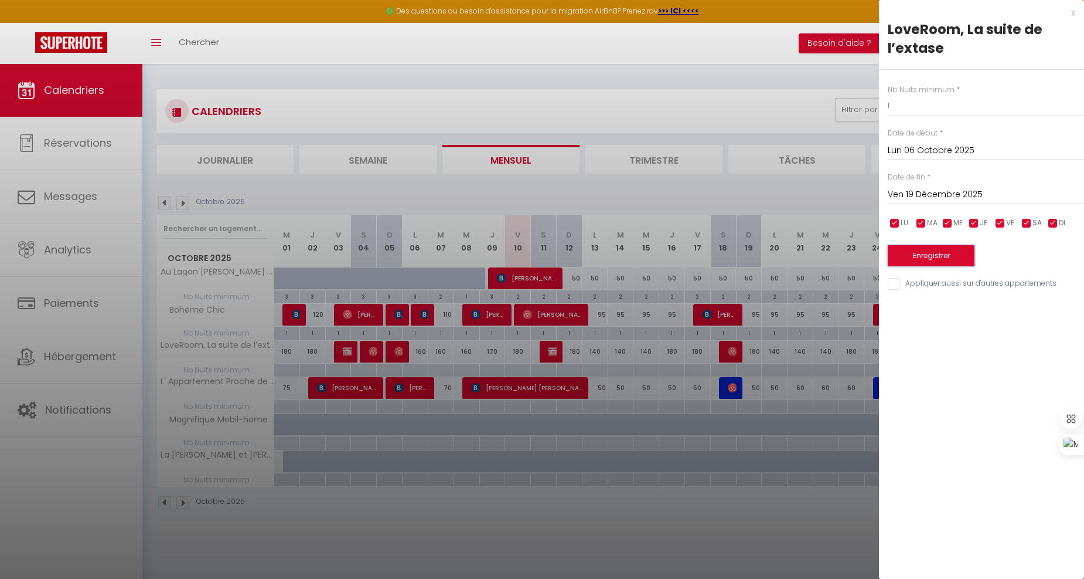
drag, startPoint x: 933, startPoint y: 259, endPoint x: 927, endPoint y: 256, distance: 6.8
click at [934, 259] on button "Enregistrer" at bounding box center [931, 255] width 87 height 21
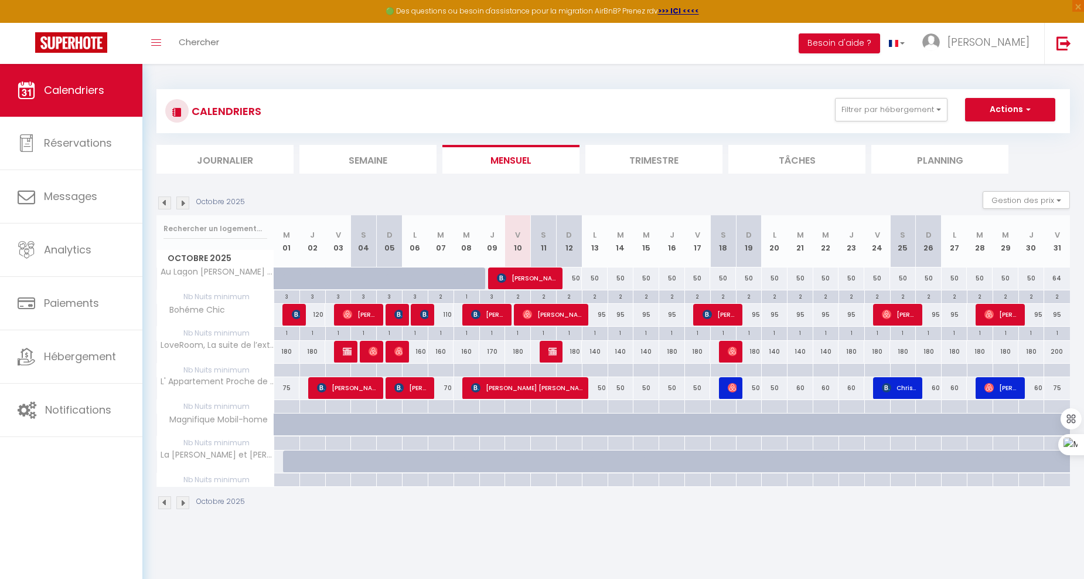
click at [443, 338] on div "1" at bounding box center [441, 332] width 26 height 13
type input "[DATE] Octobre 2025"
type input "Mer 08 Octobre 2025"
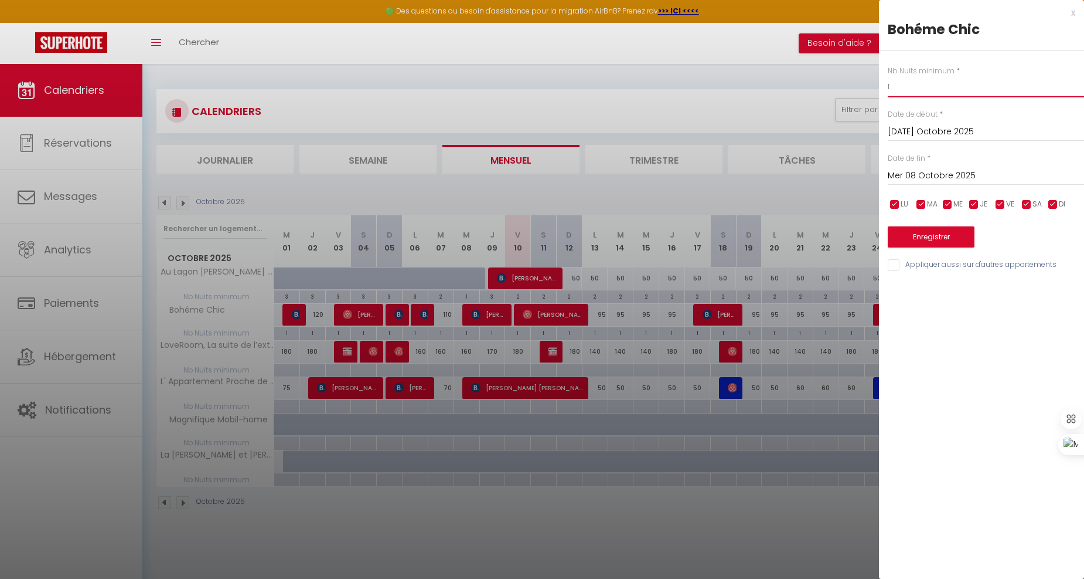
click at [923, 94] on input "1" at bounding box center [986, 86] width 196 height 21
type input "2"
click at [960, 171] on input "Mer 08 Octobre 2025" at bounding box center [986, 175] width 196 height 15
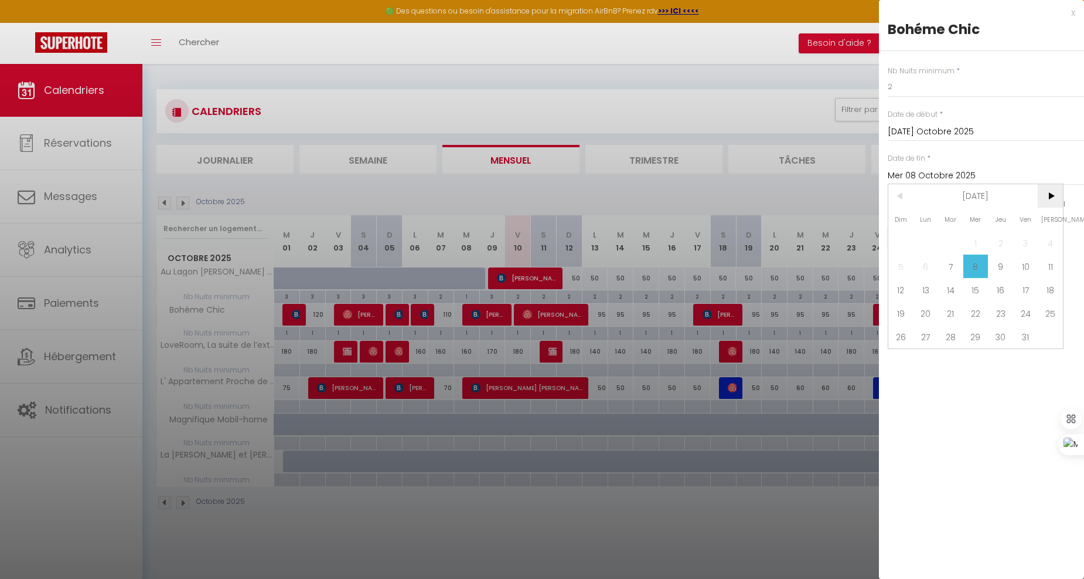
click at [1052, 196] on span ">" at bounding box center [1050, 195] width 25 height 23
click at [1057, 197] on span ">" at bounding box center [1050, 195] width 25 height 23
click at [1054, 197] on span ">" at bounding box center [1050, 195] width 25 height 23
click at [1051, 202] on span ">" at bounding box center [1050, 195] width 25 height 23
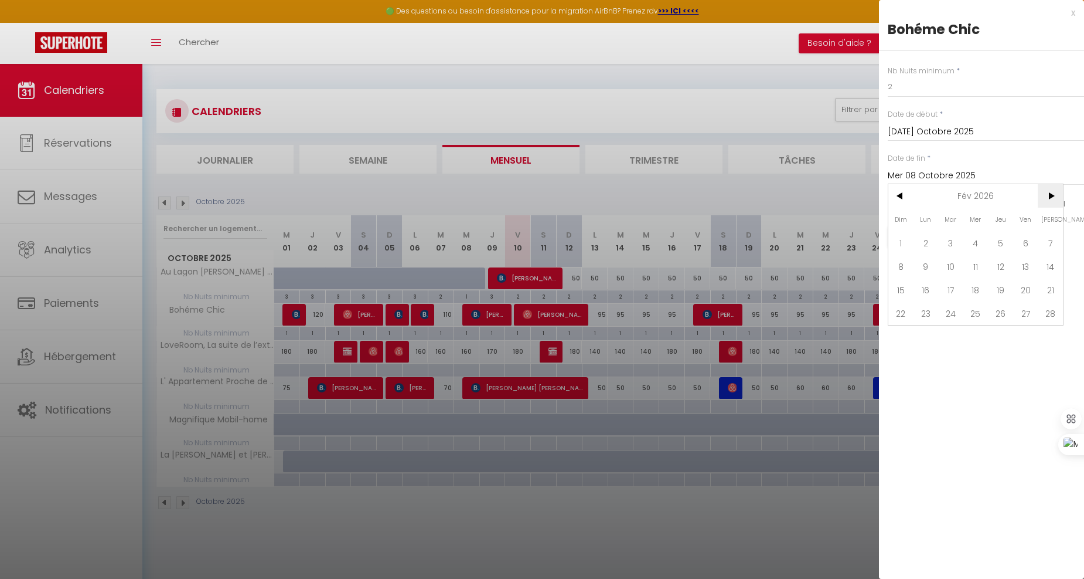
click at [1051, 202] on span ">" at bounding box center [1050, 195] width 25 height 23
click at [952, 335] on span "30" at bounding box center [950, 336] width 25 height 23
type input "[DATE] Juin 2026"
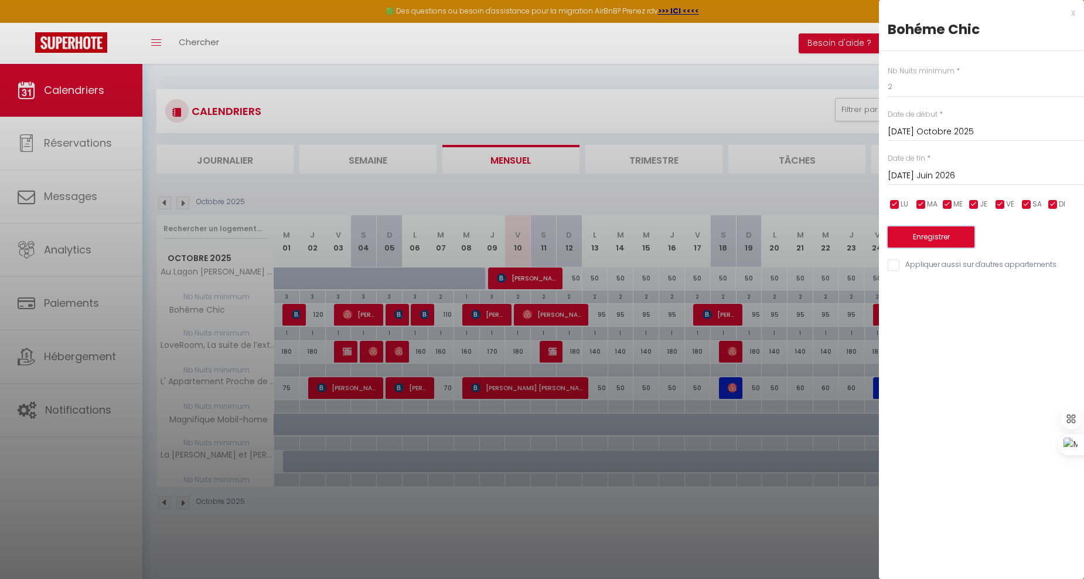
click at [946, 230] on button "Enregistrer" at bounding box center [931, 236] width 87 height 21
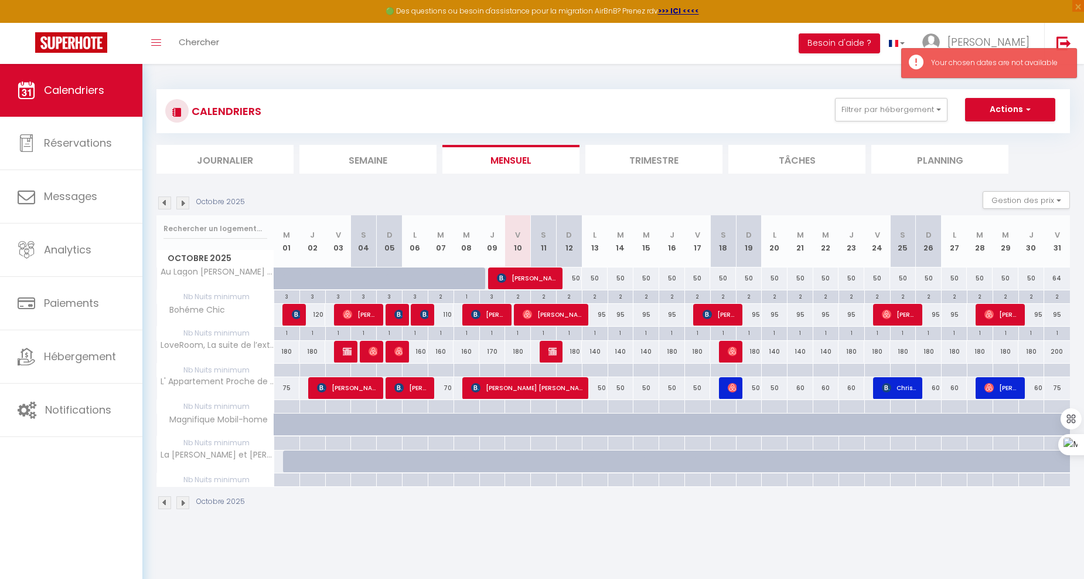
click at [679, 166] on li "Trimestre" at bounding box center [654, 159] width 137 height 29
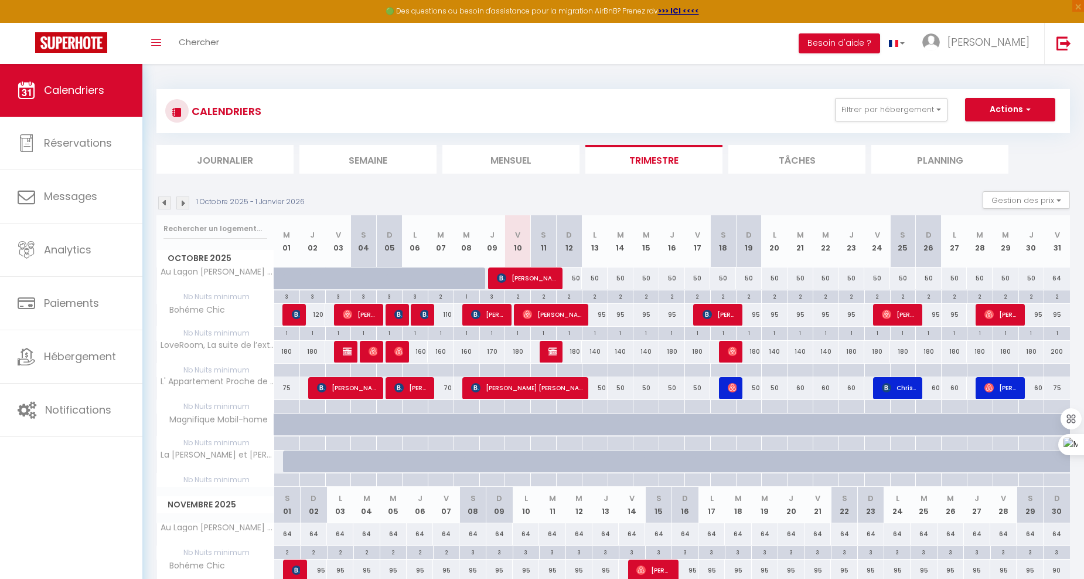
click at [598, 330] on div "1" at bounding box center [595, 331] width 25 height 11
type input "1"
type input "Lun 13 Octobre 2025"
type input "[DATE] Octobre 2025"
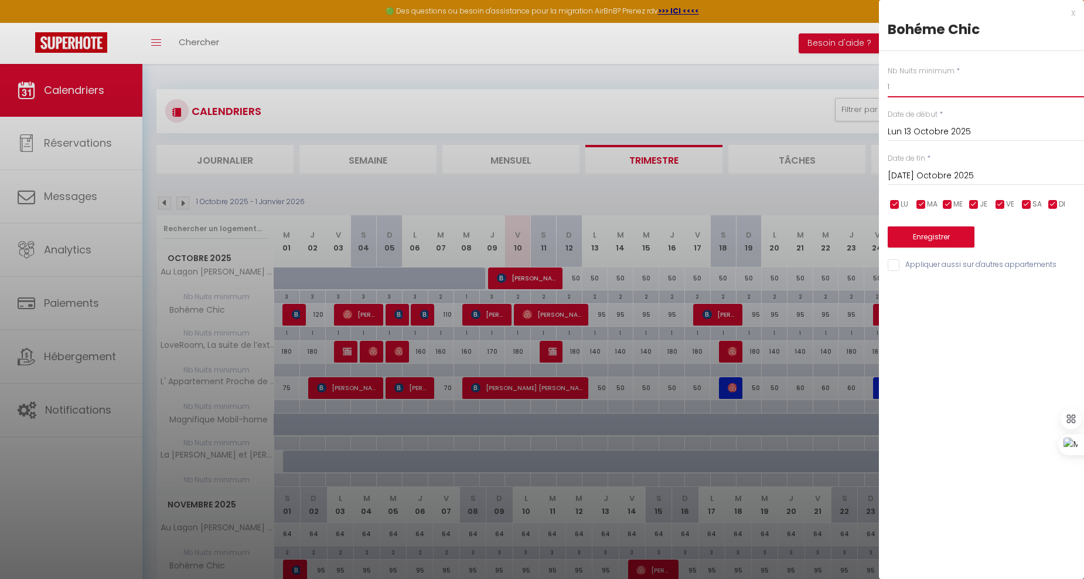
click at [898, 90] on input "1" at bounding box center [986, 86] width 196 height 21
type input "2"
click at [982, 178] on input "[DATE] Octobre 2025" at bounding box center [986, 175] width 196 height 15
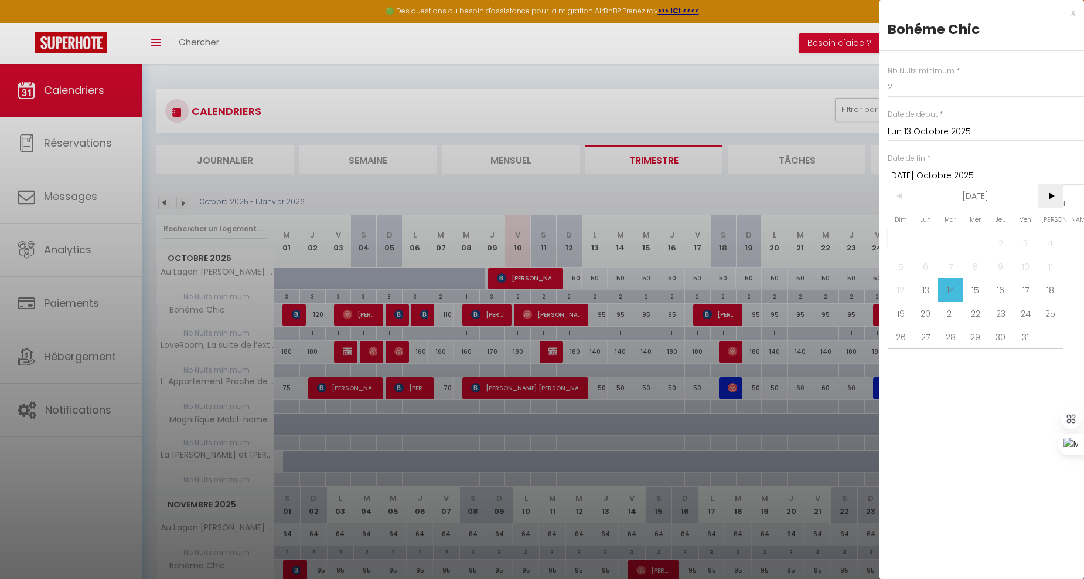
click at [1052, 193] on span ">" at bounding box center [1050, 195] width 25 height 23
click at [1021, 283] on span "19" at bounding box center [1025, 289] width 25 height 23
type input "Ven 19 Décembre 2025"
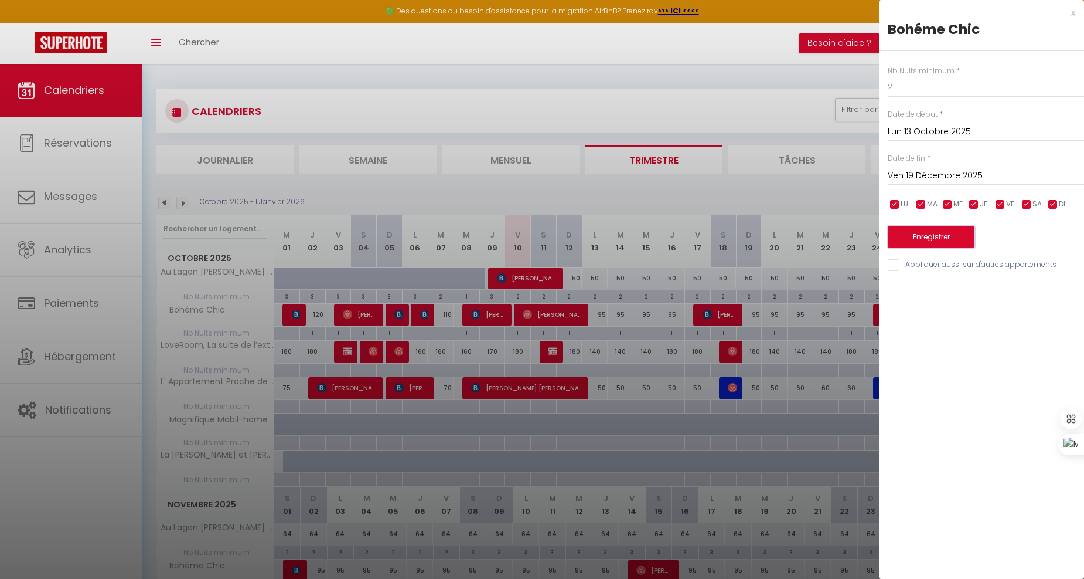
click at [930, 239] on button "Enregistrer" at bounding box center [931, 236] width 87 height 21
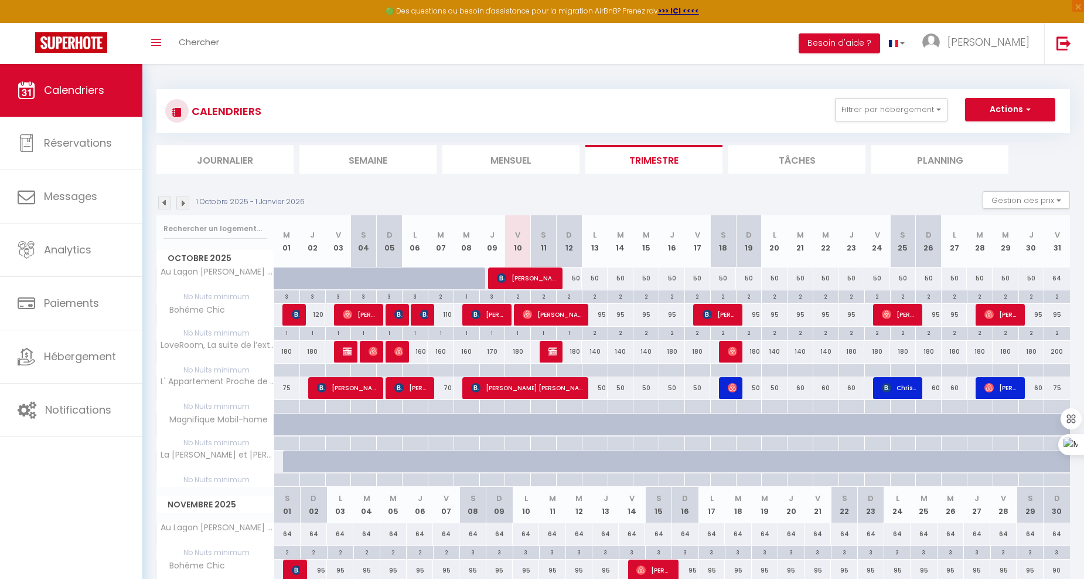
drag, startPoint x: 518, startPoint y: 368, endPoint x: 541, endPoint y: 356, distance: 25.4
click at [520, 368] on div at bounding box center [518, 369] width 26 height 13
type input "Ven 10 Octobre 2025"
type input "Sam 11 Octobre 2025"
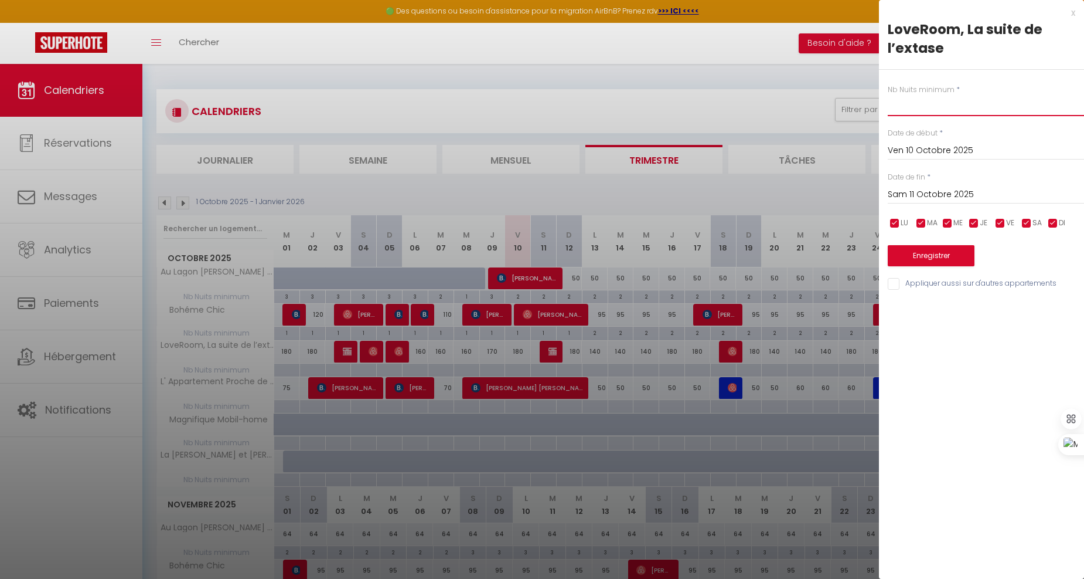
click at [940, 103] on input "text" at bounding box center [986, 105] width 196 height 21
type input "1"
click at [922, 195] on input "Sam 11 Octobre 2025" at bounding box center [986, 194] width 196 height 15
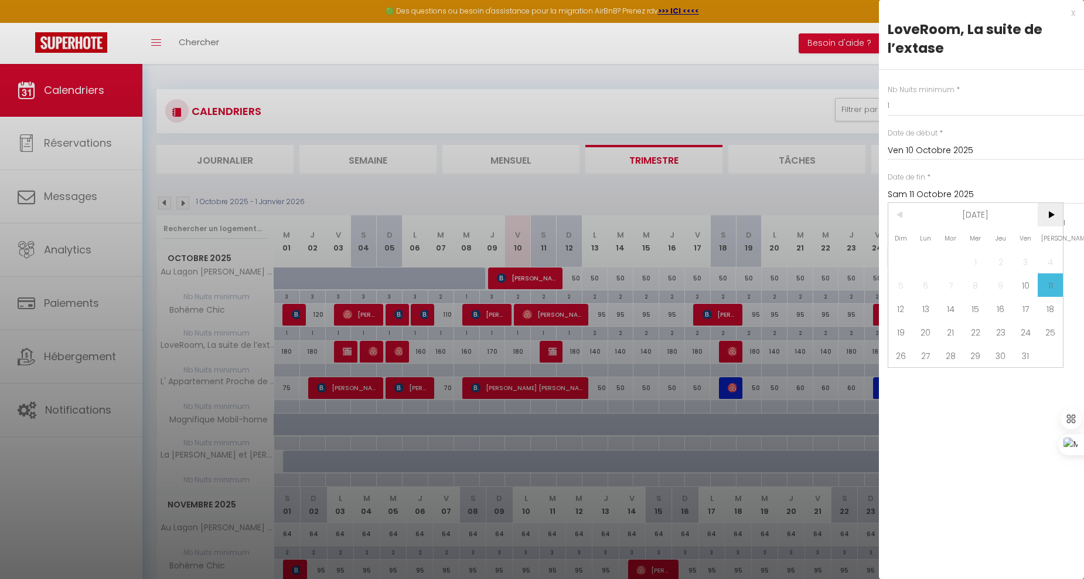
click at [1051, 209] on span ">" at bounding box center [1050, 214] width 25 height 23
click at [1044, 211] on span ">" at bounding box center [1050, 214] width 25 height 23
click at [1022, 304] on span "19" at bounding box center [1025, 308] width 25 height 23
type input "Ven 19 Décembre 2025"
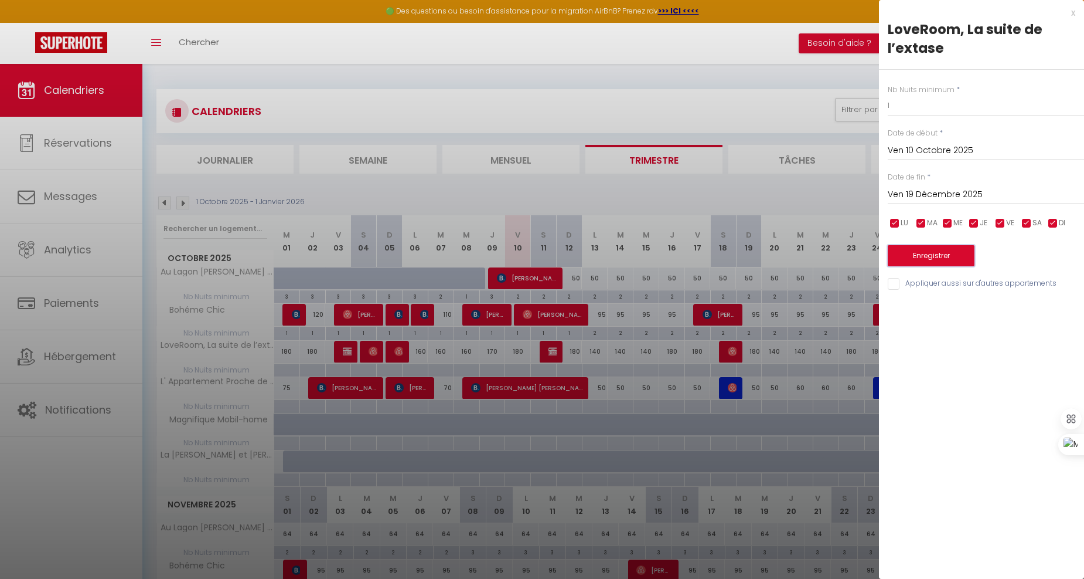
click at [969, 263] on button "Enregistrer" at bounding box center [931, 255] width 87 height 21
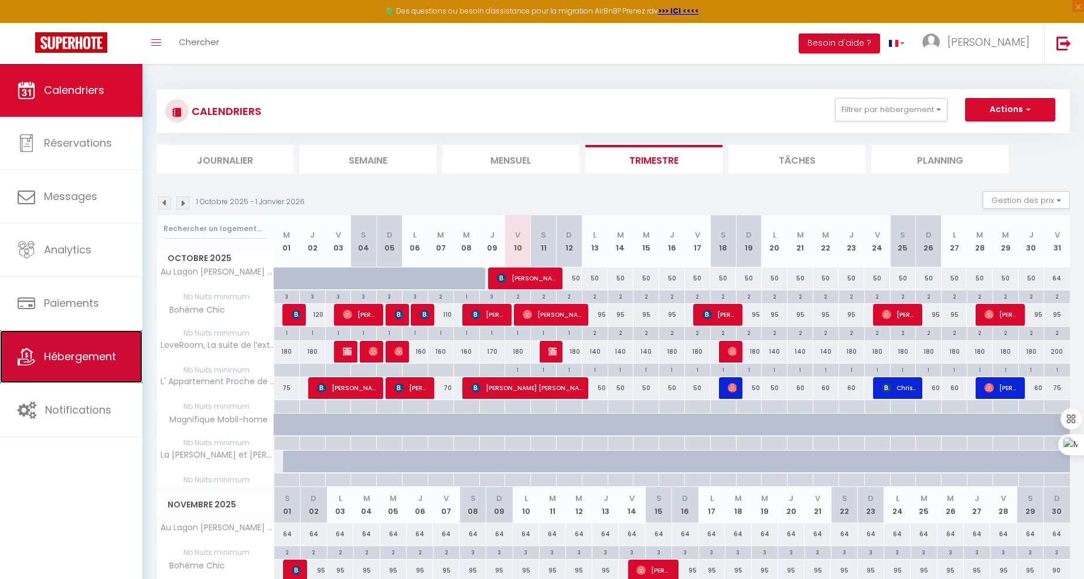
click at [112, 370] on link "Hébergement" at bounding box center [71, 356] width 142 height 53
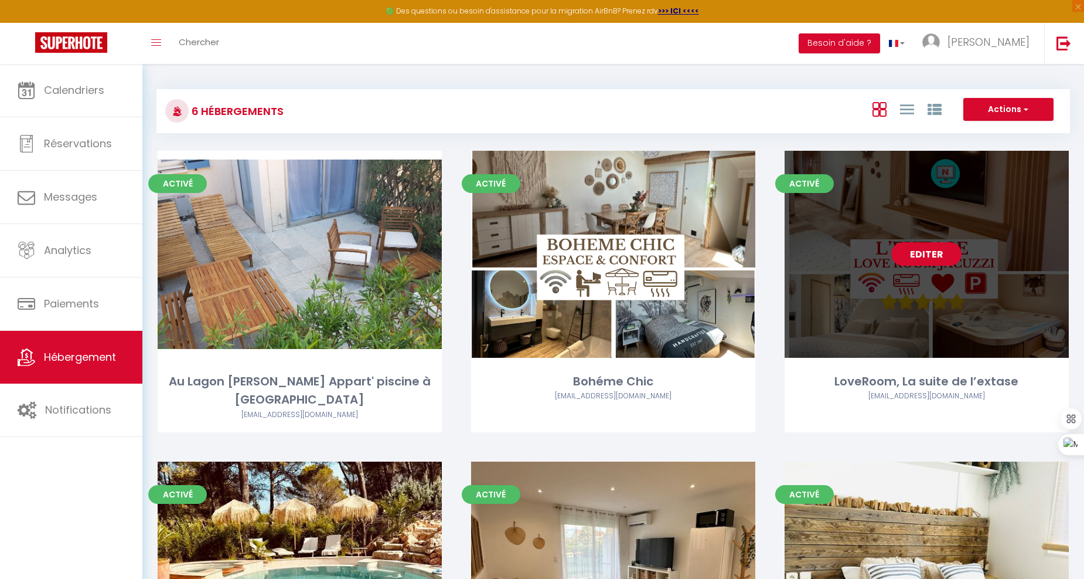
click at [934, 262] on link "Editer" at bounding box center [927, 253] width 70 height 23
select select "3"
select select "2"
select select "1"
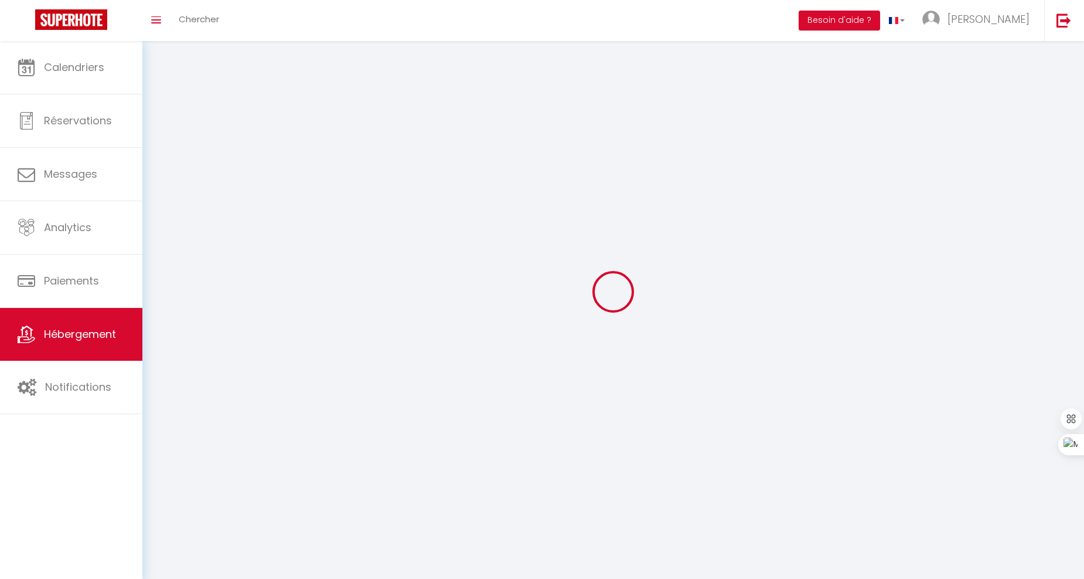
select select
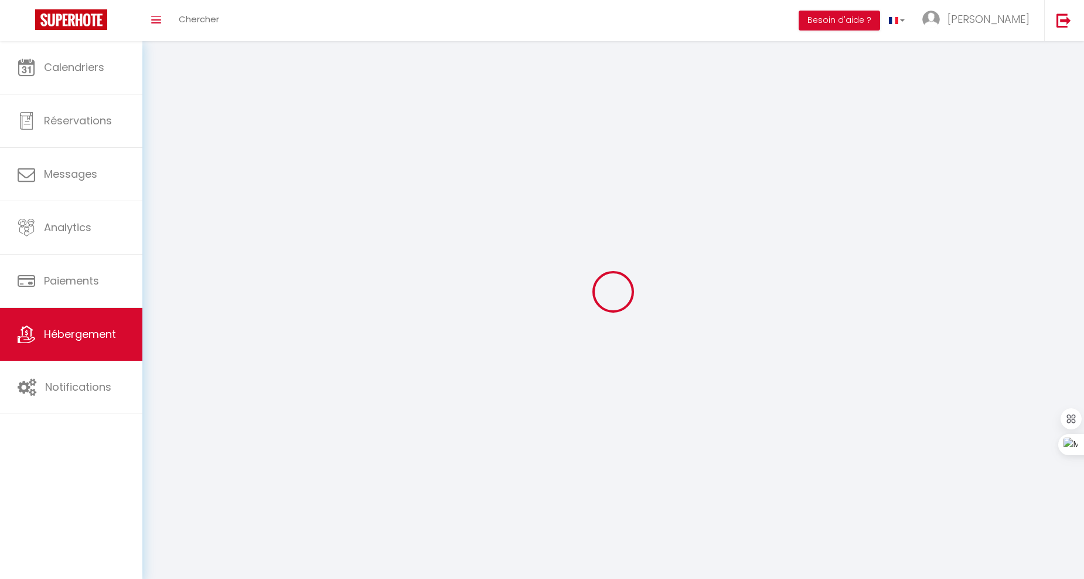
select select
checkbox input "false"
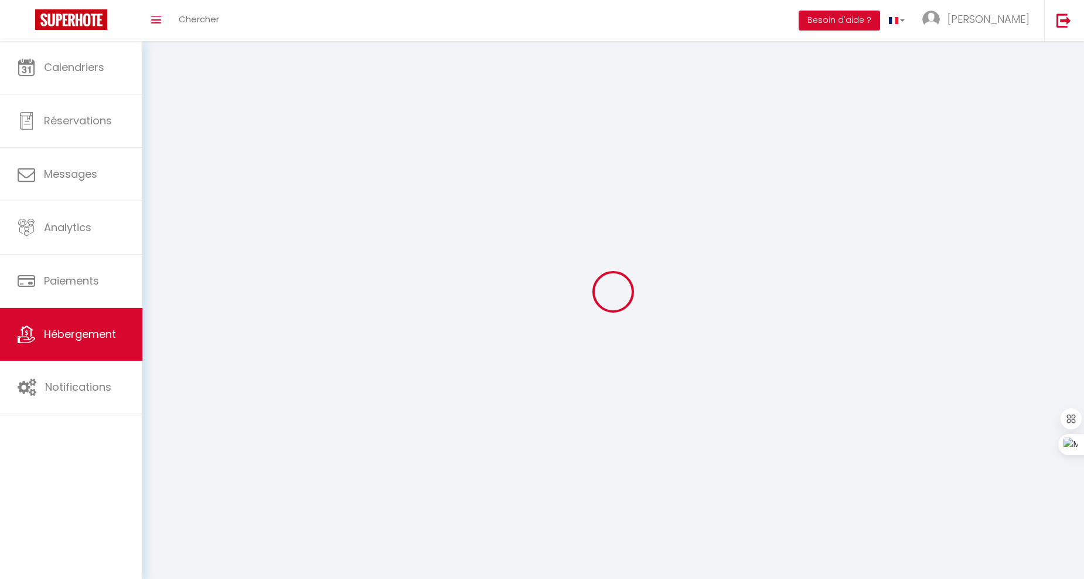
select select
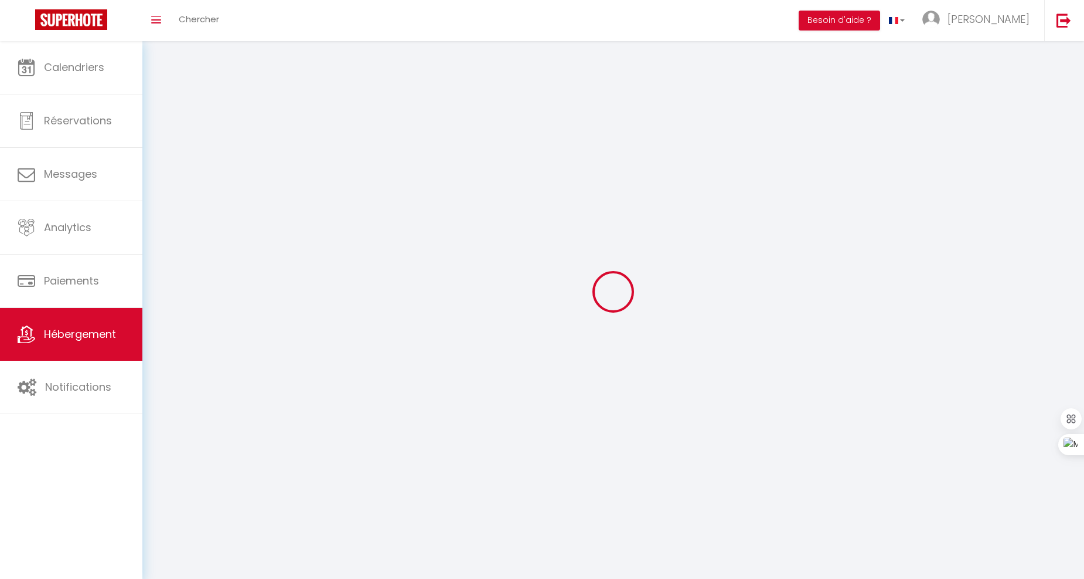
select select
checkbox input "false"
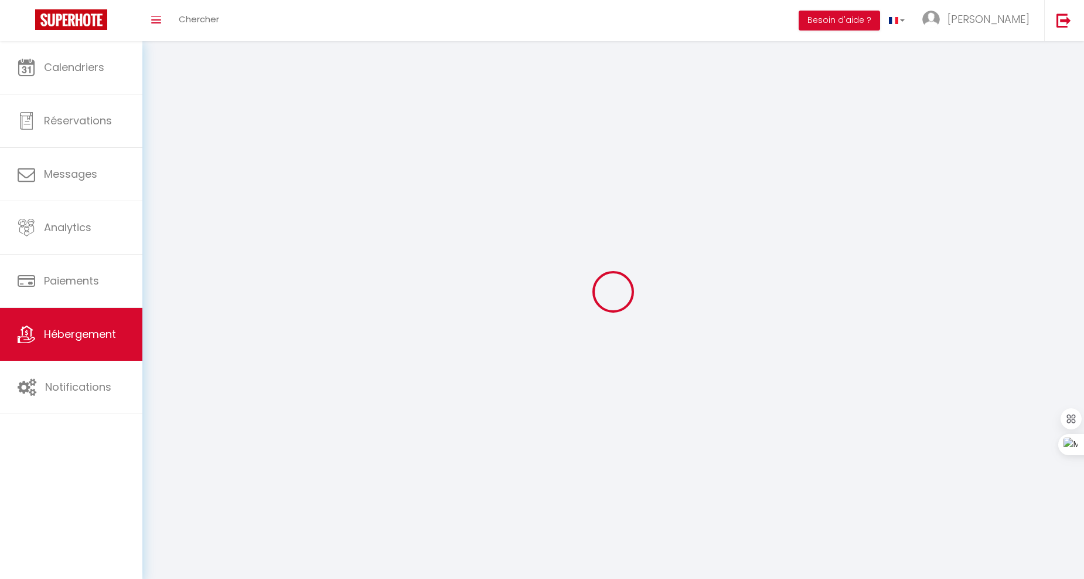
checkbox input "false"
select select
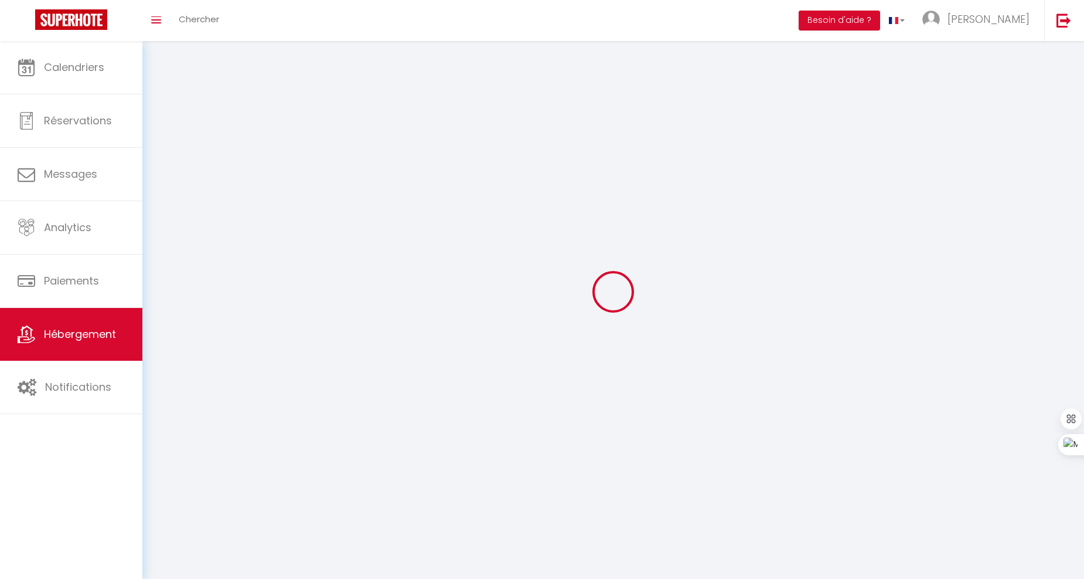
select select "28"
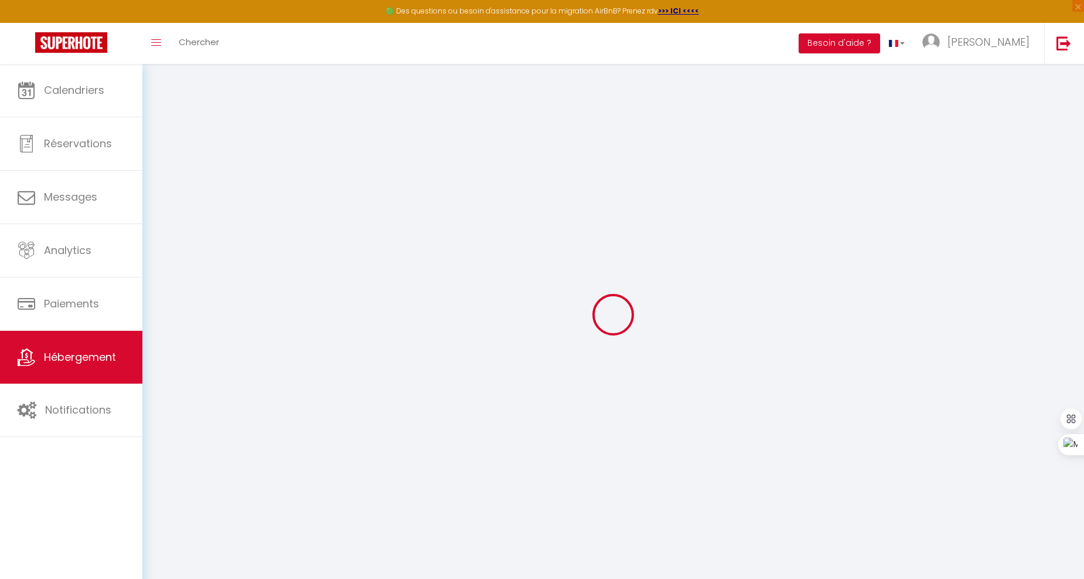
select select
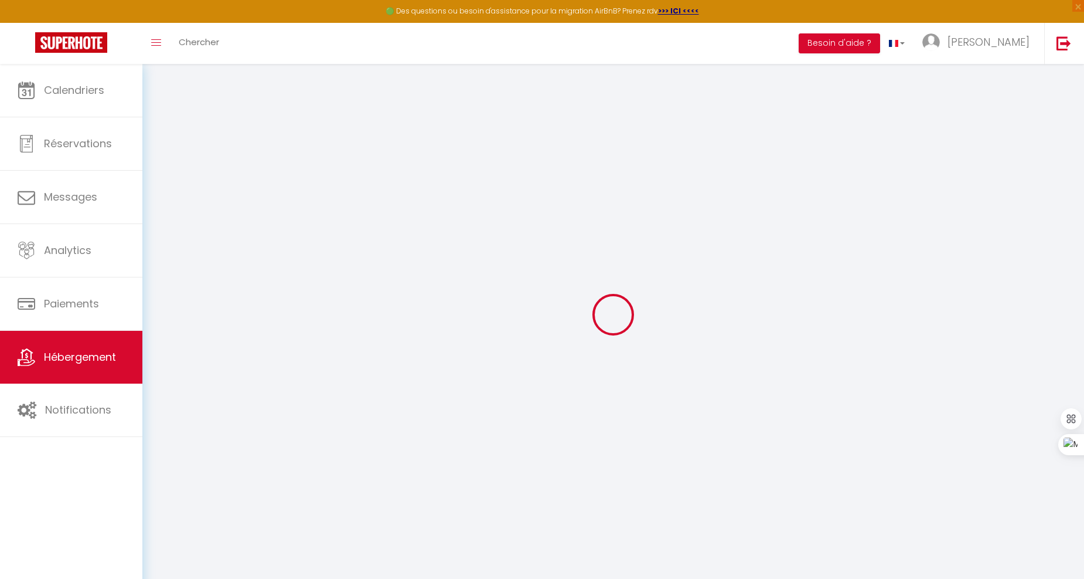
select select
checkbox input "false"
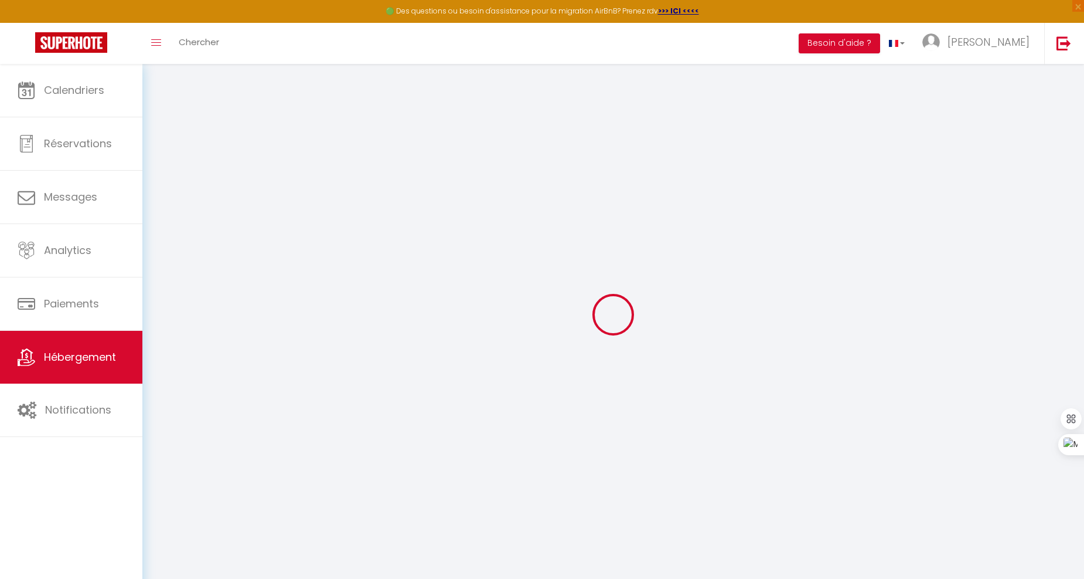
select select
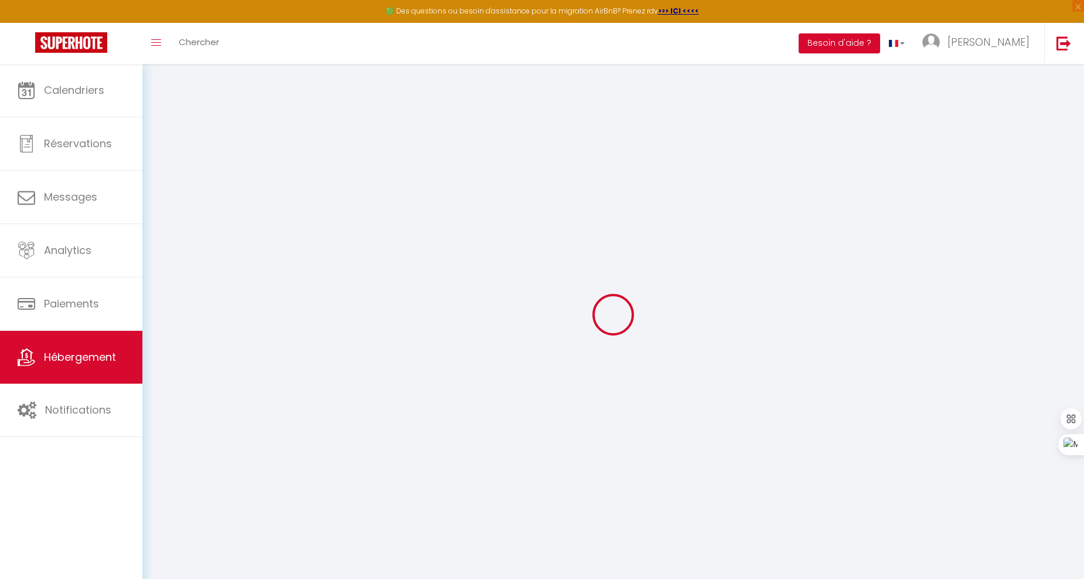
select select
checkbox input "false"
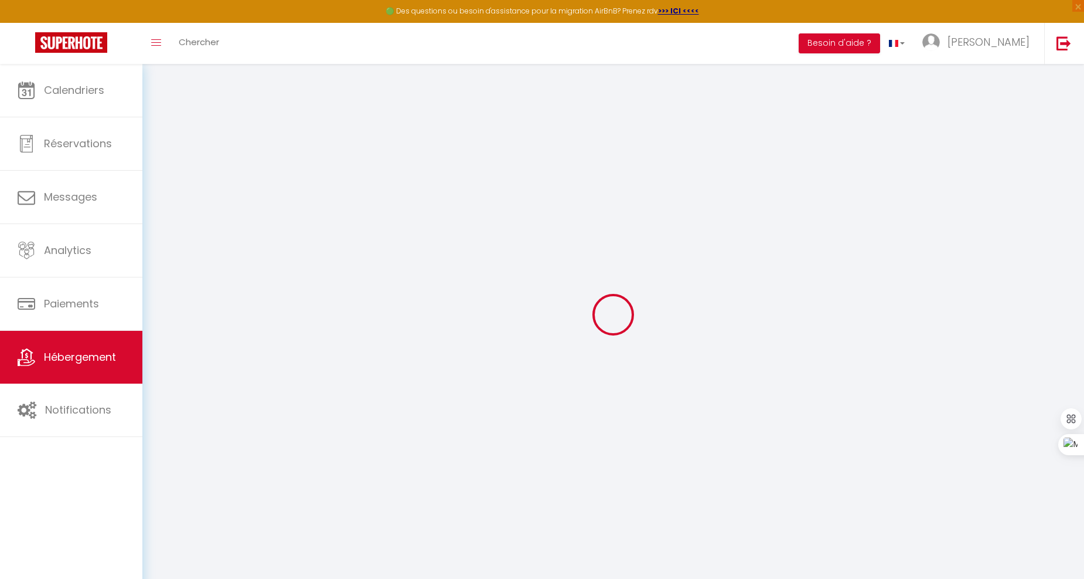
checkbox input "false"
select select
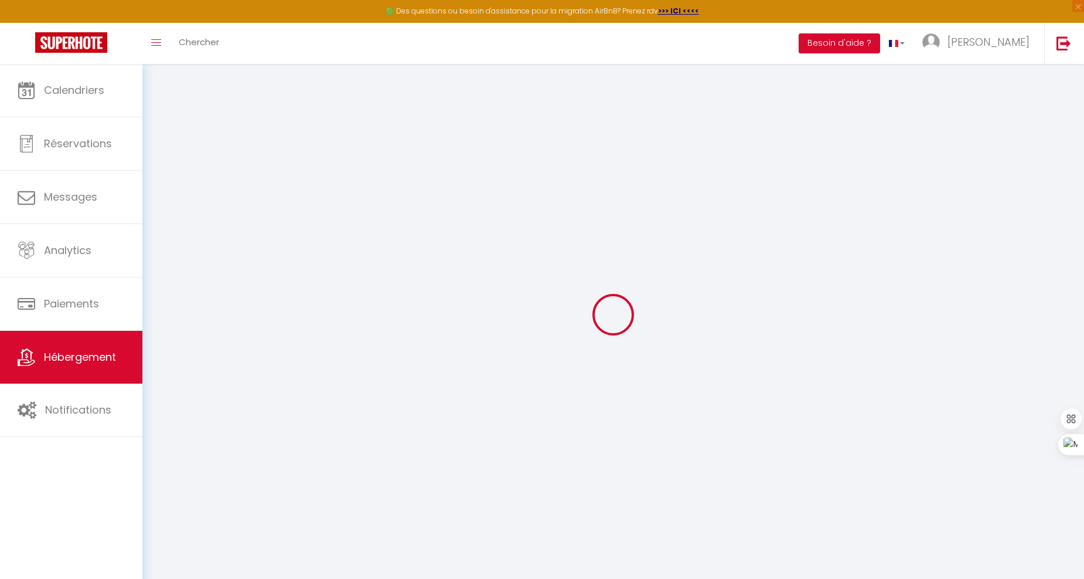
select select
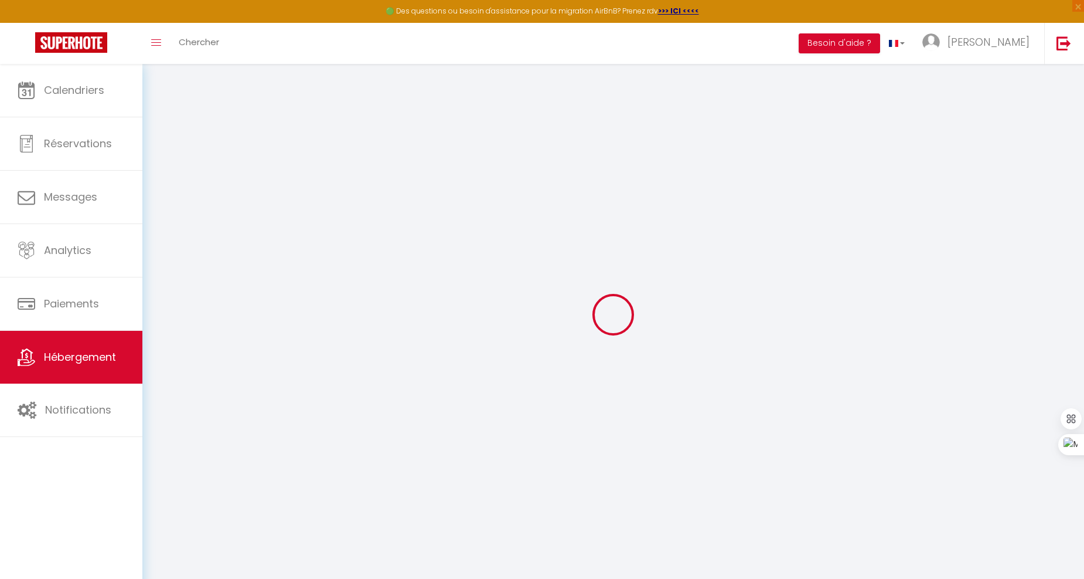
checkbox input "false"
select select
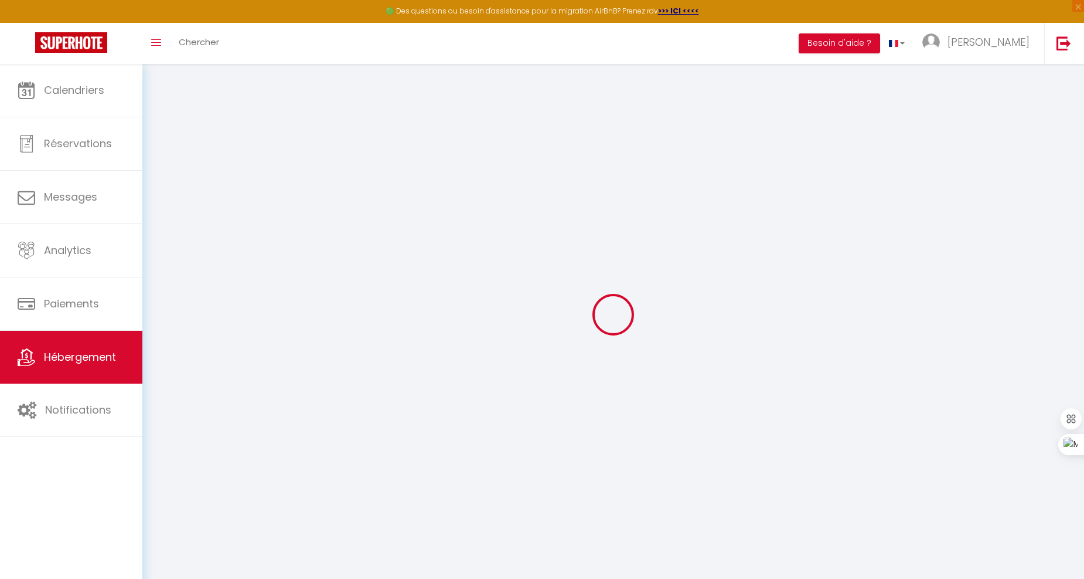
select select
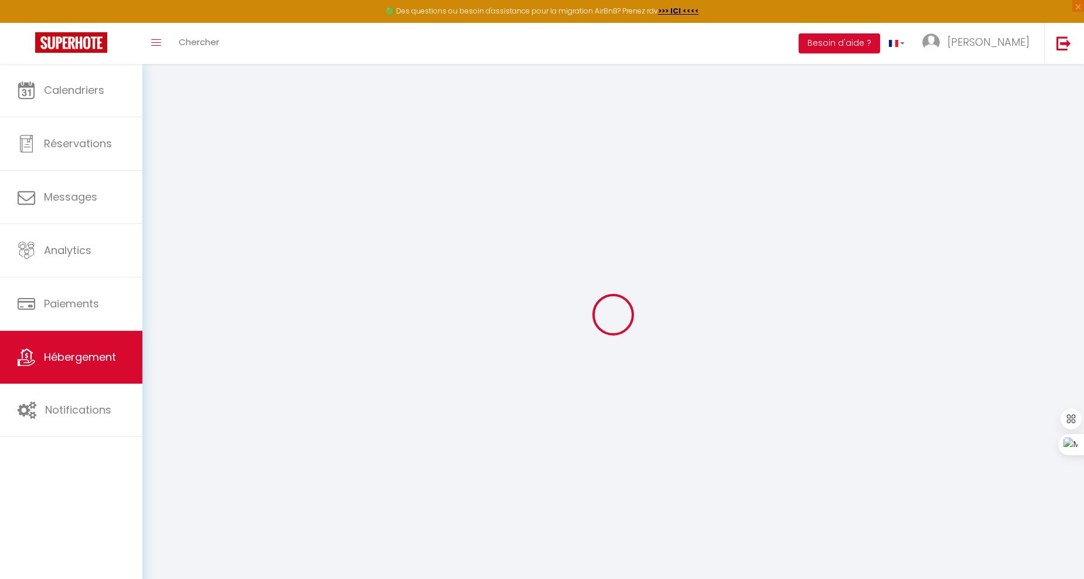
select select
checkbox input "false"
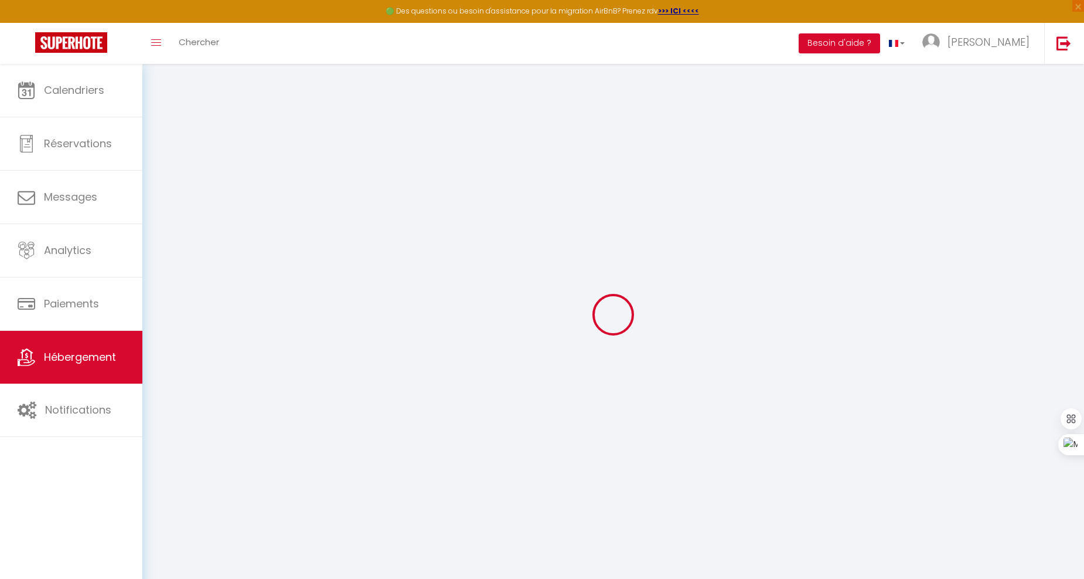
checkbox input "false"
select select
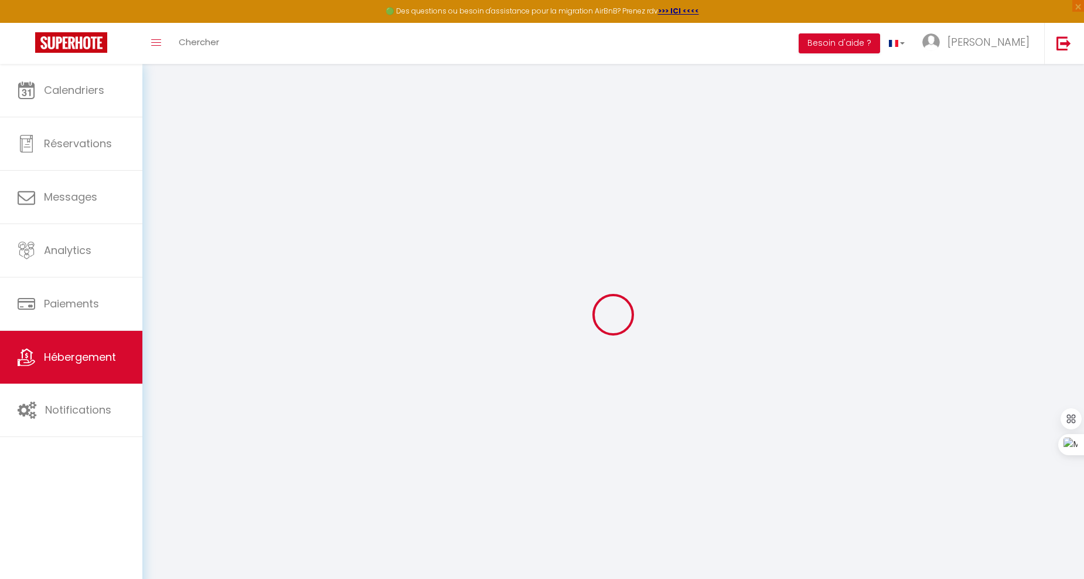
select select
checkbox input "false"
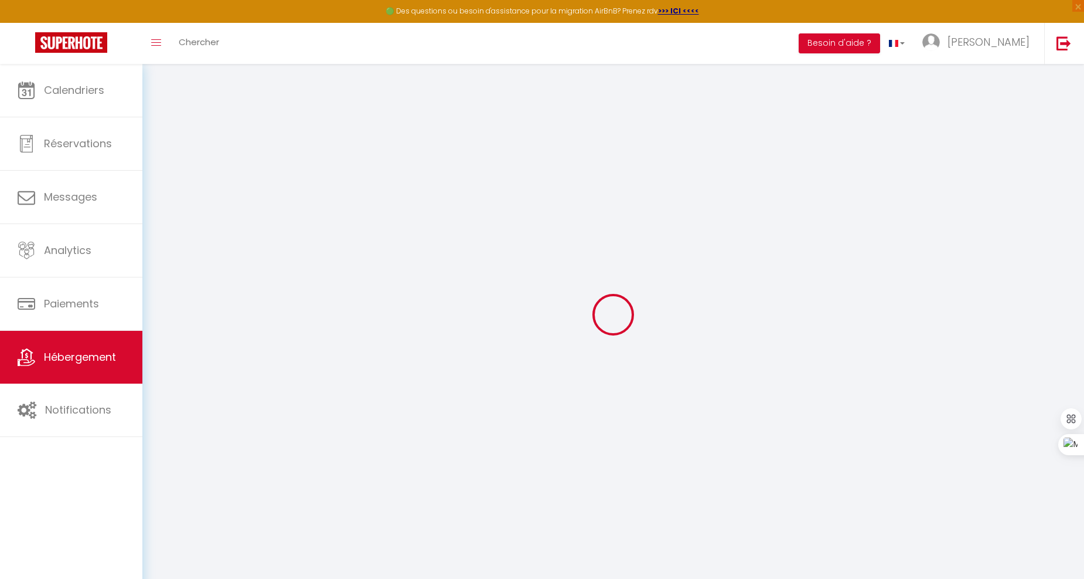
checkbox input "false"
select select
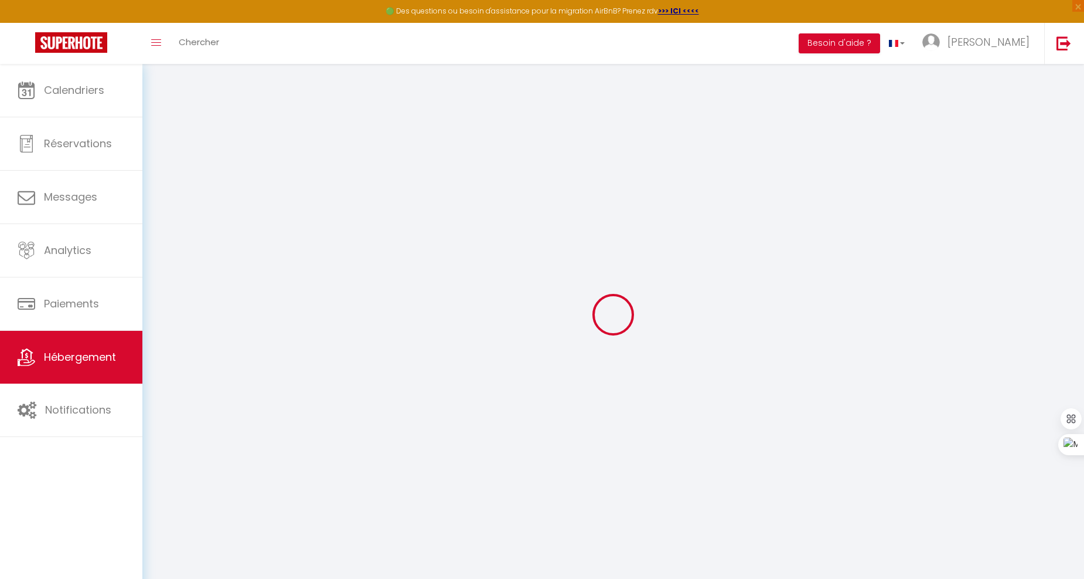
type input "LoveRoom, La suite de l’extase"
type input "[PERSON_NAME]"
select select "2"
type input "170"
select select
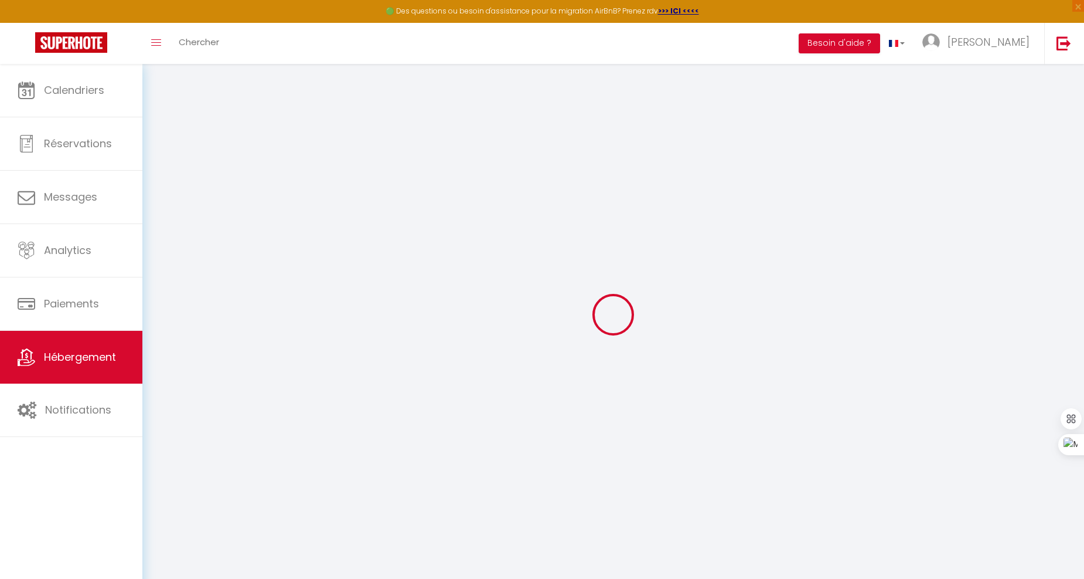
select select
type input "22 Zone Industrielle des Meissugues"
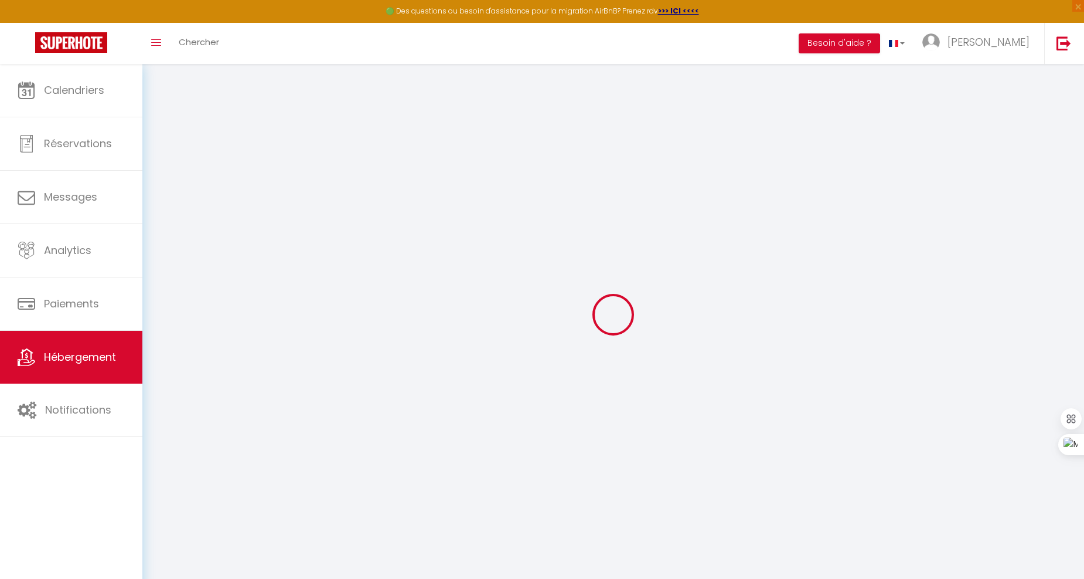
type input "83480"
type input "Puget-sur-Argens"
type input "[EMAIL_ADDRESS][DOMAIN_NAME]"
select select "15662"
checkbox input "false"
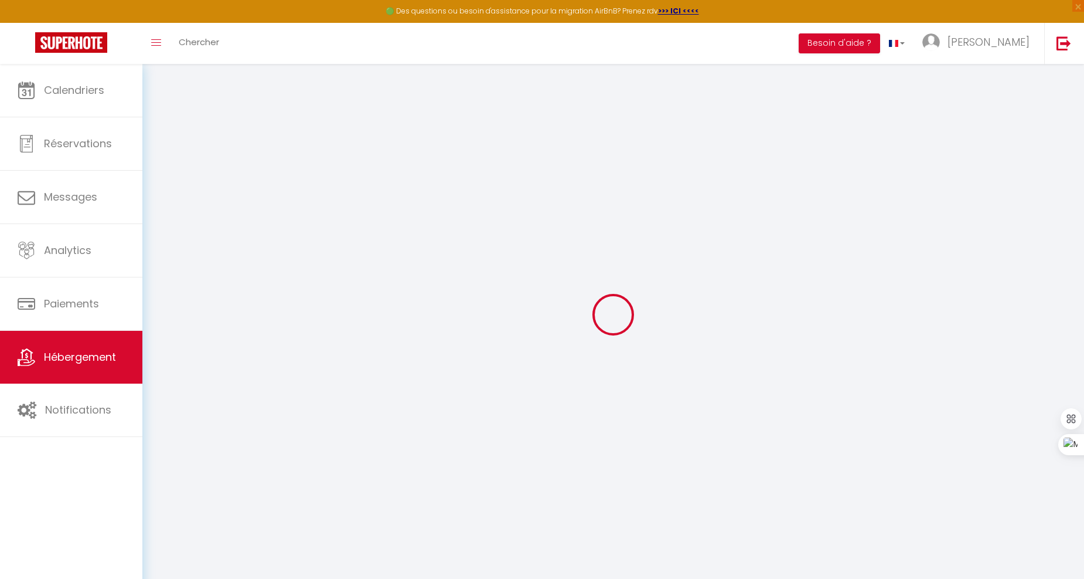
checkbox input "false"
type input "0"
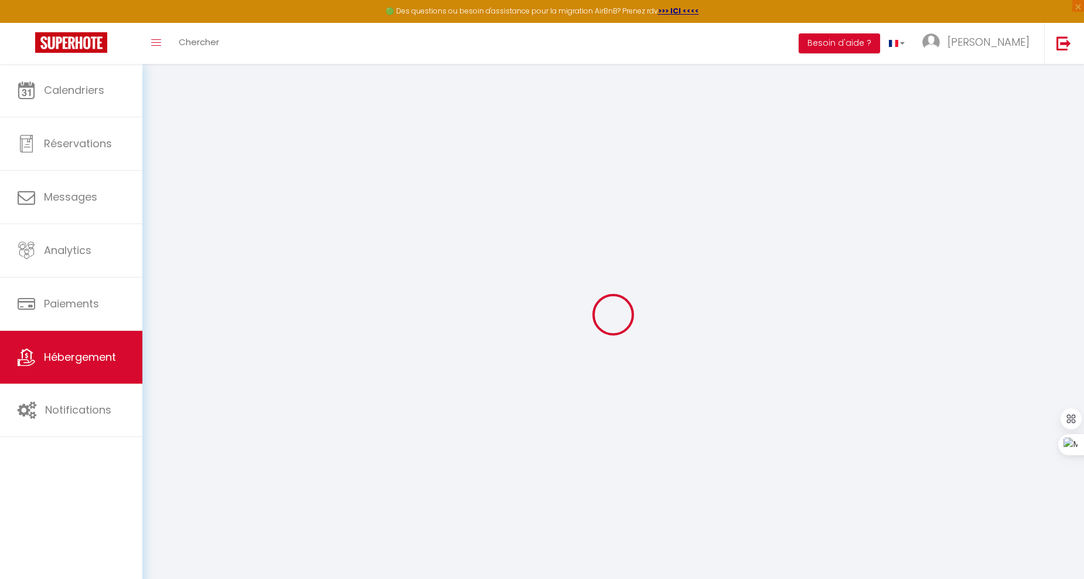
type input "0"
select select
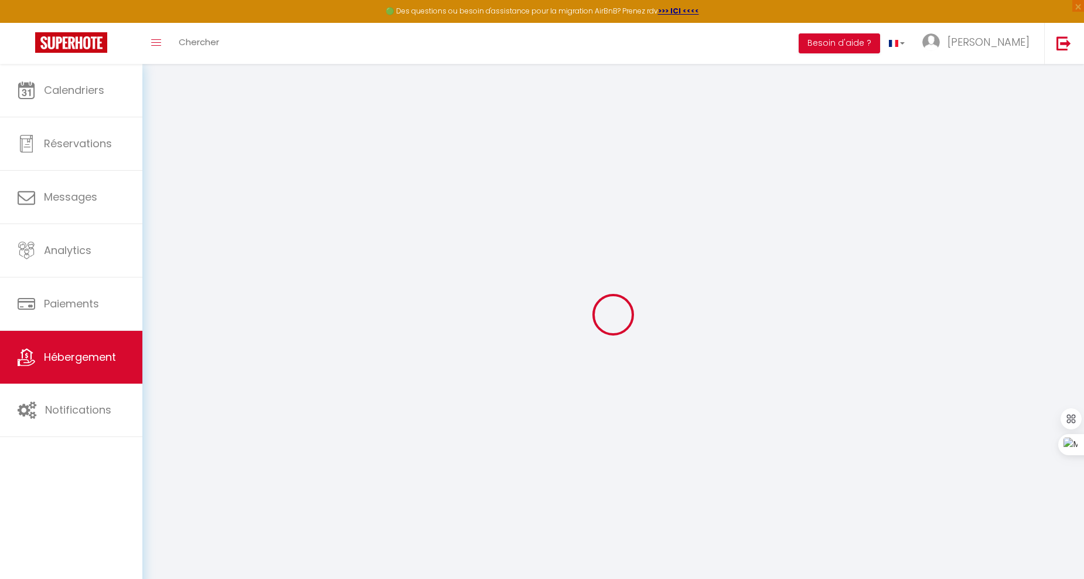
select select
checkbox input "false"
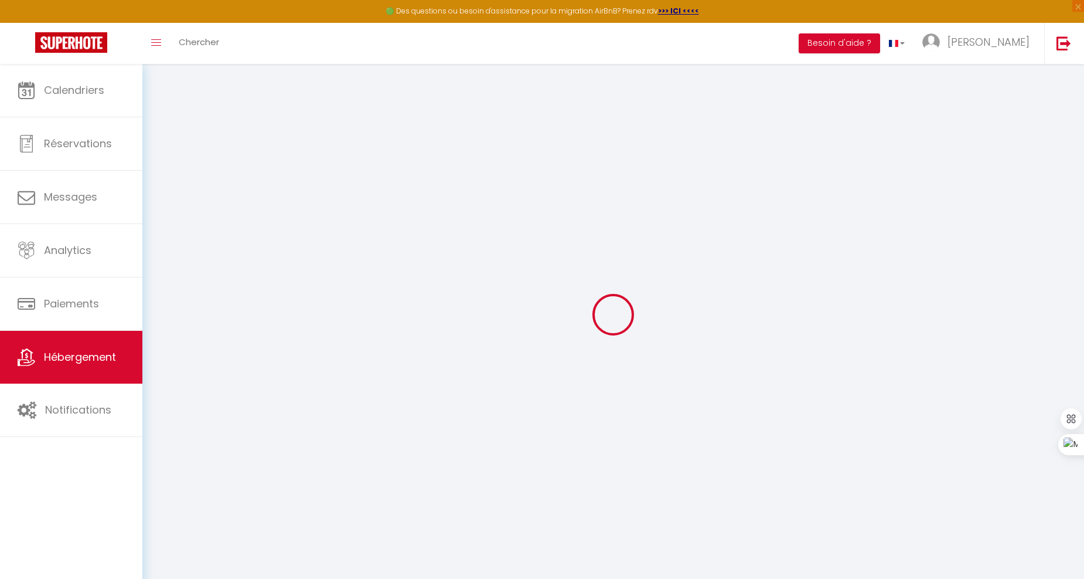
checkbox input "false"
select select
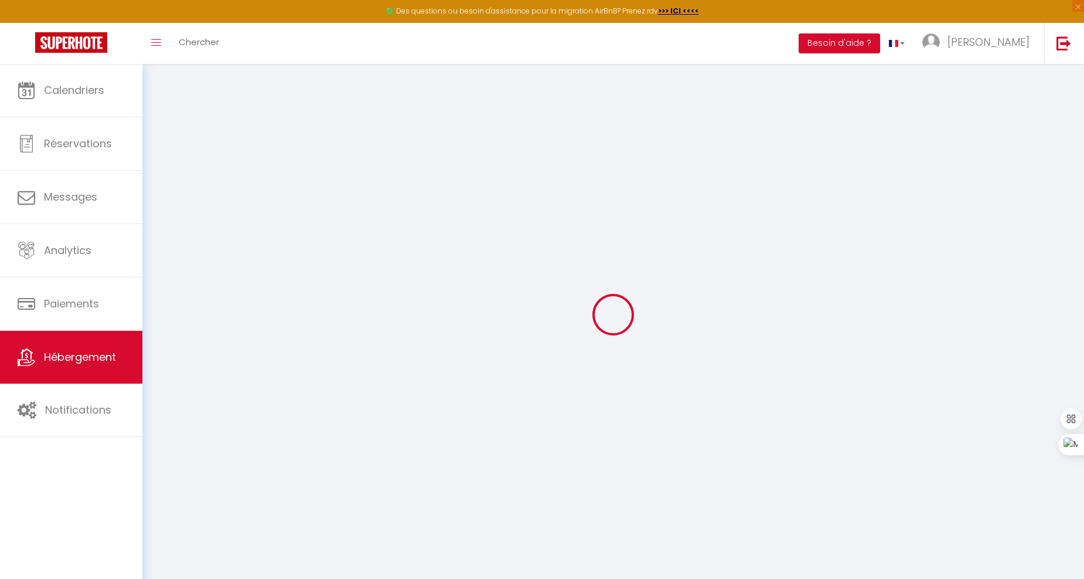
select select
checkbox input "false"
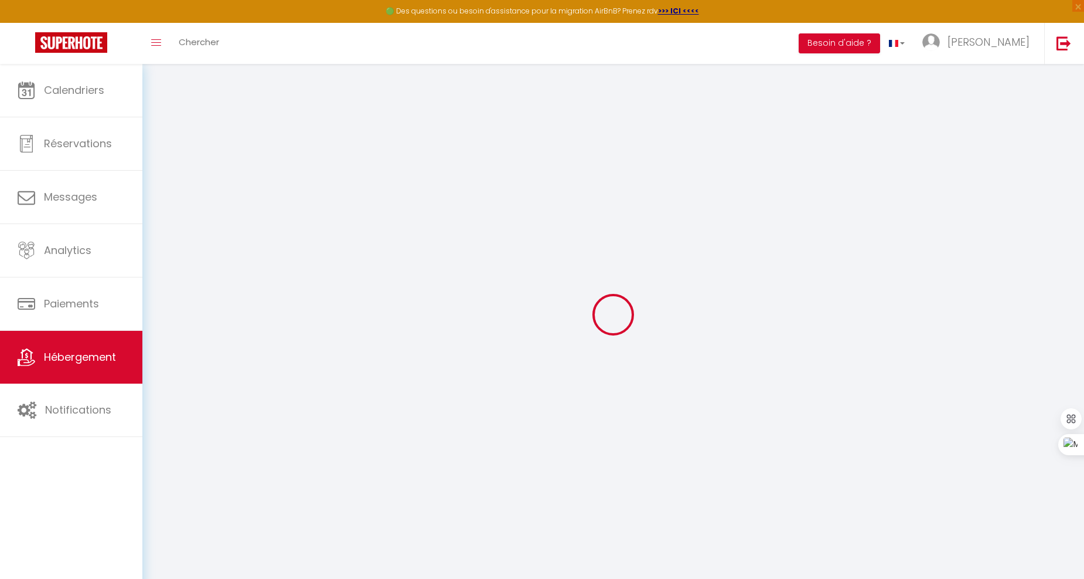
select select "18:00"
select select
select select "11:00"
select select "30"
select select "120"
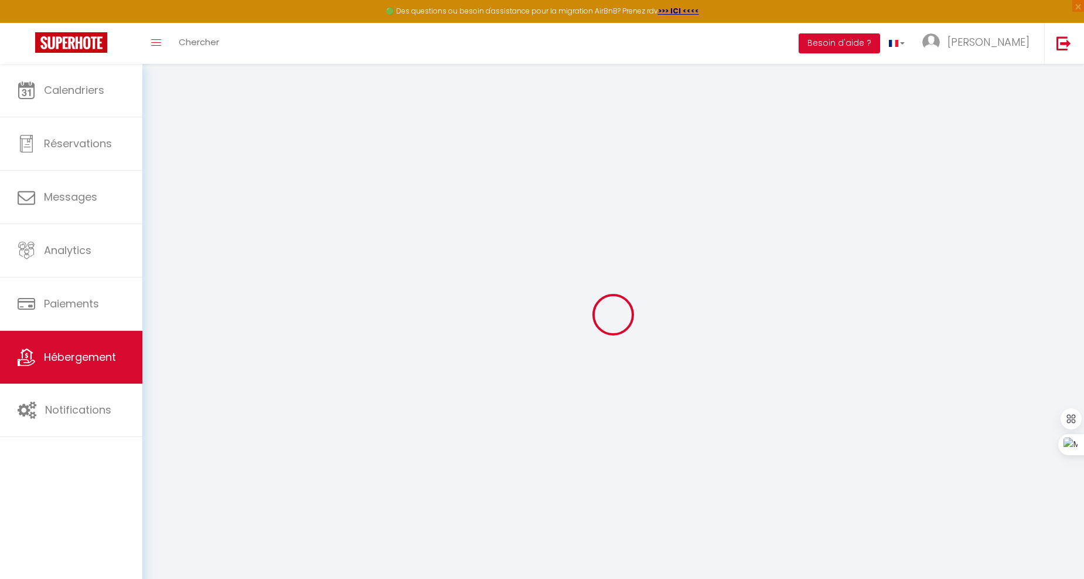
checkbox input "false"
select select
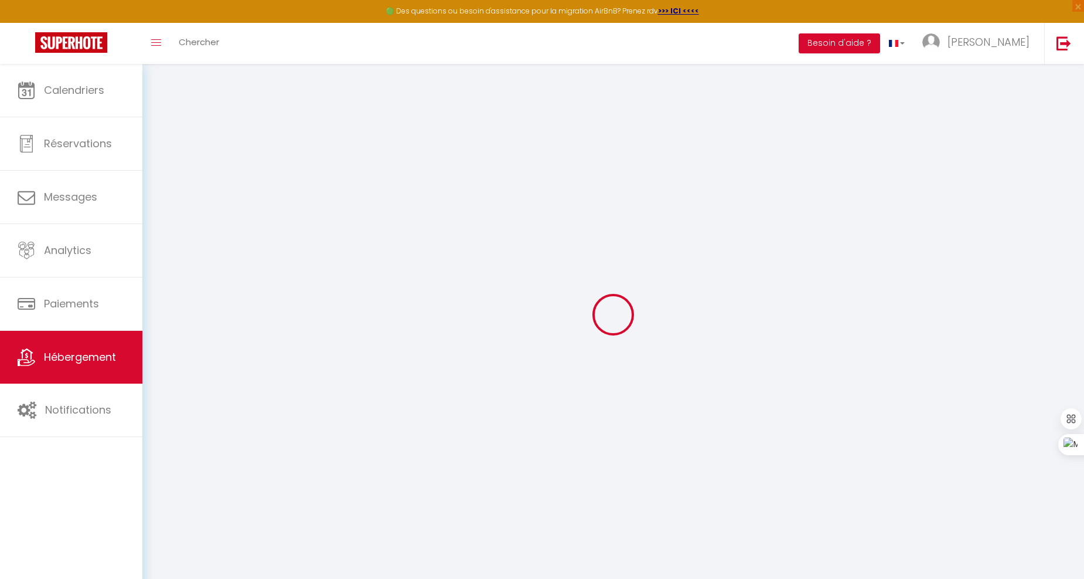
checkbox input "false"
select select
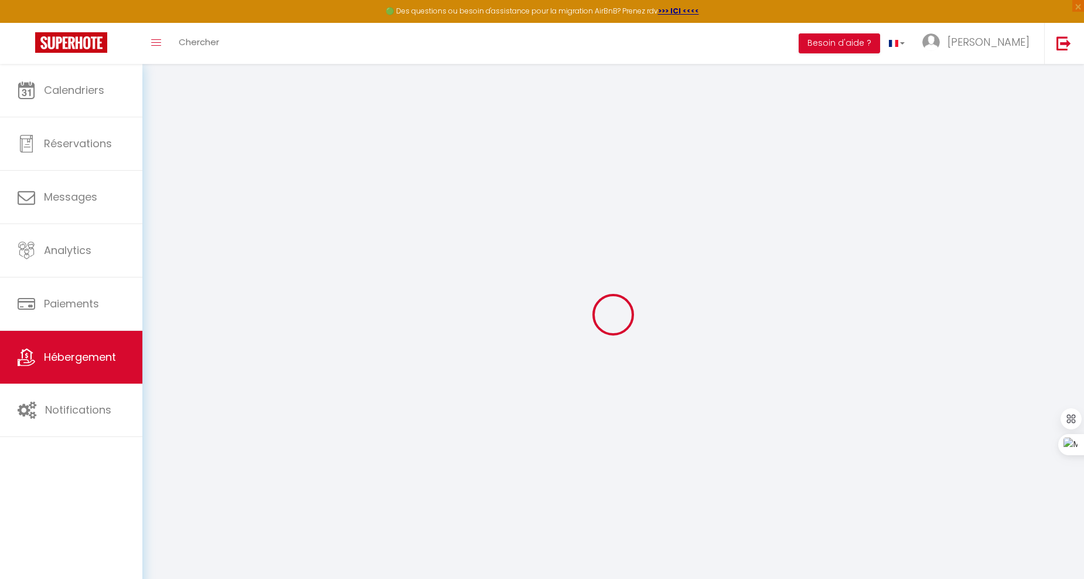
checkbox input "false"
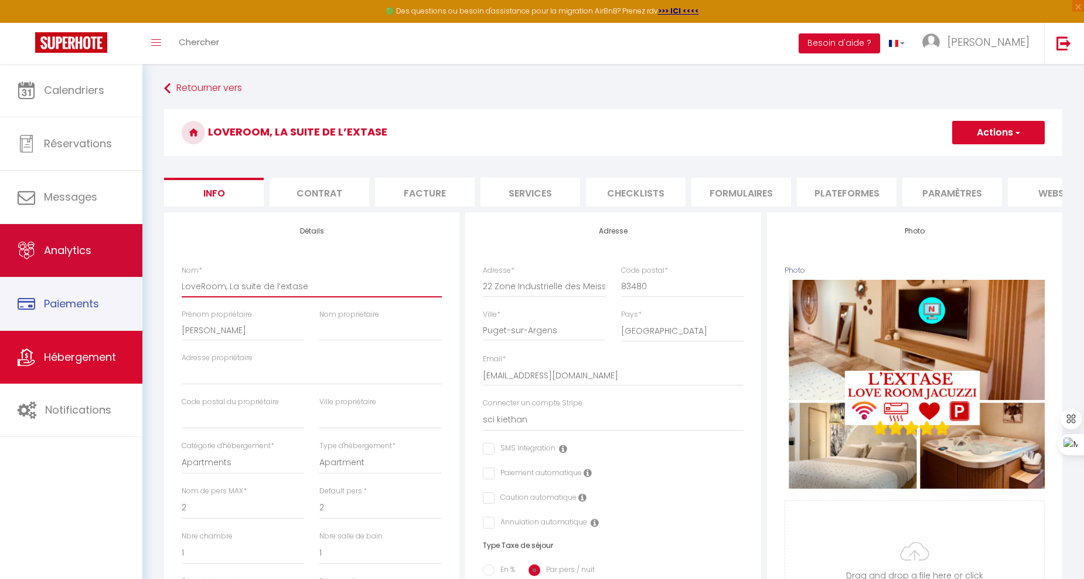
drag, startPoint x: 326, startPoint y: 298, endPoint x: 115, endPoint y: 273, distance: 212.4
click at [121, 292] on div "🟢 Des questions ou besoin d'assistance pour la migration AirBnB? Prenez rdv >>>…" at bounding box center [542, 548] width 1084 height 969
select select
checkbox input "false"
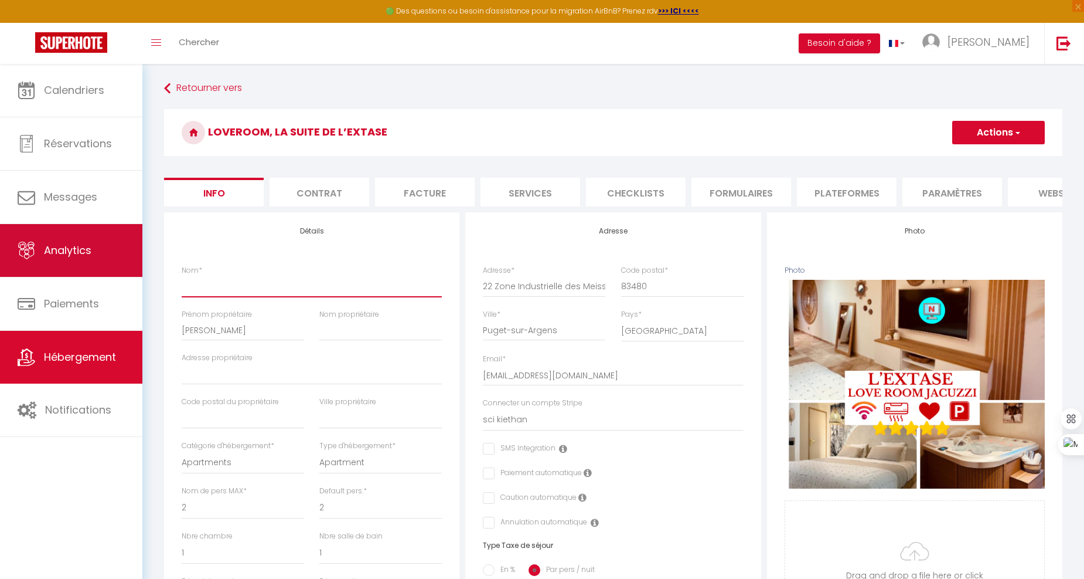
checkbox input "false"
type input "L"
select select
checkbox input "false"
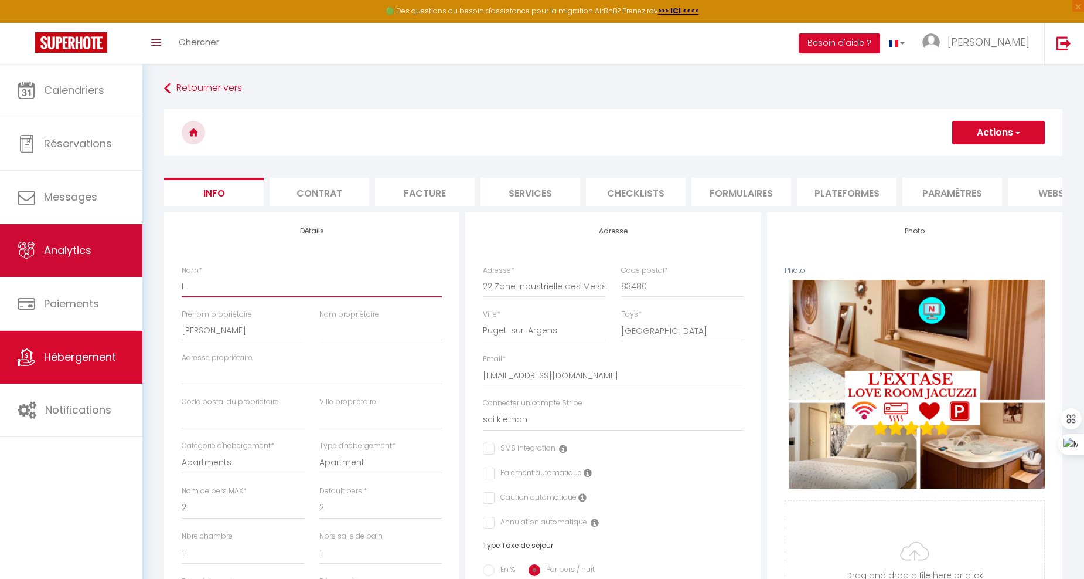
checkbox input "false"
type input "L'"
select select
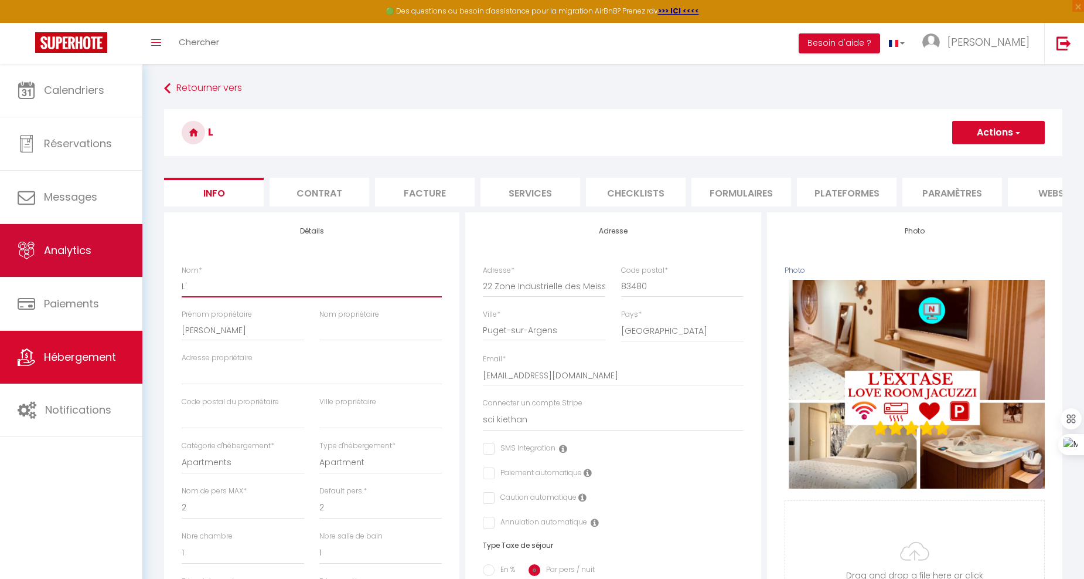
checkbox input "false"
type input "L'E"
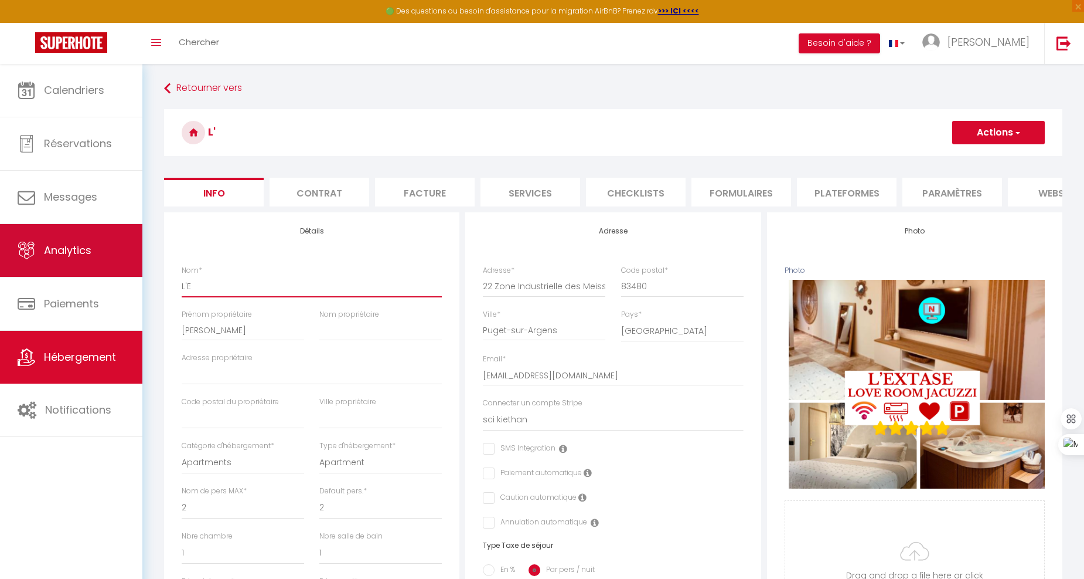
select select
checkbox input "false"
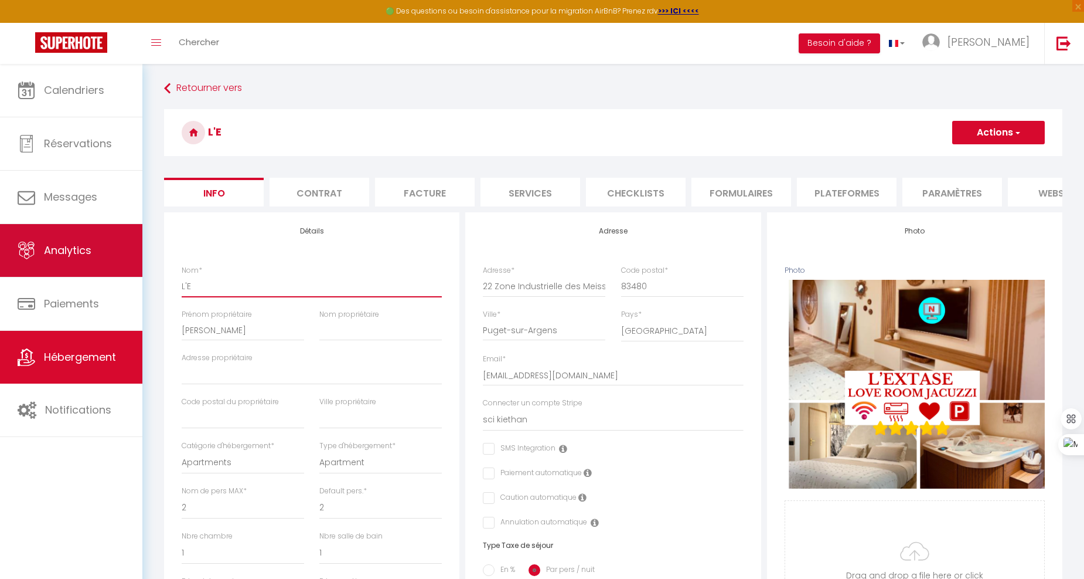
type input "L'Ex"
select select
checkbox input "false"
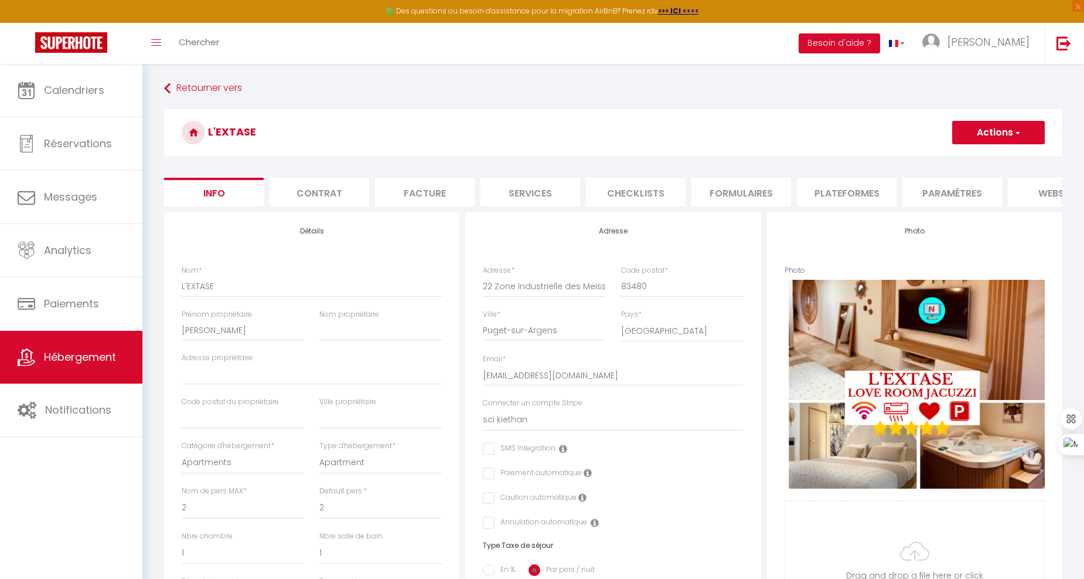
click at [989, 141] on button "Actions" at bounding box center [998, 132] width 93 height 23
click at [962, 155] on input "Enregistrer" at bounding box center [952, 158] width 43 height 12
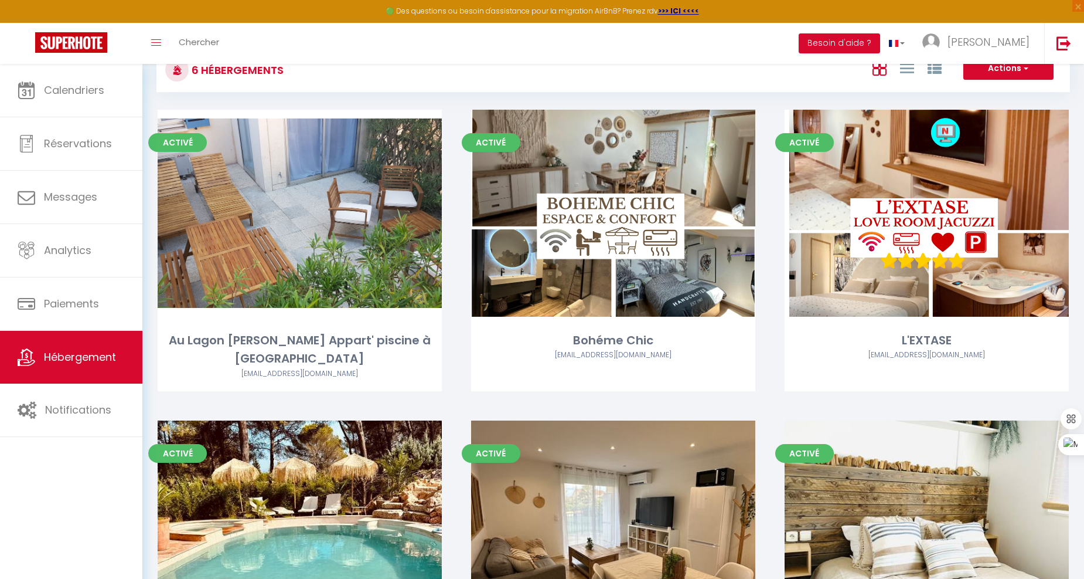
scroll to position [39, 0]
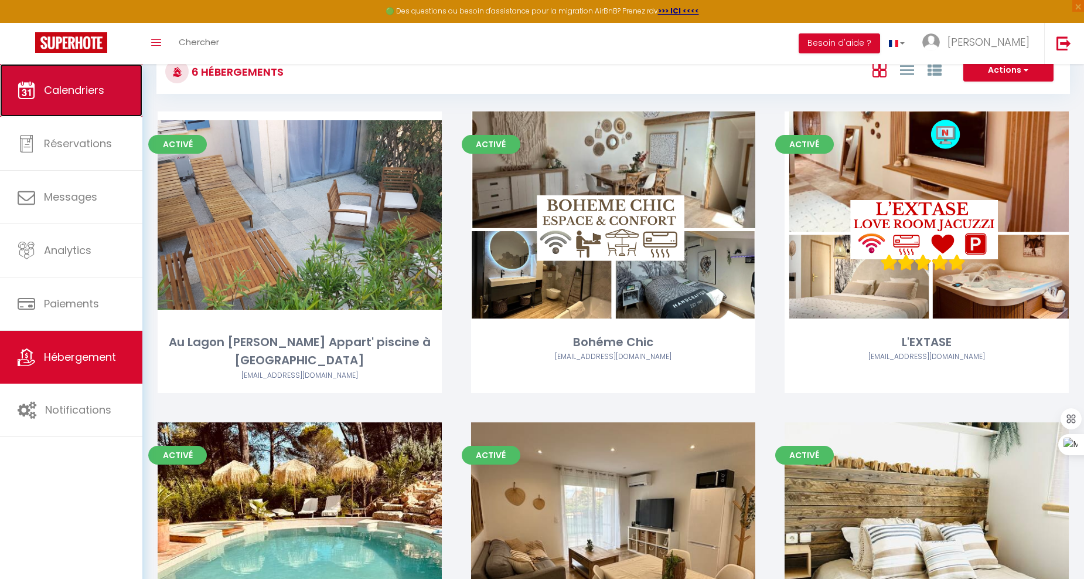
click at [103, 92] on span "Calendriers" at bounding box center [74, 90] width 60 height 15
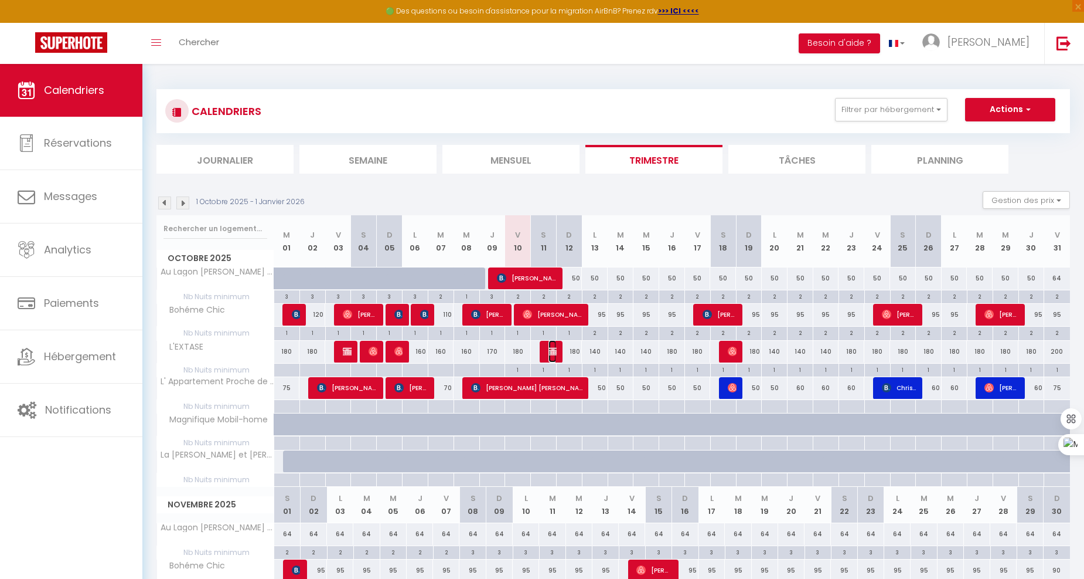
click at [553, 350] on img at bounding box center [553, 350] width 9 height 9
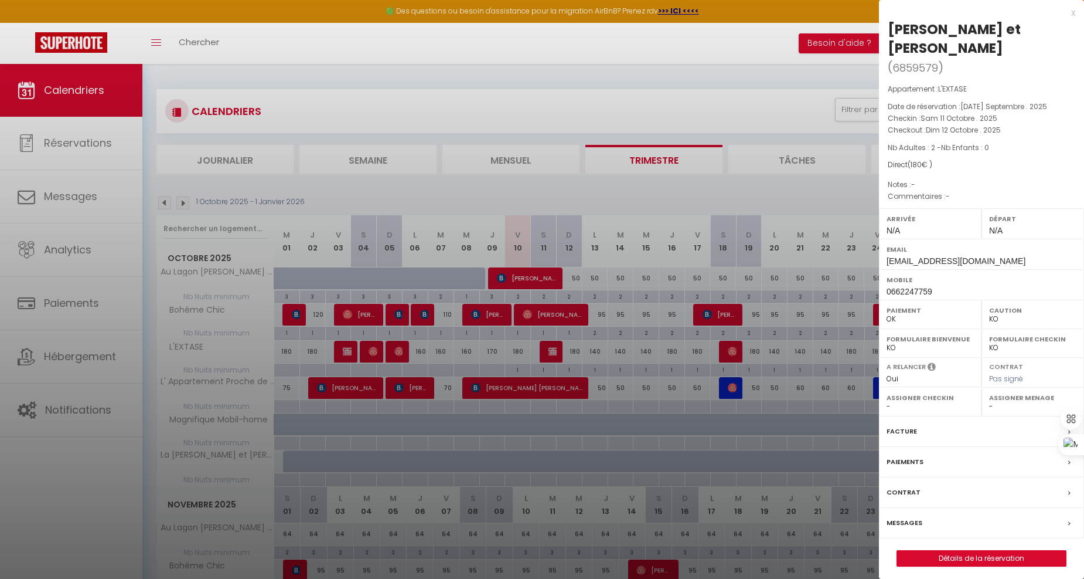
click at [644, 74] on div at bounding box center [542, 289] width 1084 height 579
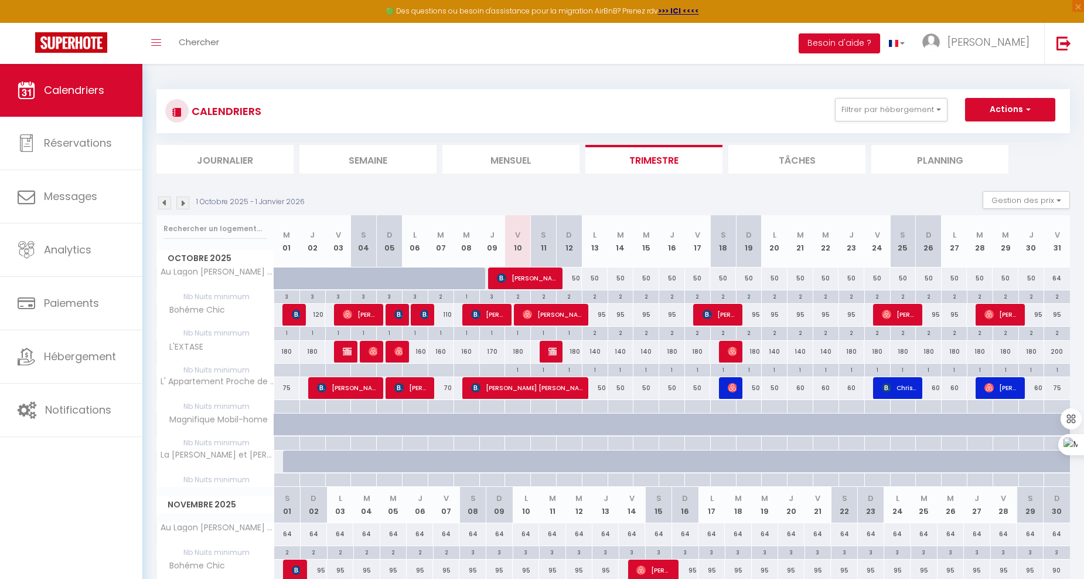
click at [571, 349] on div "180" at bounding box center [569, 352] width 26 height 22
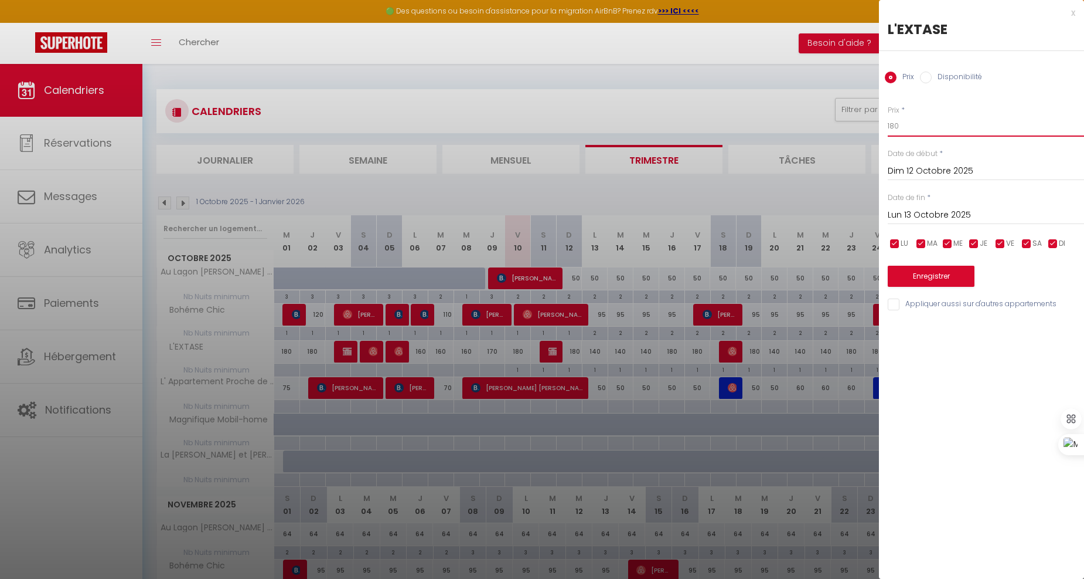
click at [893, 125] on input "180" at bounding box center [986, 125] width 196 height 21
click at [938, 278] on button "Enregistrer" at bounding box center [931, 276] width 87 height 21
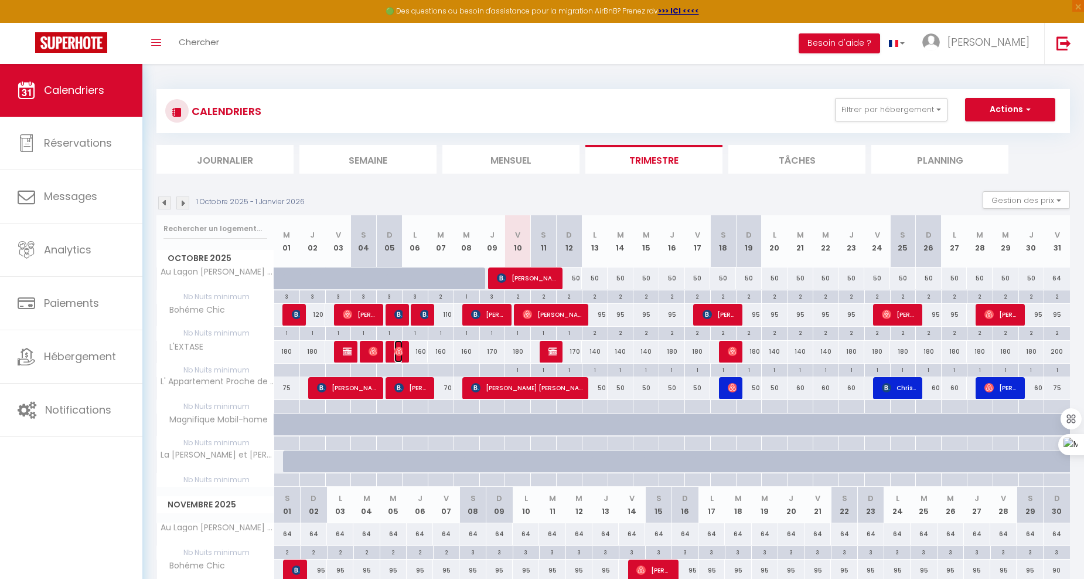
click at [397, 349] on img at bounding box center [398, 350] width 9 height 9
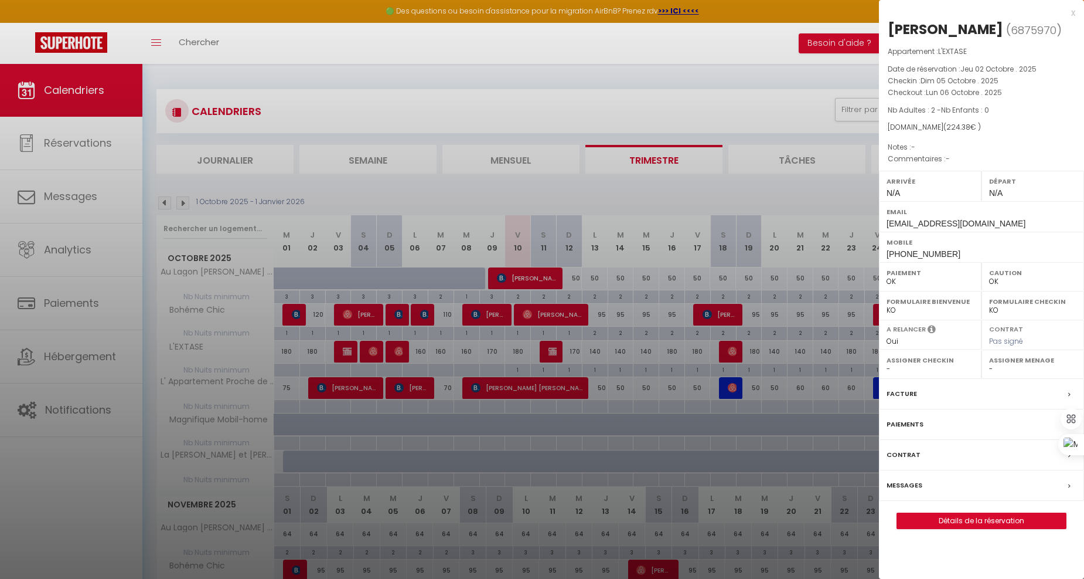
click at [539, 89] on div at bounding box center [542, 289] width 1084 height 579
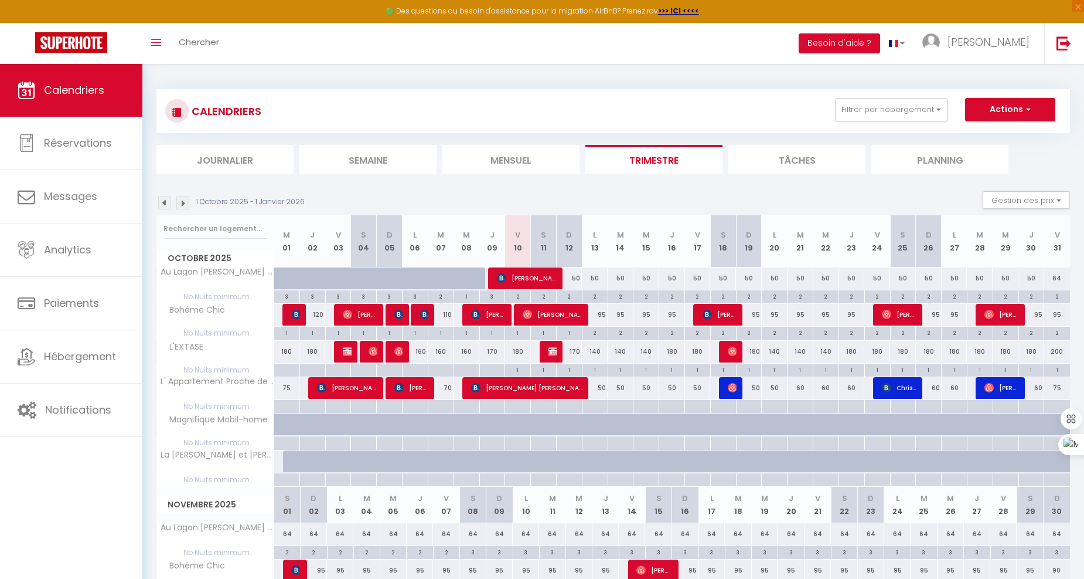
click at [672, 352] on div "180" at bounding box center [672, 352] width 26 height 22
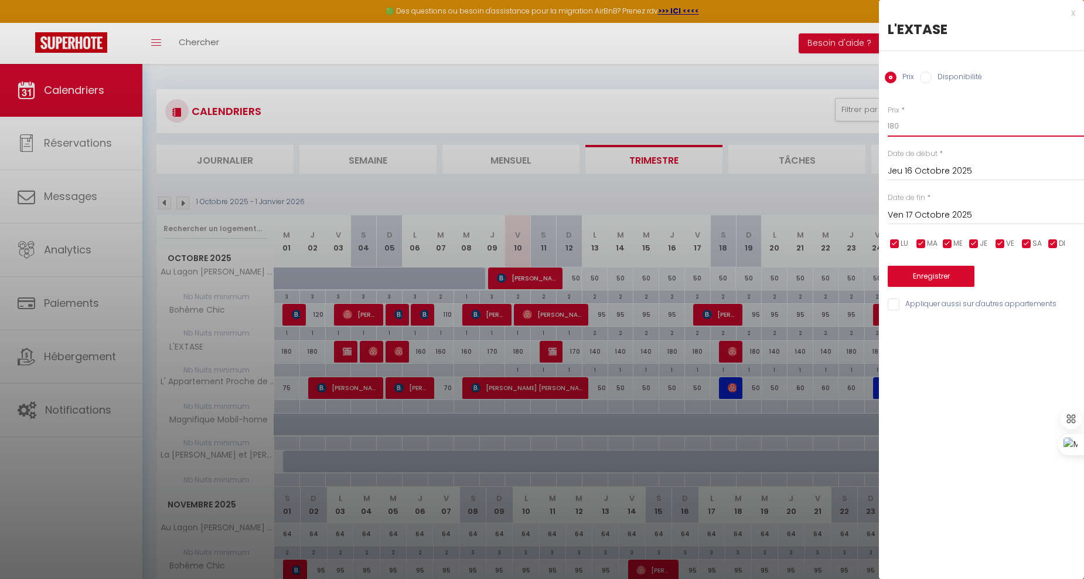
click at [941, 123] on input "180" at bounding box center [986, 125] width 196 height 21
click at [955, 268] on button "Enregistrer" at bounding box center [931, 276] width 87 height 21
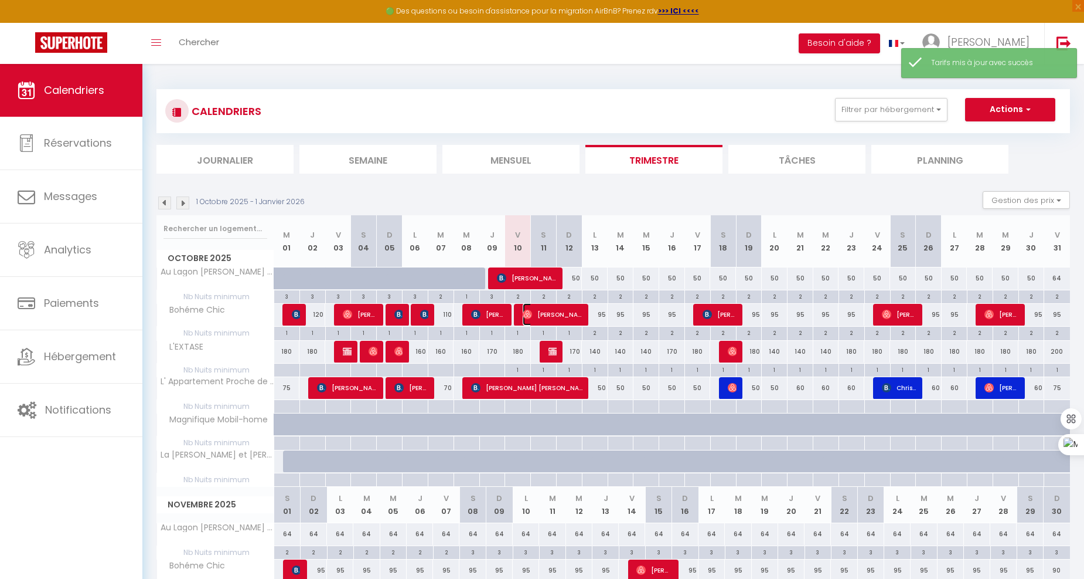
click at [566, 311] on span "[PERSON_NAME]" at bounding box center [553, 314] width 60 height 22
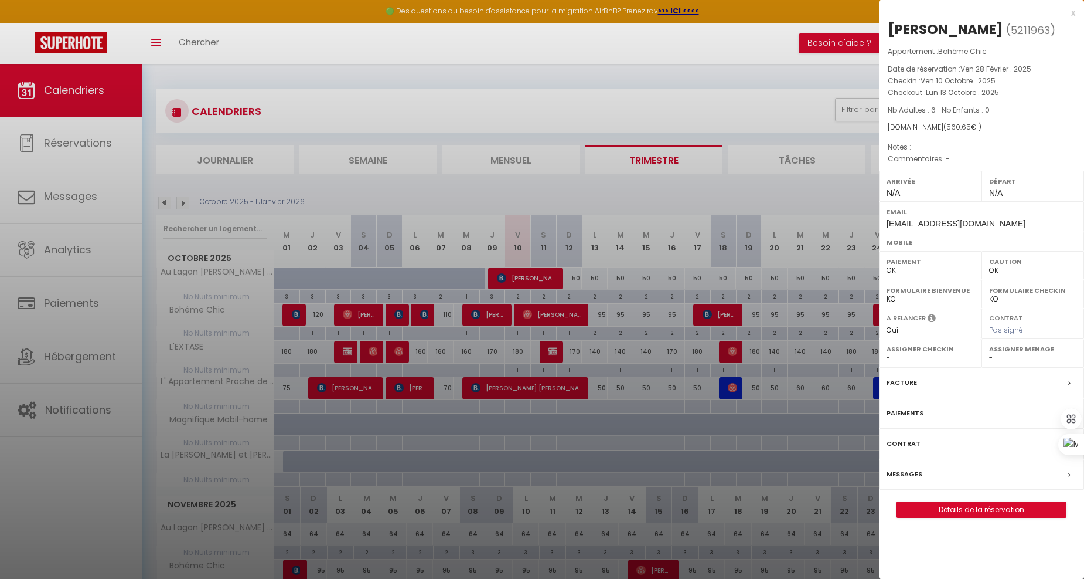
click at [626, 84] on div at bounding box center [542, 289] width 1084 height 579
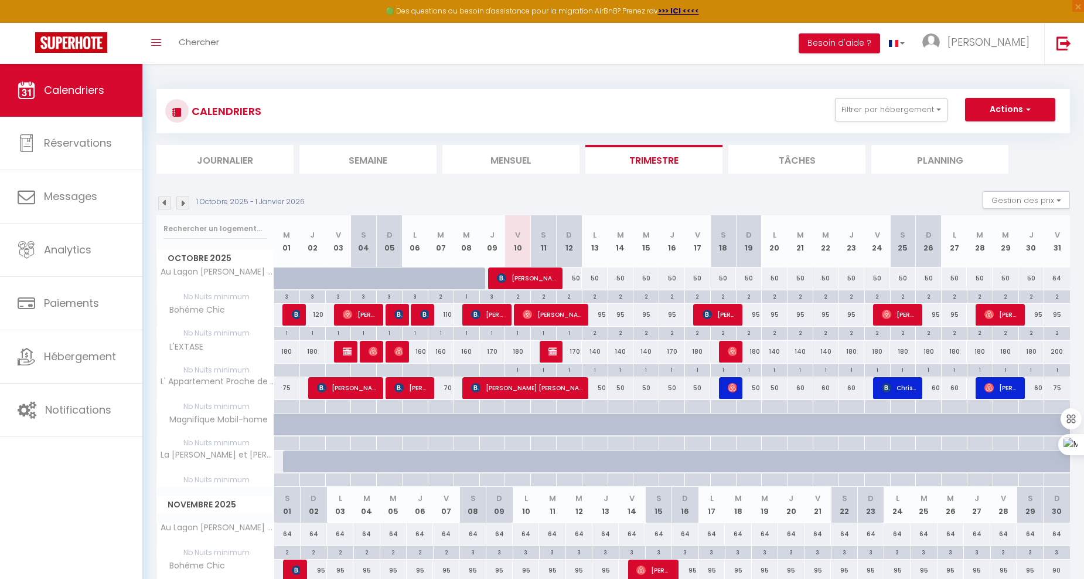
click at [1056, 312] on div "95" at bounding box center [1057, 315] width 26 height 22
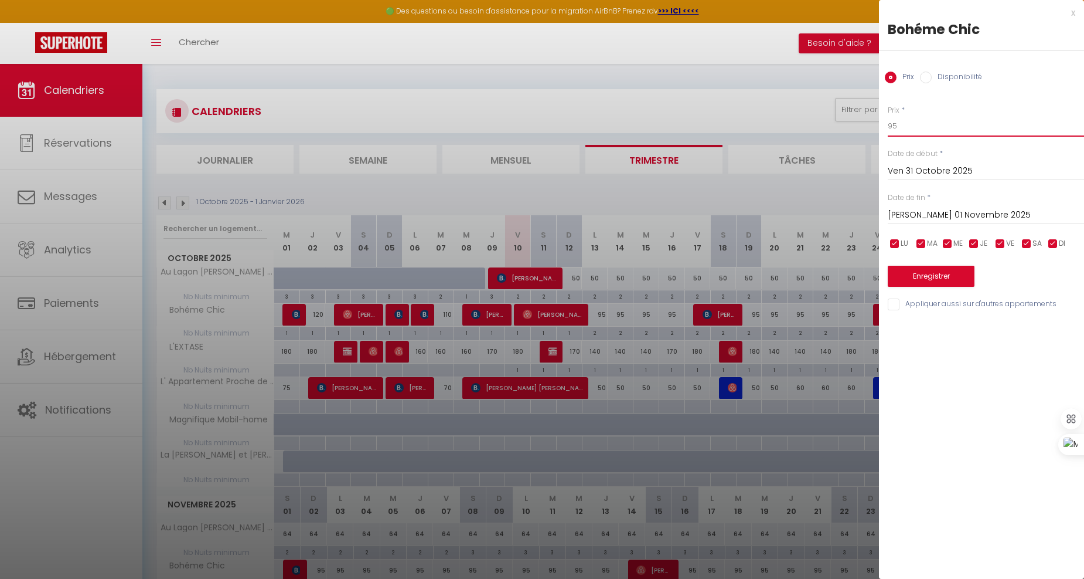
click at [941, 129] on input "95" at bounding box center [986, 125] width 196 height 21
click at [942, 276] on button "Enregistrer" at bounding box center [931, 276] width 87 height 21
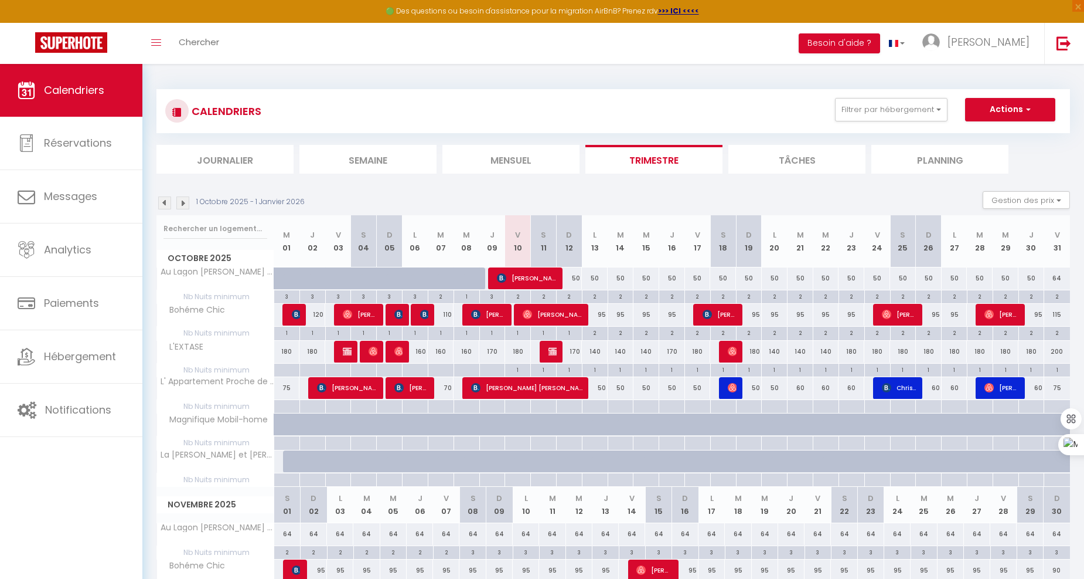
click at [186, 202] on img at bounding box center [182, 202] width 13 height 13
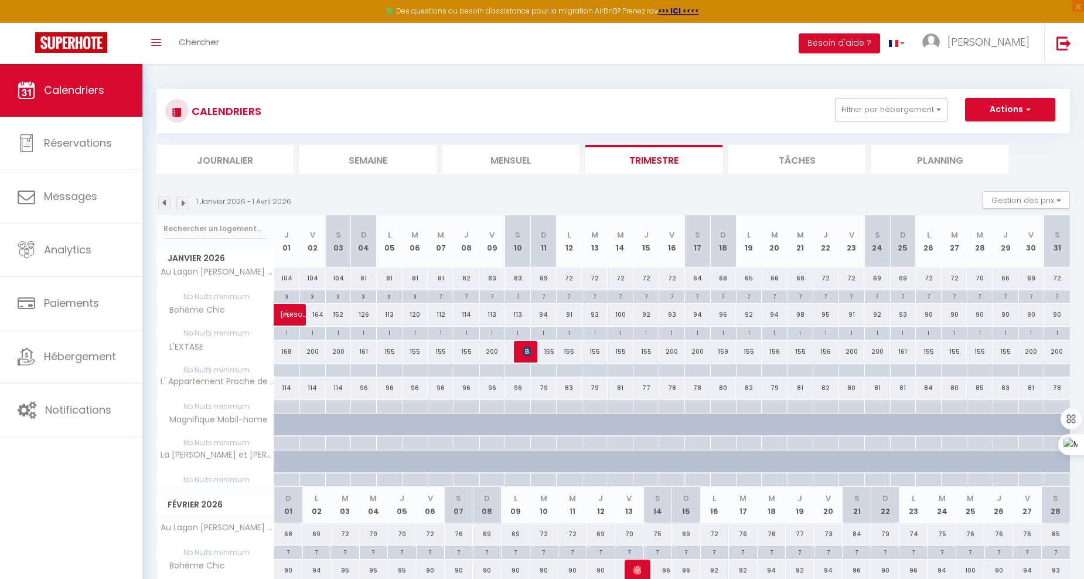
click at [168, 206] on img at bounding box center [164, 202] width 13 height 13
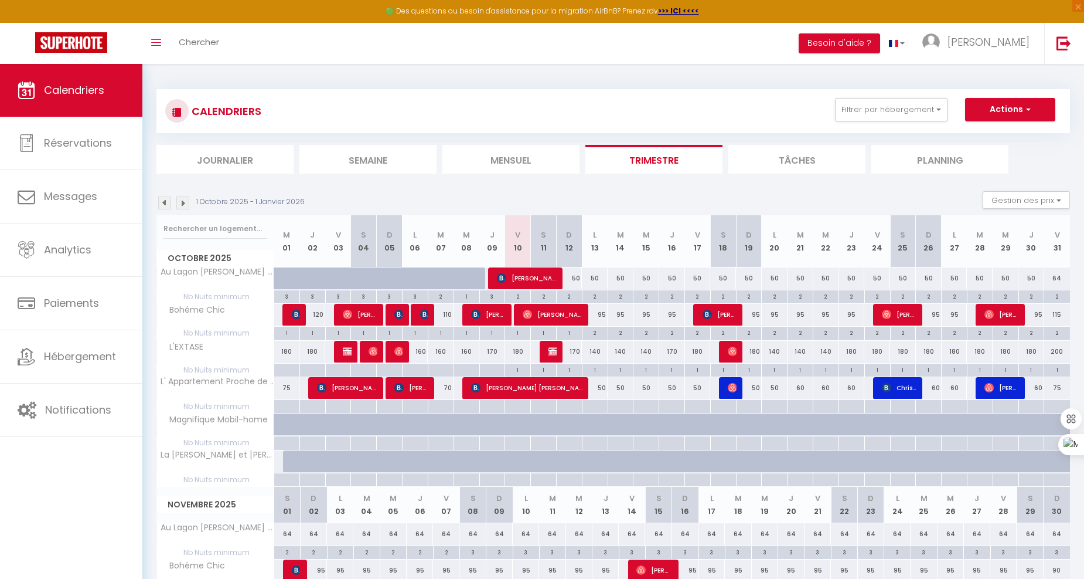
click at [168, 206] on img at bounding box center [164, 202] width 13 height 13
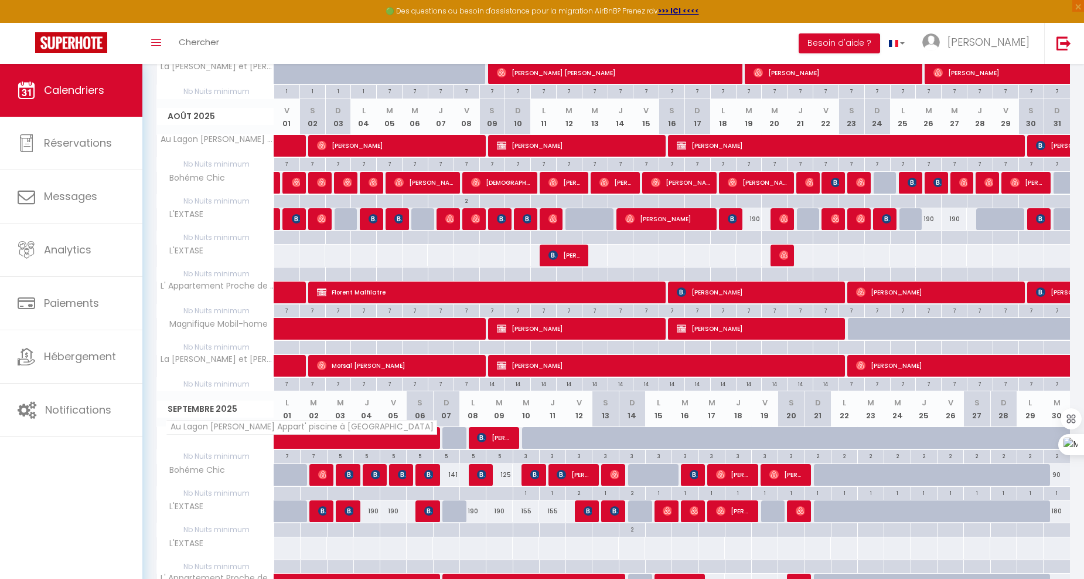
scroll to position [384, 0]
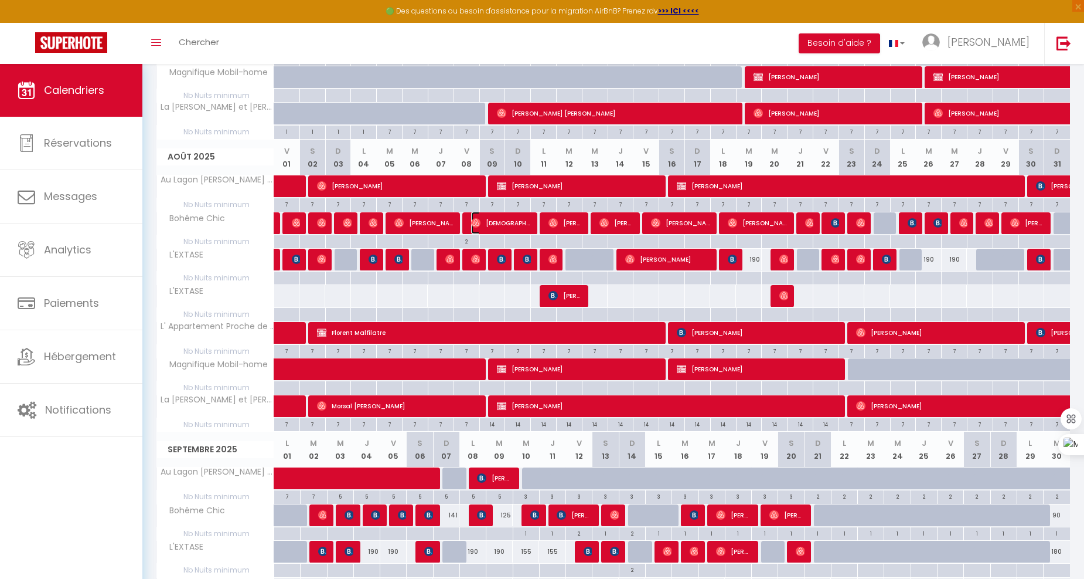
click at [506, 212] on span "[DEMOGRAPHIC_DATA][PERSON_NAME]" at bounding box center [501, 223] width 60 height 22
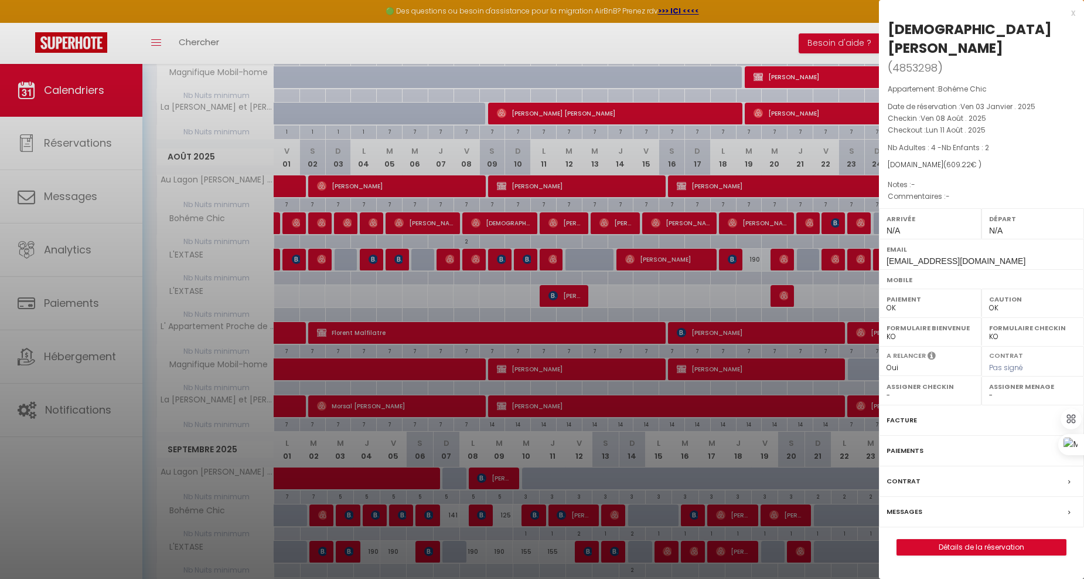
drag, startPoint x: 488, startPoint y: 53, endPoint x: 560, endPoint y: 217, distance: 178.5
click at [488, 53] on div at bounding box center [542, 289] width 1084 height 579
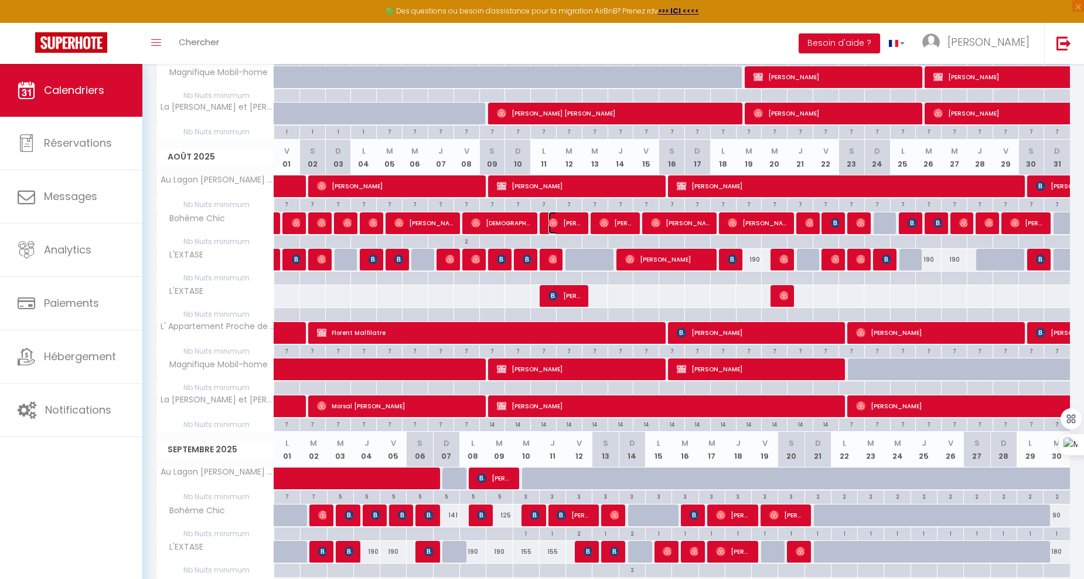
click at [560, 217] on span "[PERSON_NAME]" at bounding box center [566, 223] width 35 height 22
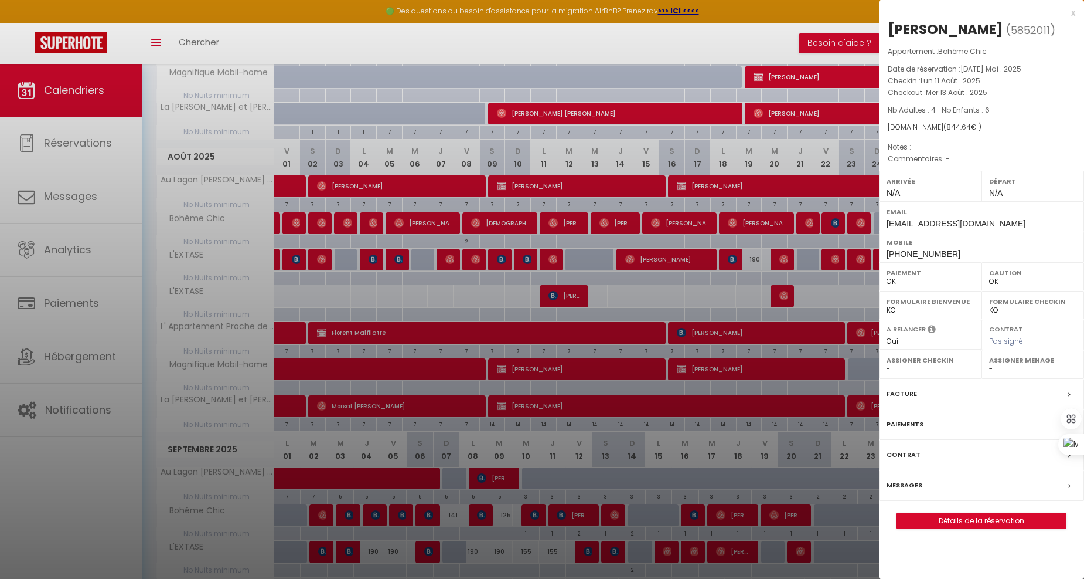
click at [555, 45] on div at bounding box center [542, 289] width 1084 height 579
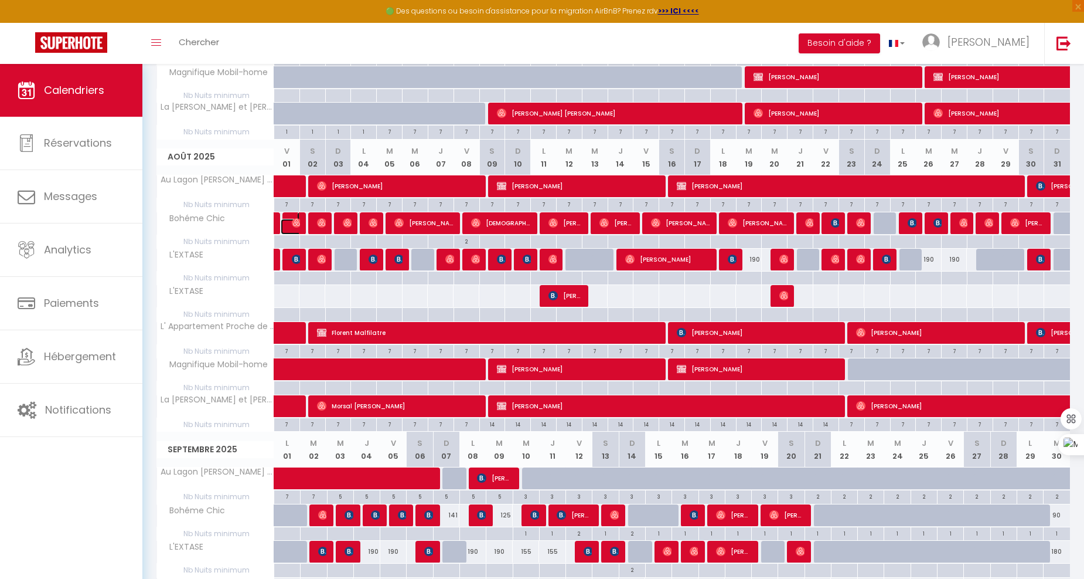
click at [298, 224] on span at bounding box center [298, 223] width 1 height 22
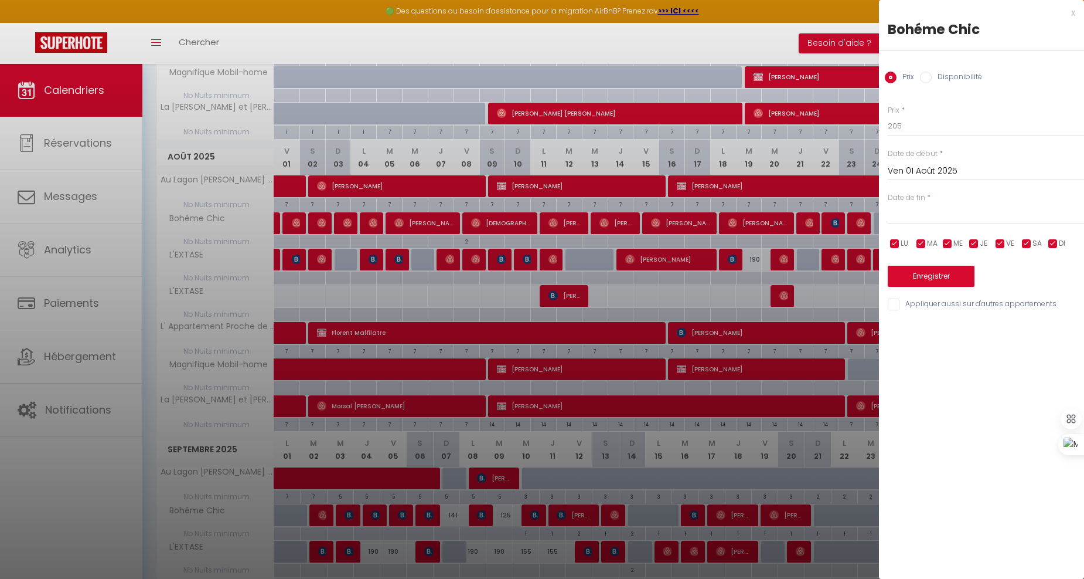
click at [428, 45] on div at bounding box center [542, 289] width 1084 height 579
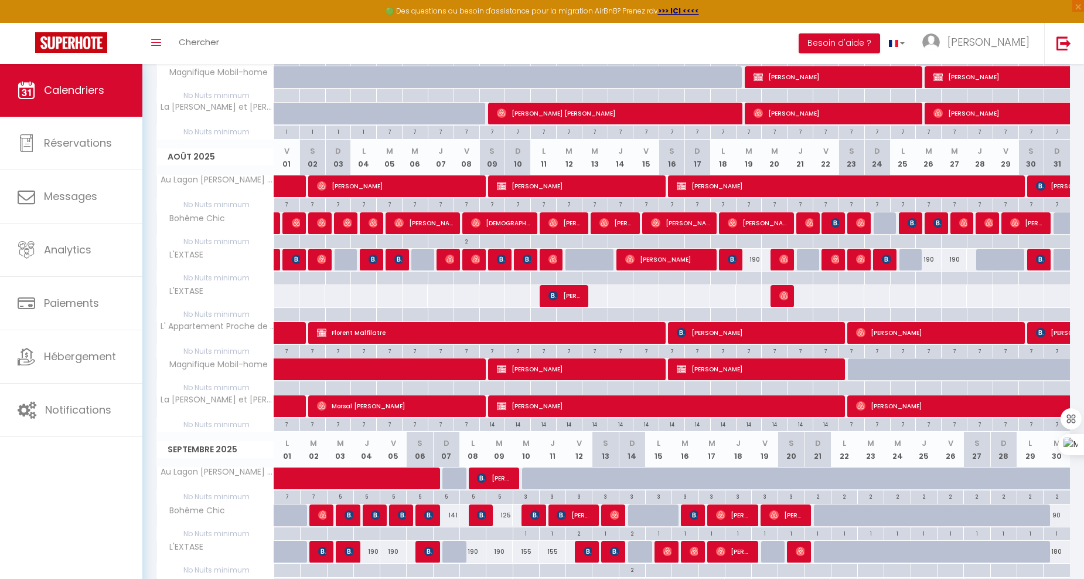
click at [315, 221] on div at bounding box center [321, 223] width 26 height 22
click at [326, 223] on div at bounding box center [319, 223] width 26 height 22
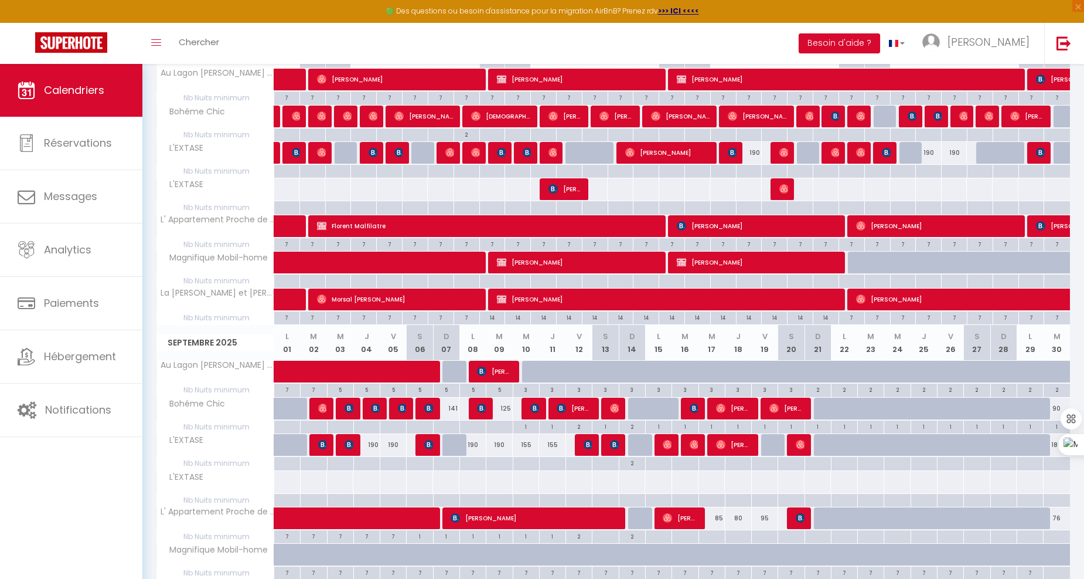
scroll to position [579, 0]
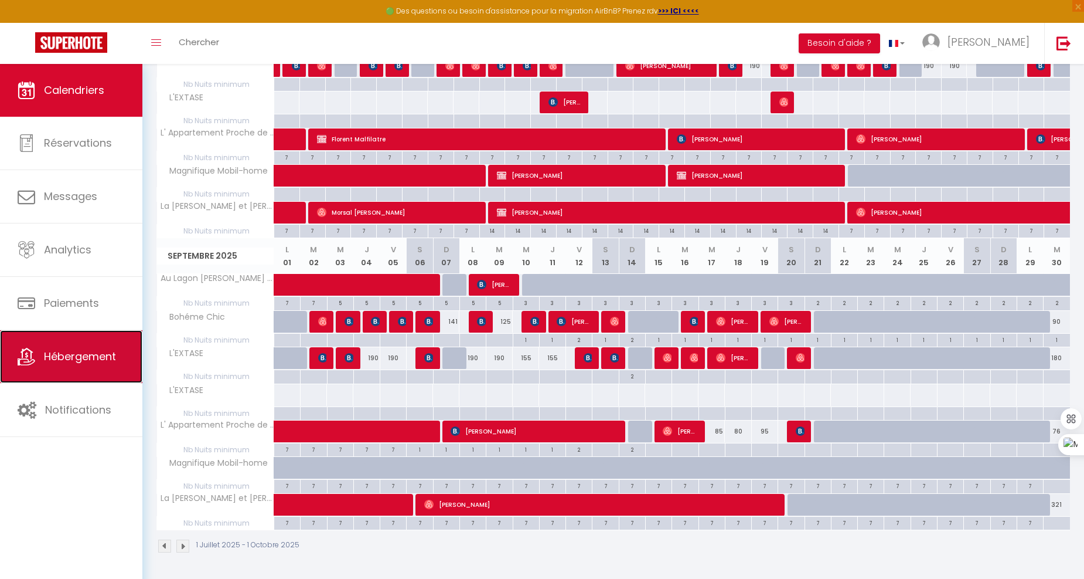
click at [88, 370] on link "Hébergement" at bounding box center [71, 356] width 142 height 53
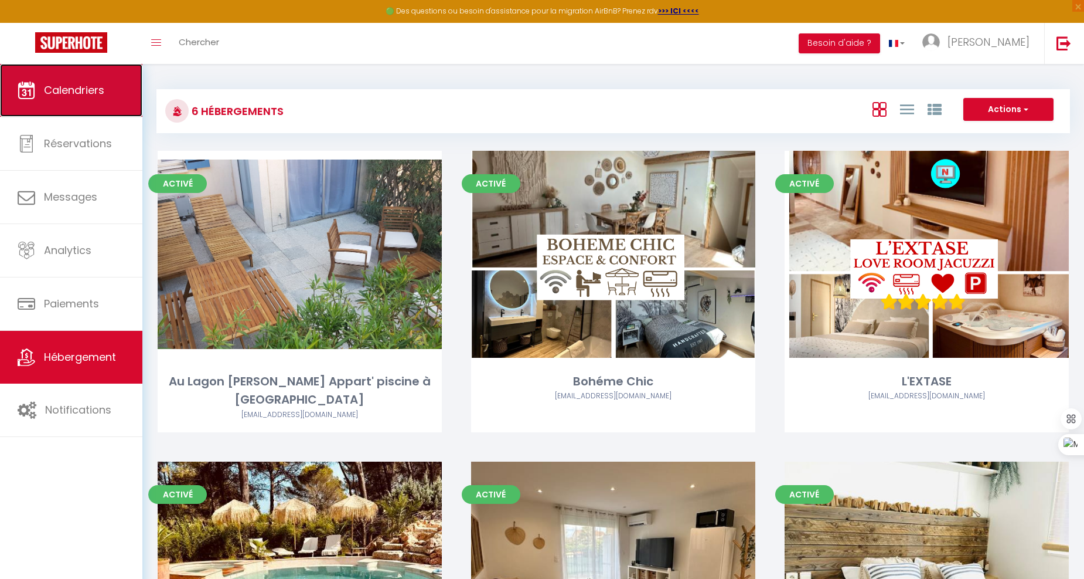
click at [63, 86] on span "Calendriers" at bounding box center [74, 90] width 60 height 15
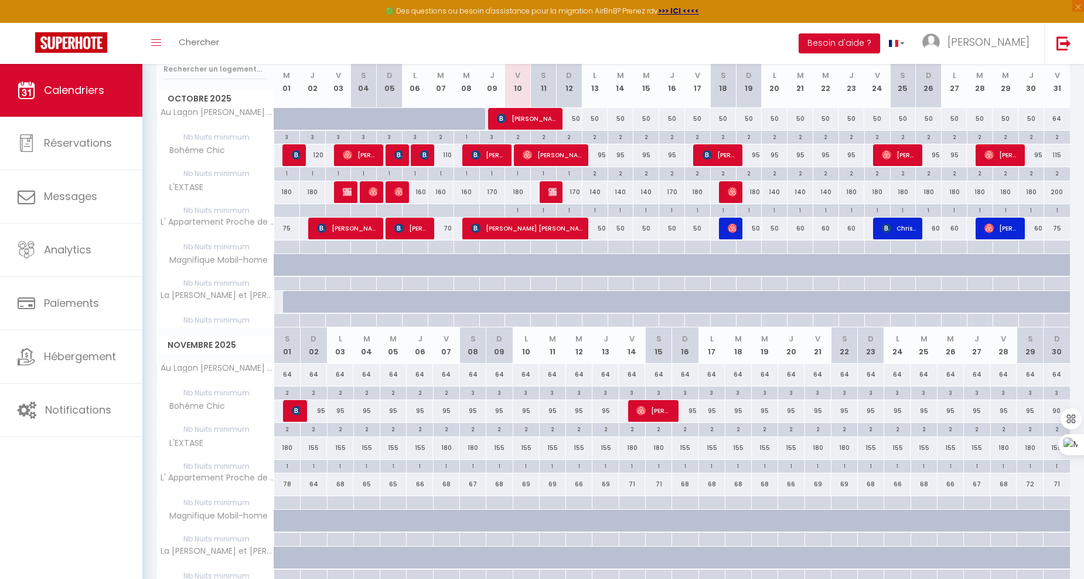
scroll to position [130, 0]
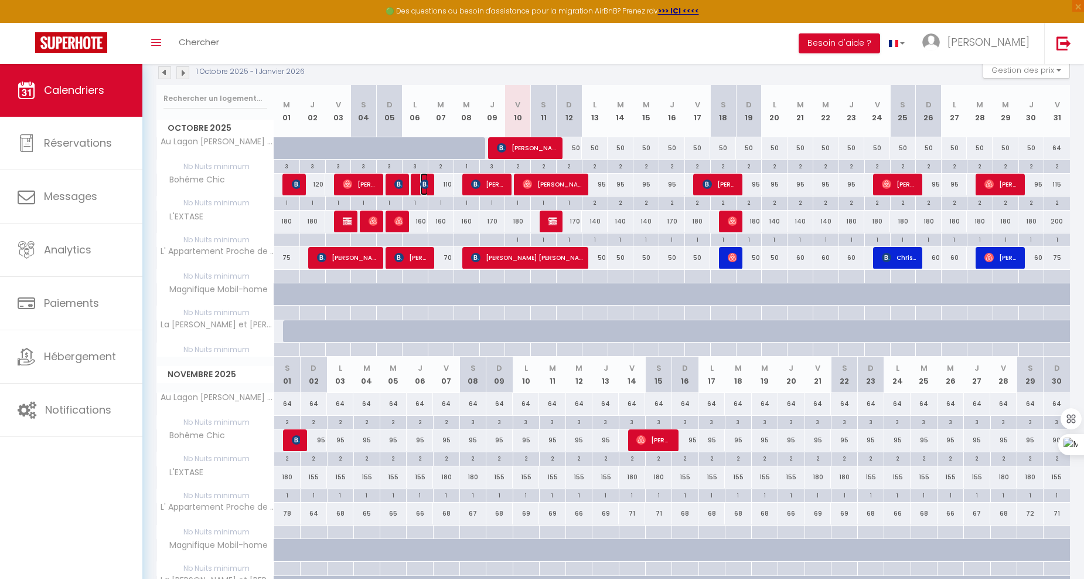
click at [422, 182] on img at bounding box center [424, 183] width 9 height 9
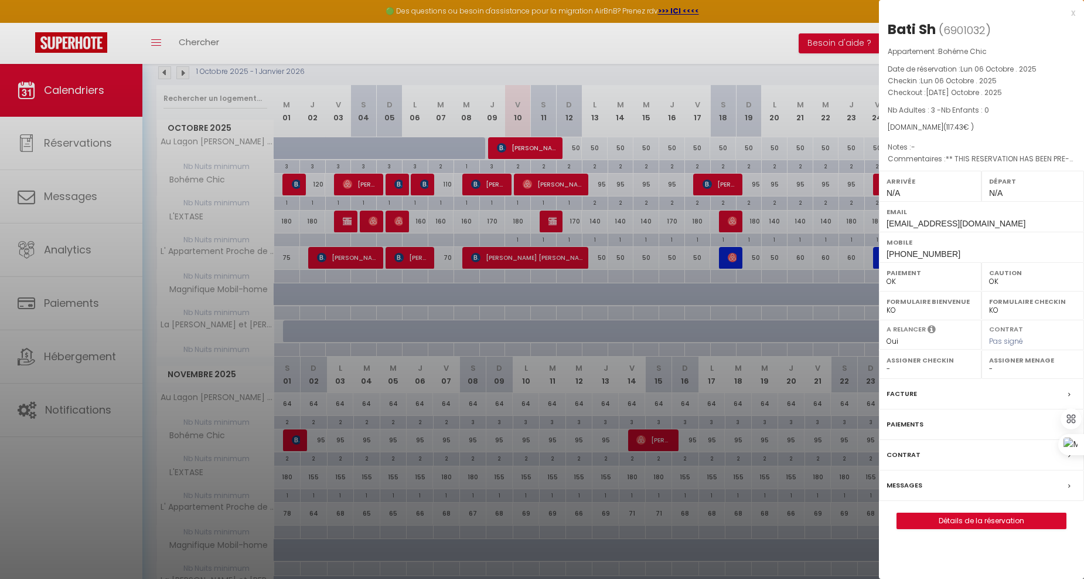
click at [505, 47] on div at bounding box center [542, 289] width 1084 height 579
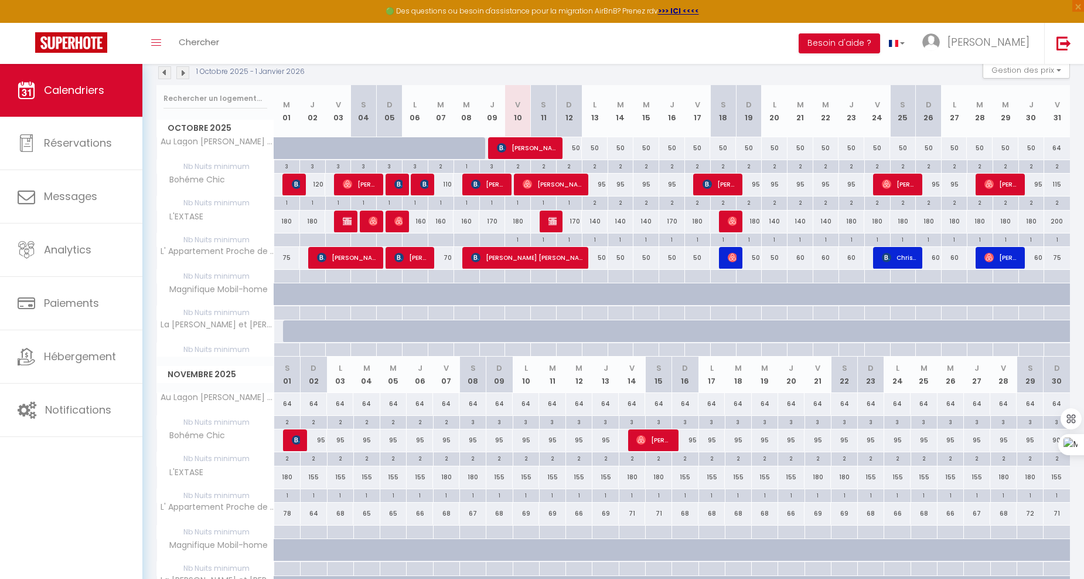
click at [722, 261] on div at bounding box center [732, 258] width 26 height 22
click at [727, 261] on div at bounding box center [732, 258] width 26 height 22
click at [900, 256] on span "Christelle Acket" at bounding box center [899, 257] width 35 height 22
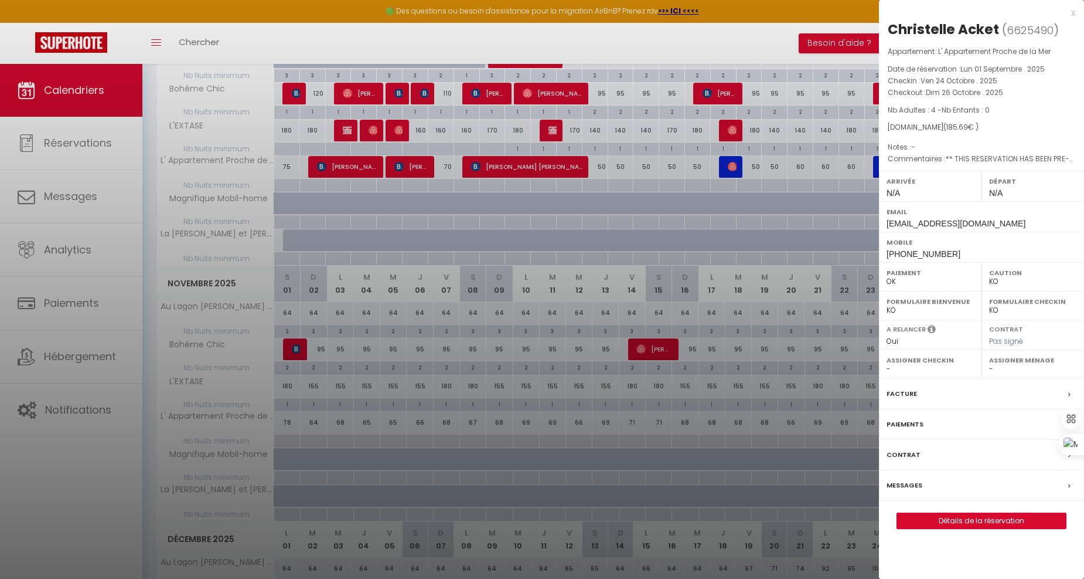
scroll to position [325, 0]
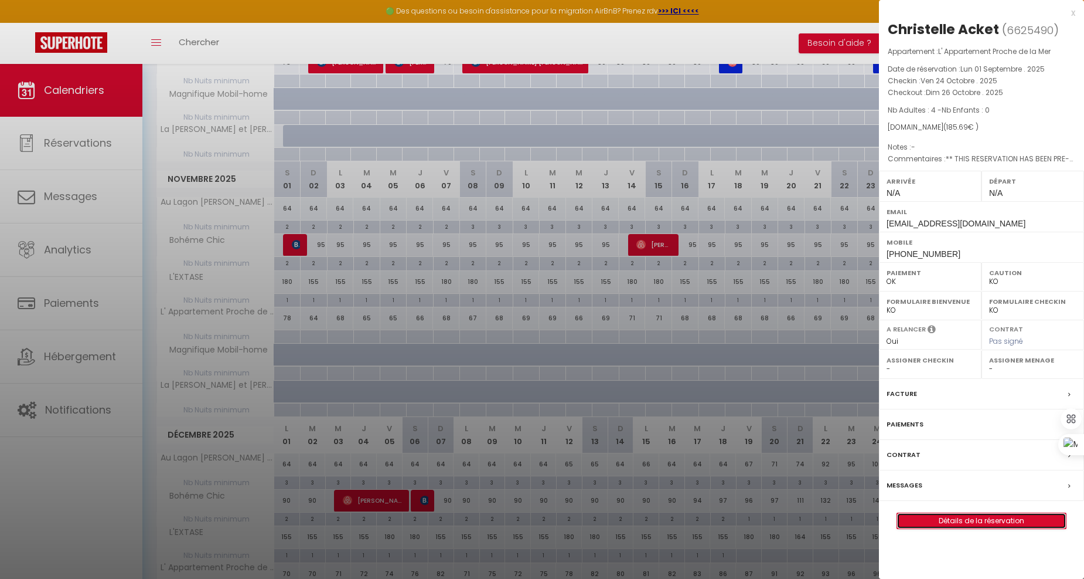
click at [941, 517] on link "Détails de la réservation" at bounding box center [981, 520] width 169 height 15
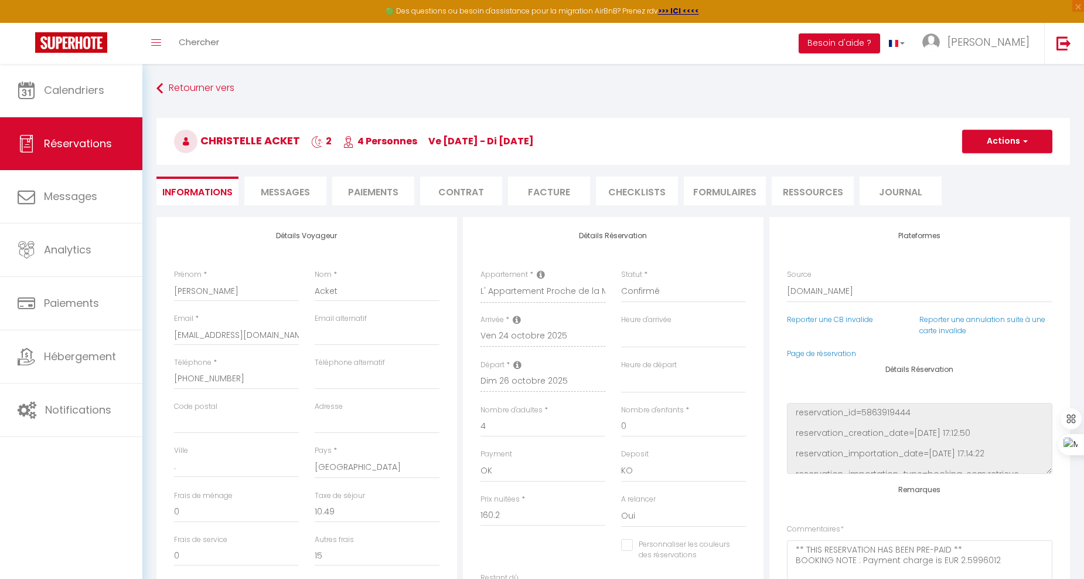
click at [889, 203] on li "Journal" at bounding box center [901, 190] width 82 height 29
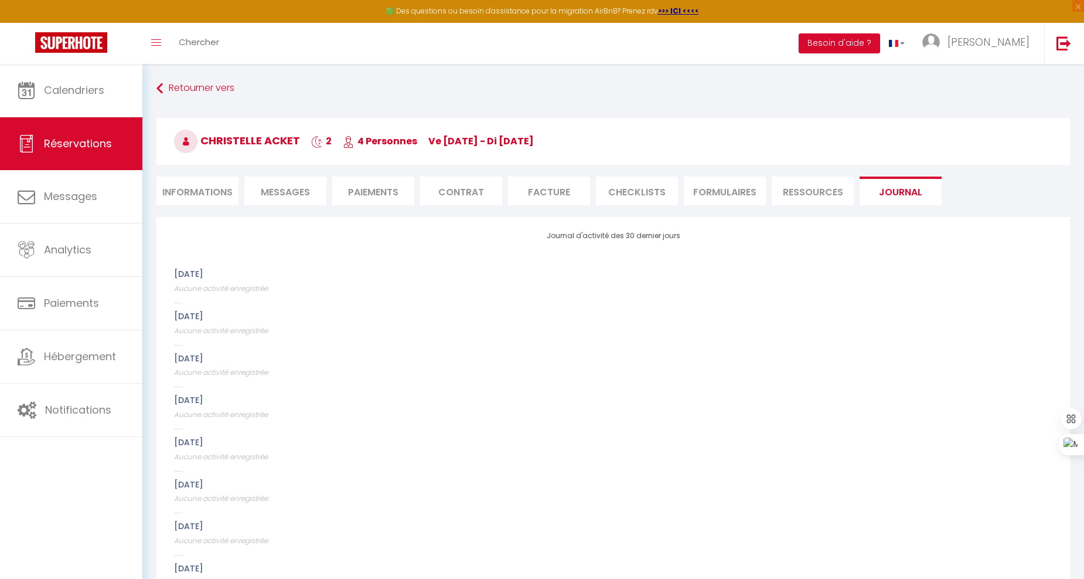
click at [822, 194] on li "Ressources" at bounding box center [813, 190] width 82 height 29
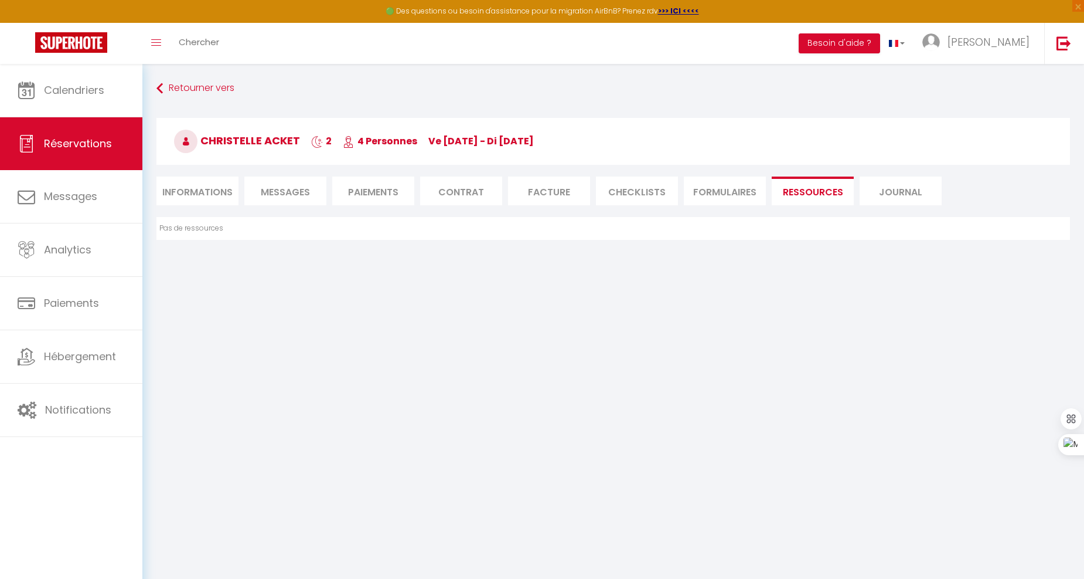
click at [704, 188] on li "FORMULAIRES" at bounding box center [725, 190] width 82 height 29
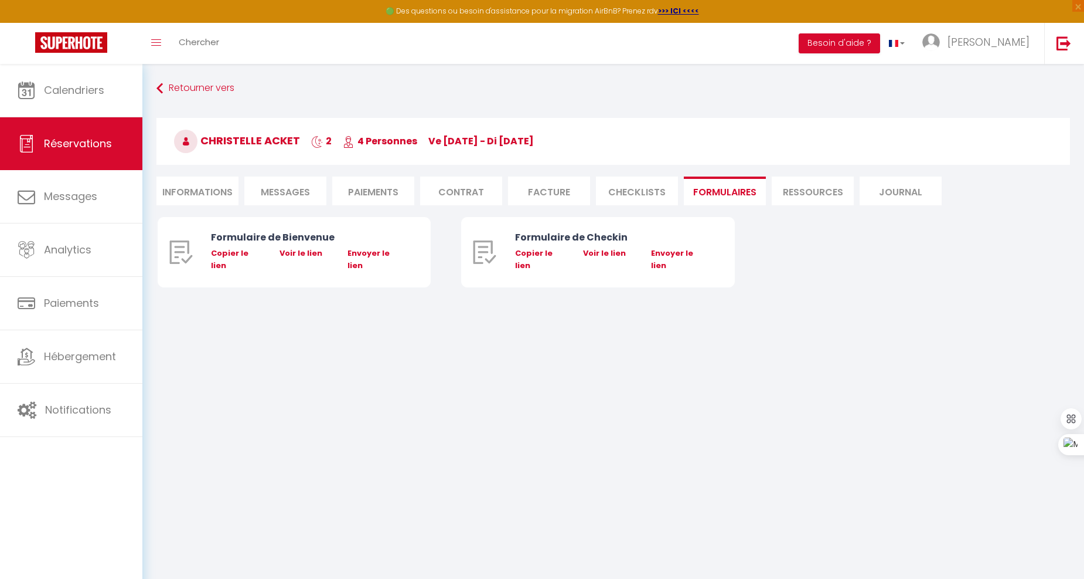
click at [637, 186] on li "CHECKLISTS" at bounding box center [637, 190] width 82 height 29
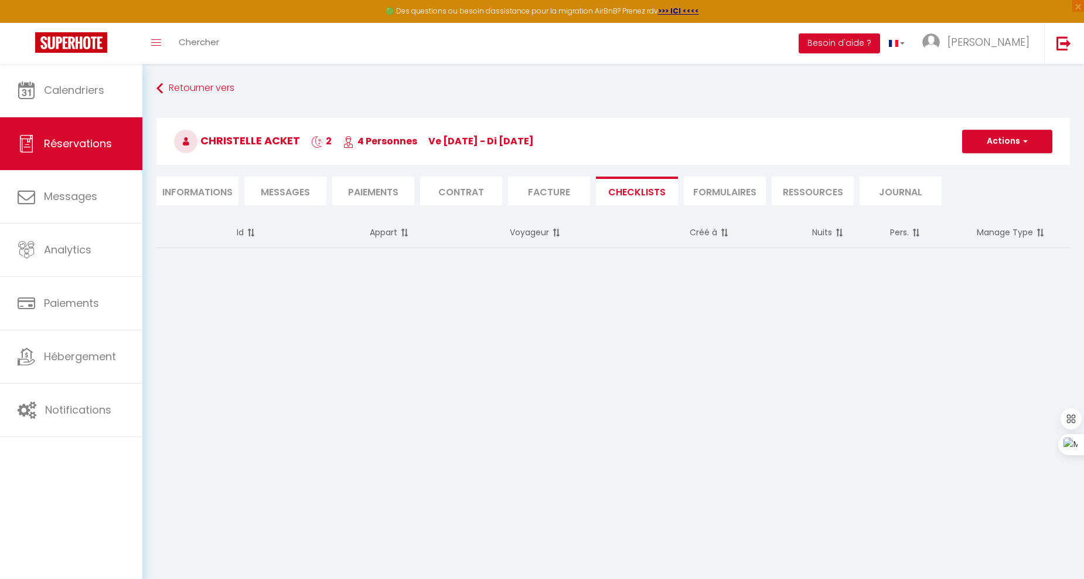
click at [532, 190] on li "Facture" at bounding box center [549, 190] width 82 height 29
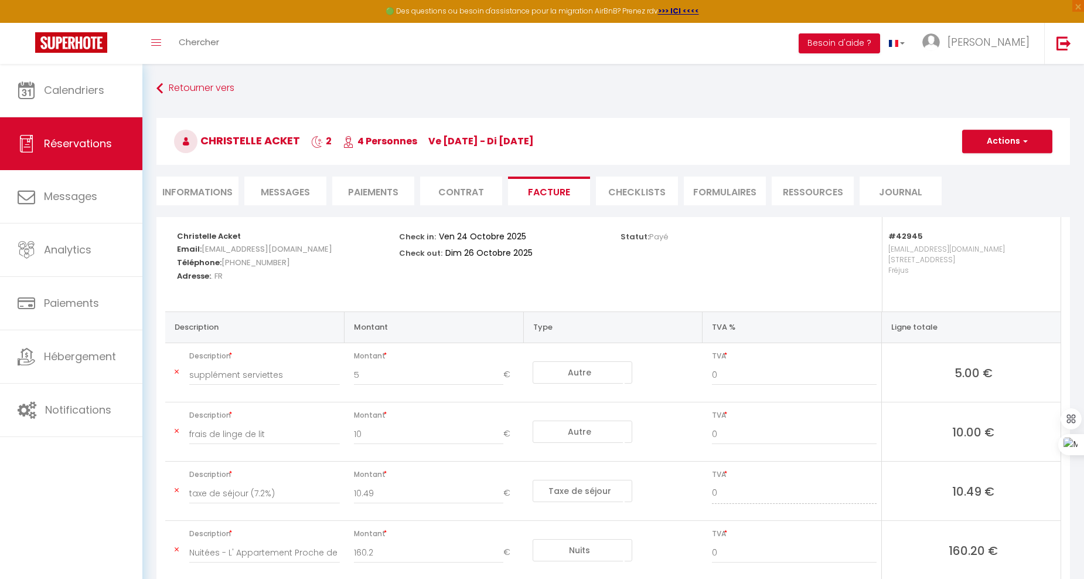
click at [472, 186] on li "Contrat" at bounding box center [461, 190] width 82 height 29
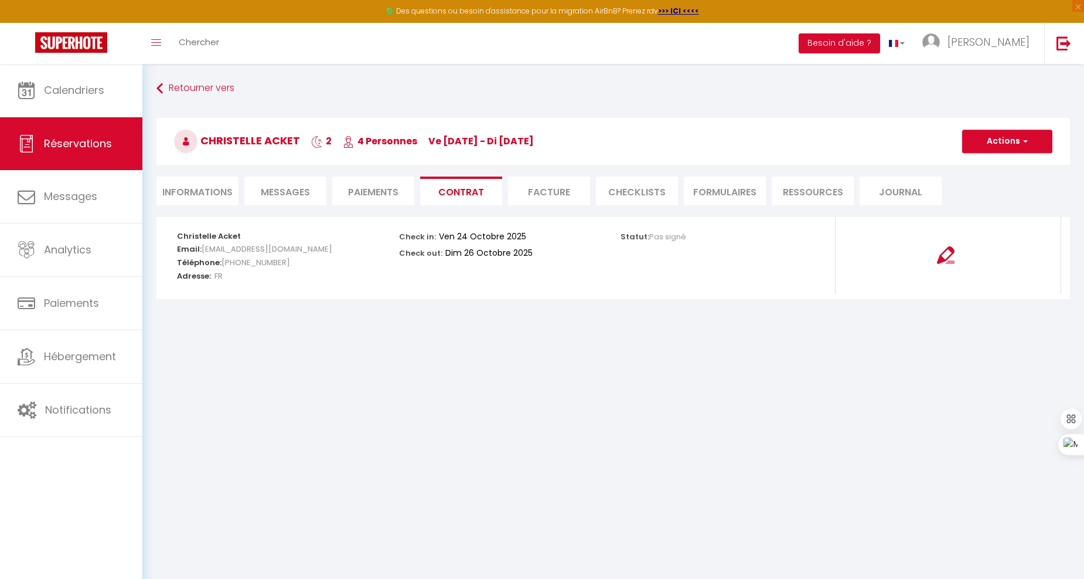
click at [383, 196] on li "Paiements" at bounding box center [373, 190] width 82 height 29
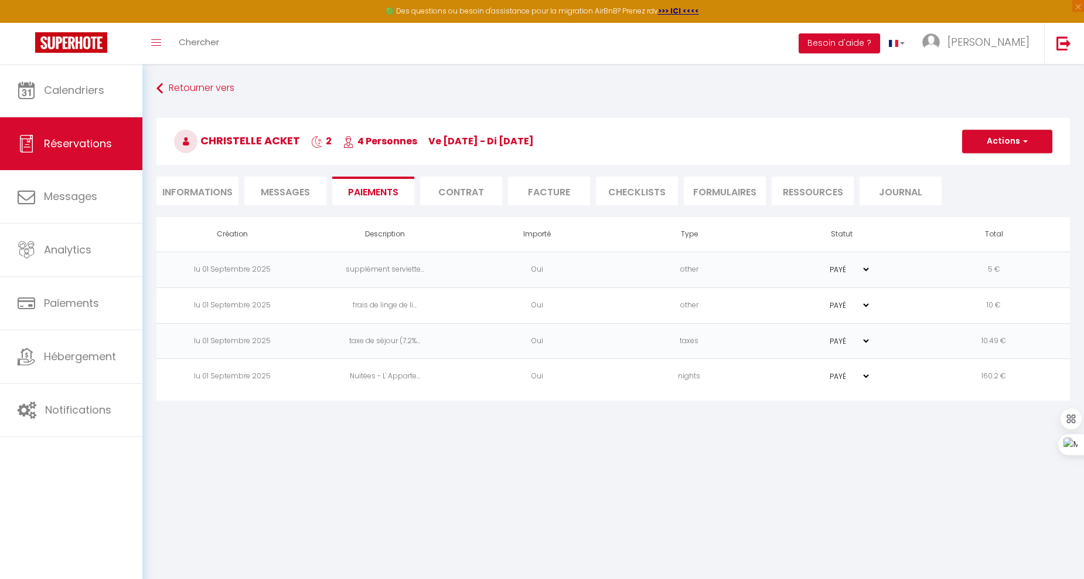
drag, startPoint x: 282, startPoint y: 186, endPoint x: 182, endPoint y: 180, distance: 99.8
click at [282, 186] on span "Messages" at bounding box center [285, 191] width 49 height 13
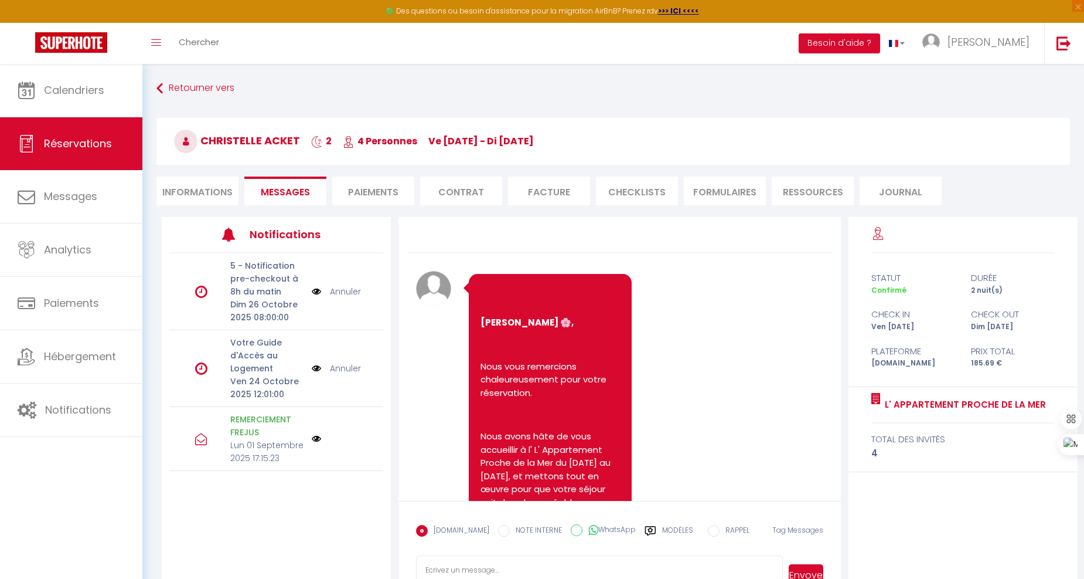
click at [182, 180] on li "Informations" at bounding box center [197, 190] width 82 height 29
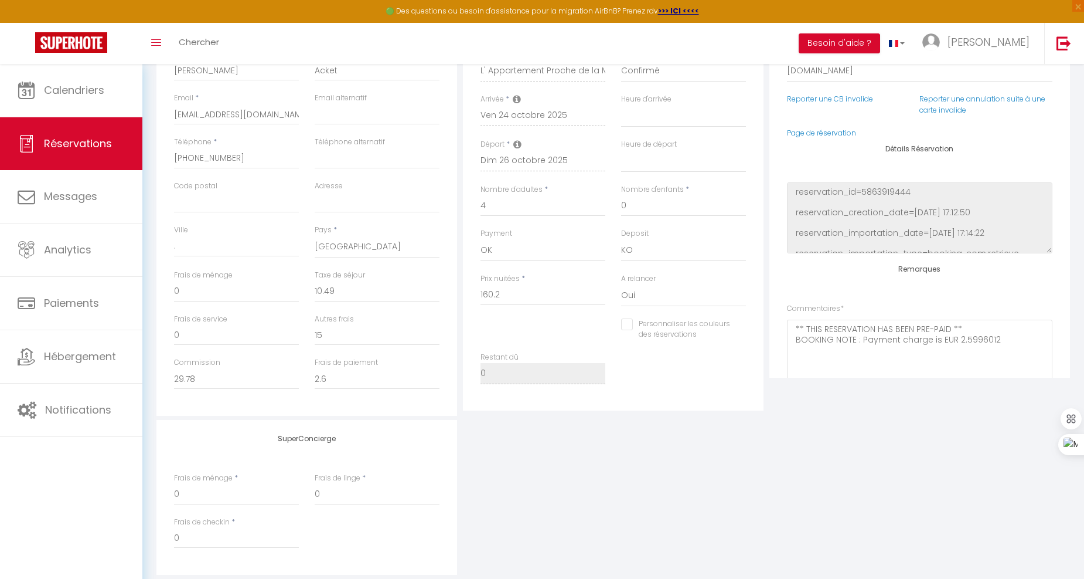
scroll to position [102, 0]
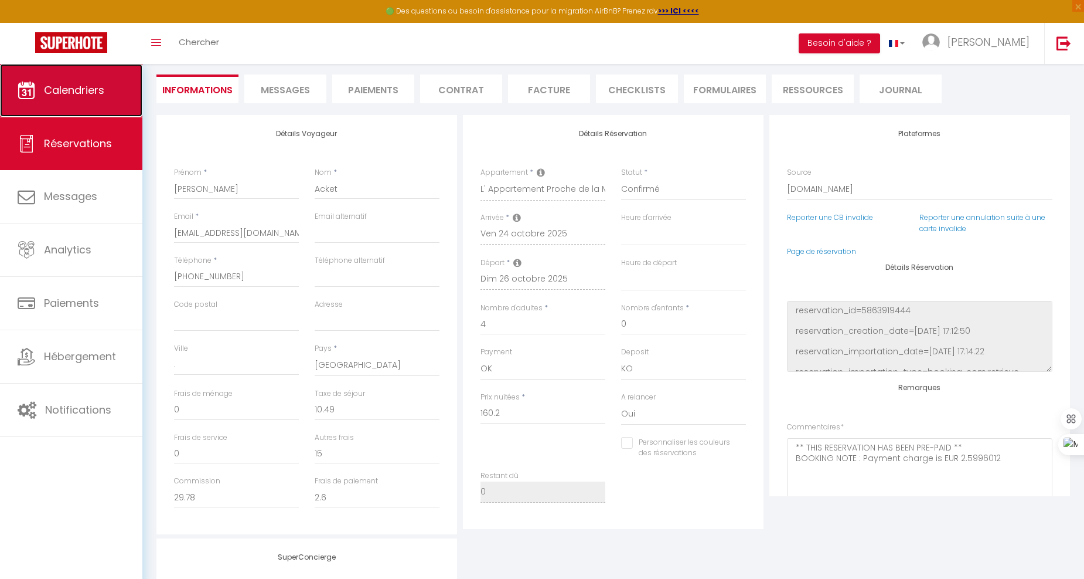
click at [86, 90] on span "Calendriers" at bounding box center [74, 90] width 60 height 15
